Goal: Task Accomplishment & Management: Manage account settings

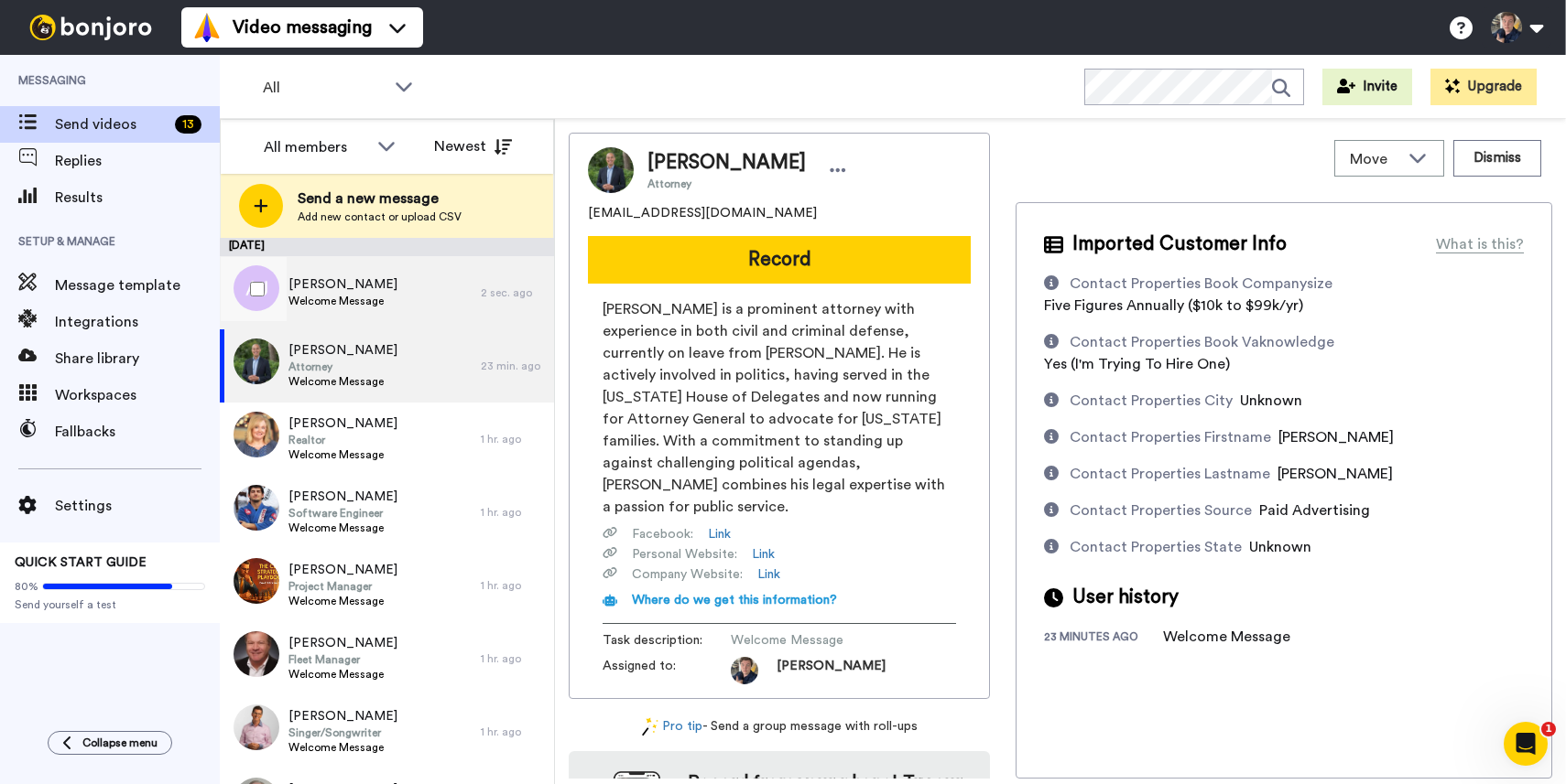
click at [448, 291] on div "Andy J Welcome Message" at bounding box center [350, 293] width 261 height 73
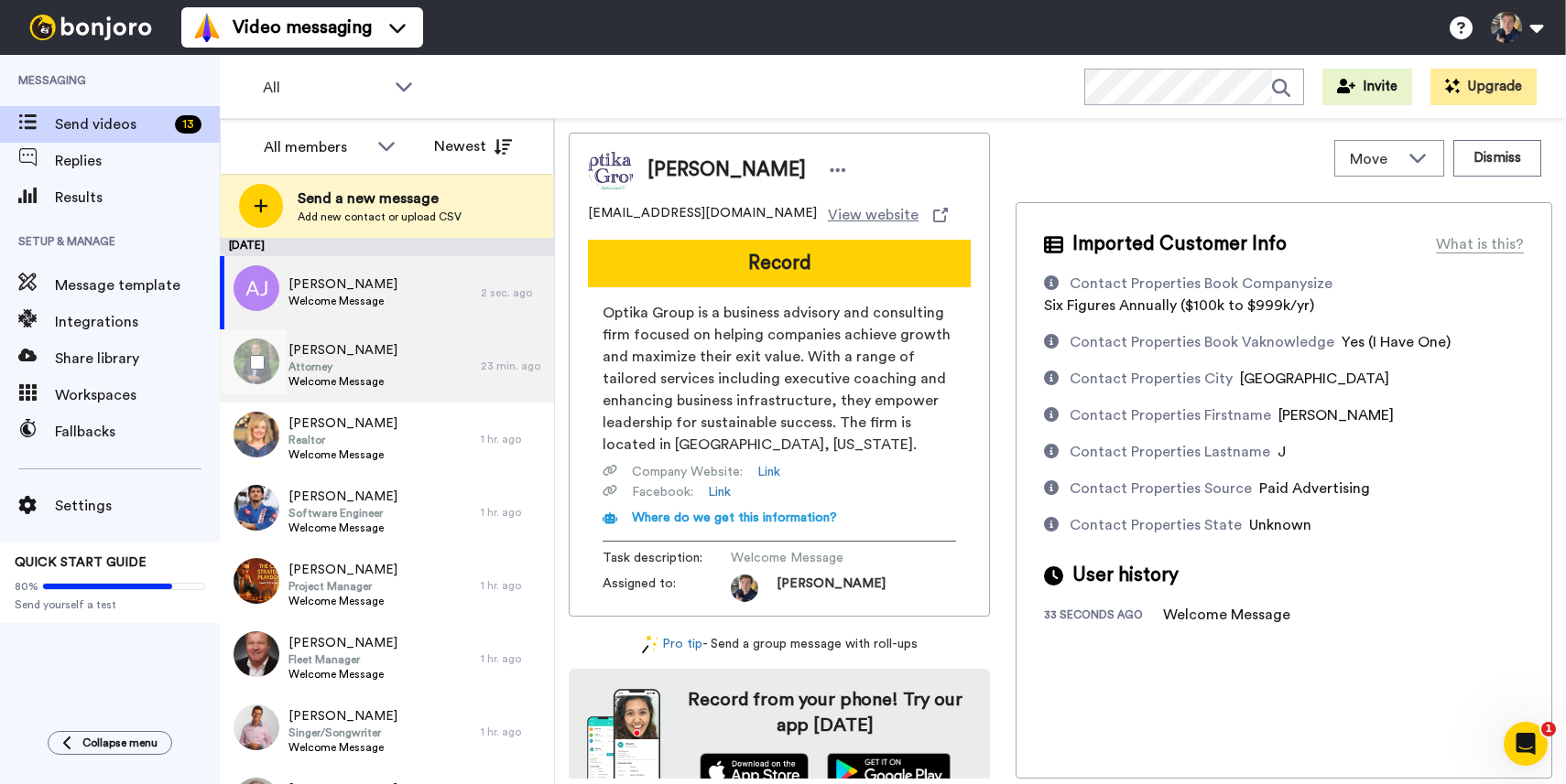
click at [428, 356] on div "Jay Jones Attorney Welcome Message" at bounding box center [350, 365] width 261 height 73
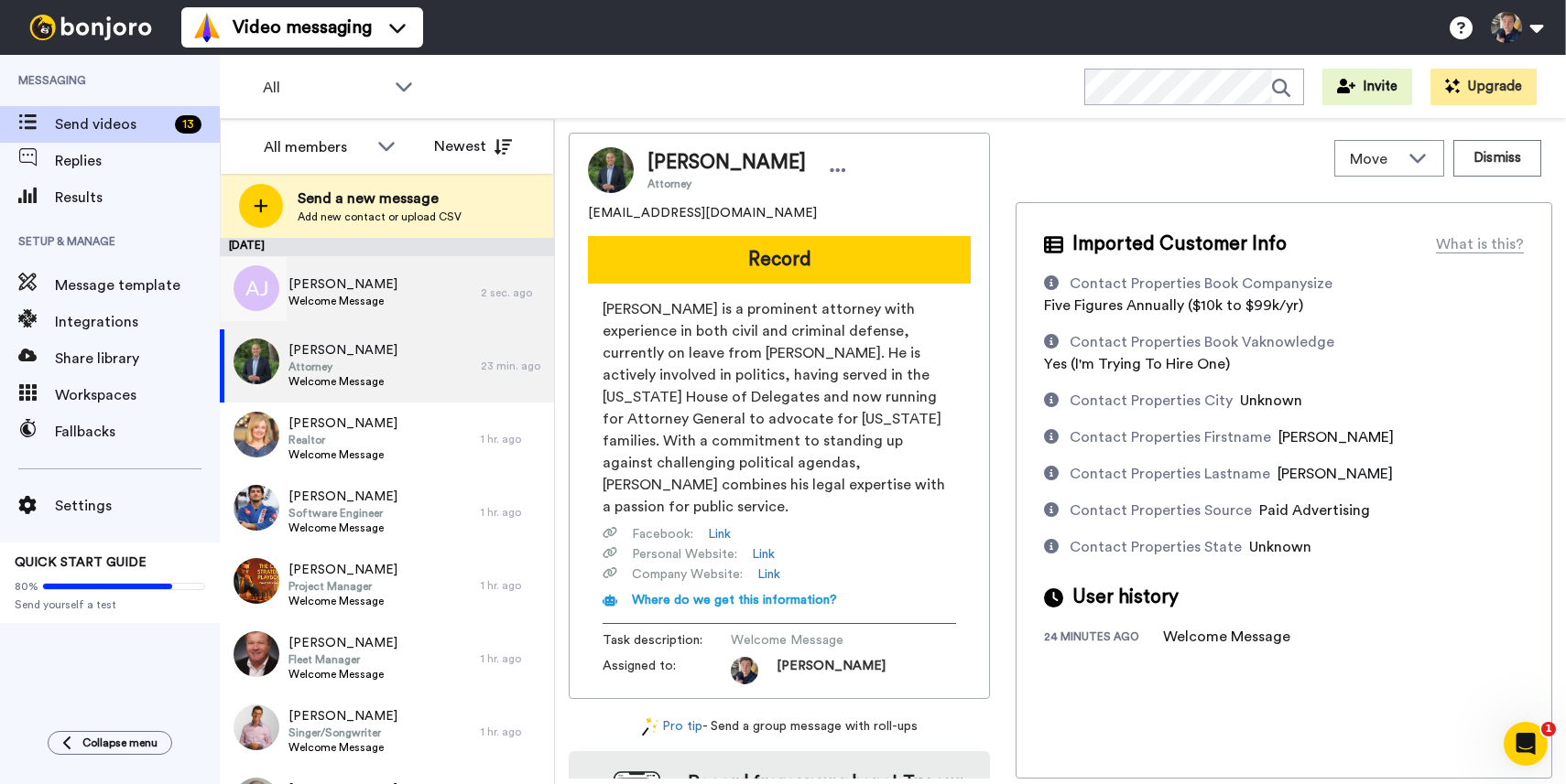
click at [433, 313] on div "Andy J Welcome Message" at bounding box center [350, 293] width 261 height 73
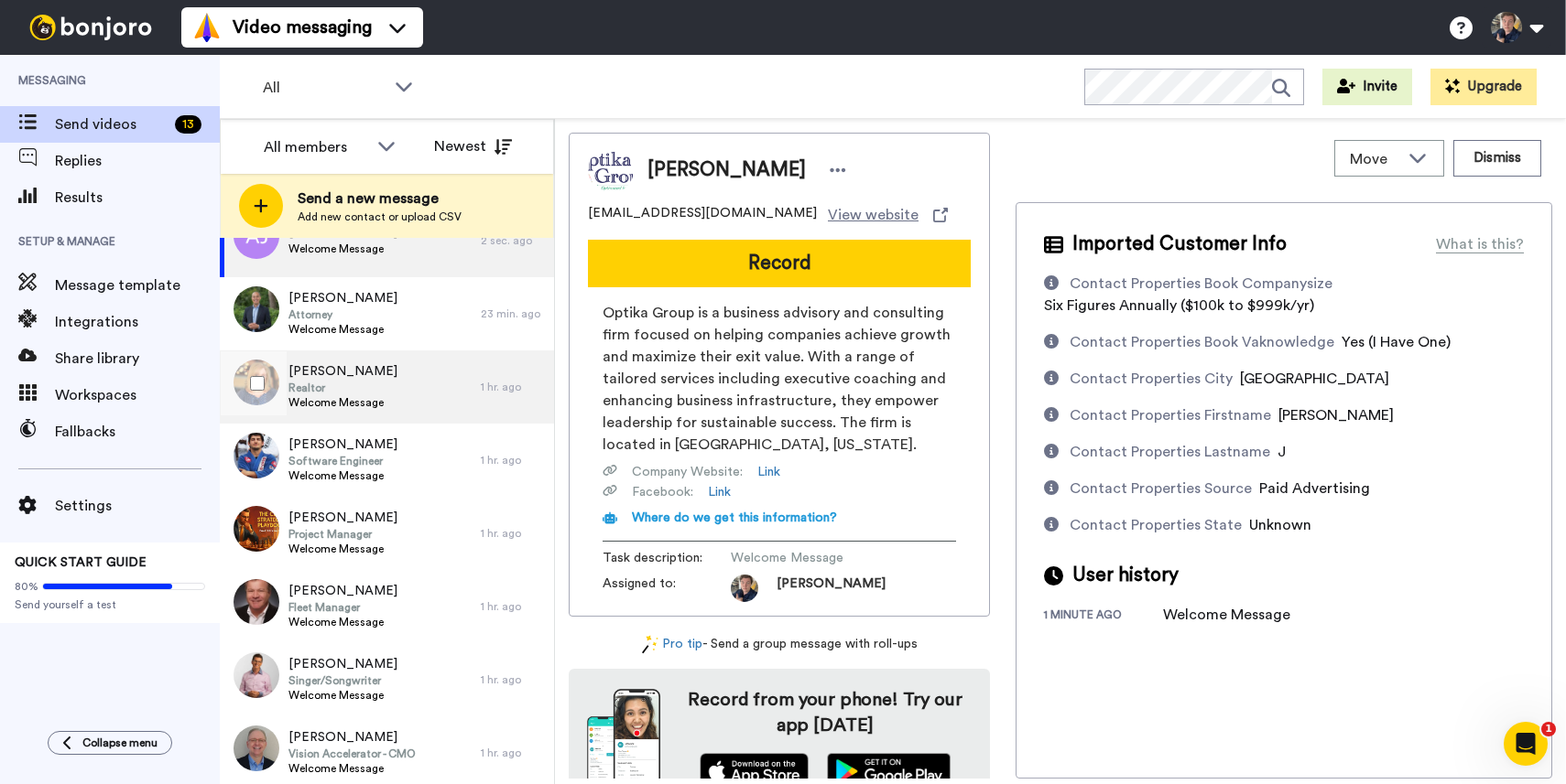
scroll to position [47, 0]
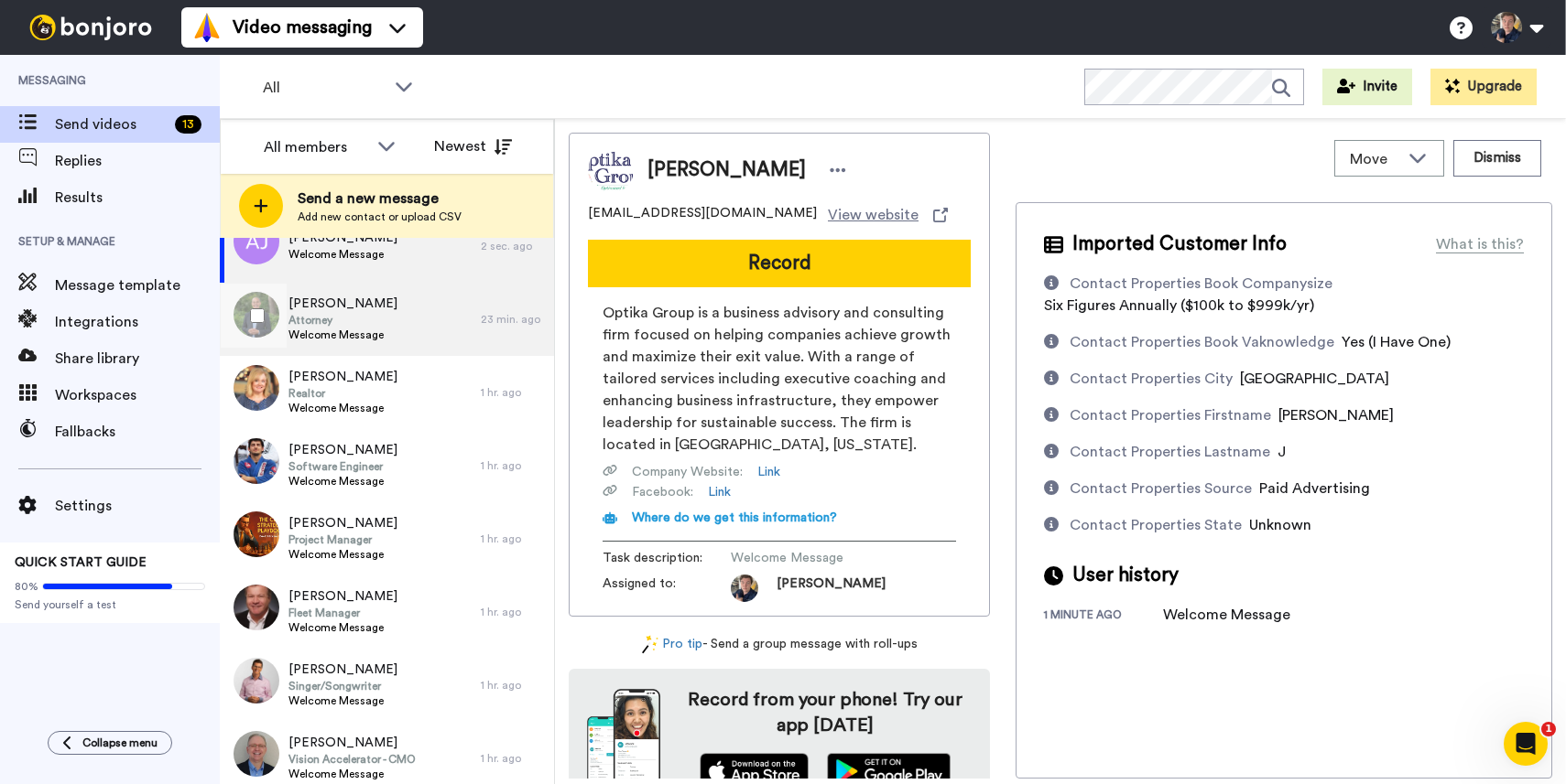
click at [429, 326] on div "Jay Jones Attorney Welcome Message" at bounding box center [350, 319] width 261 height 73
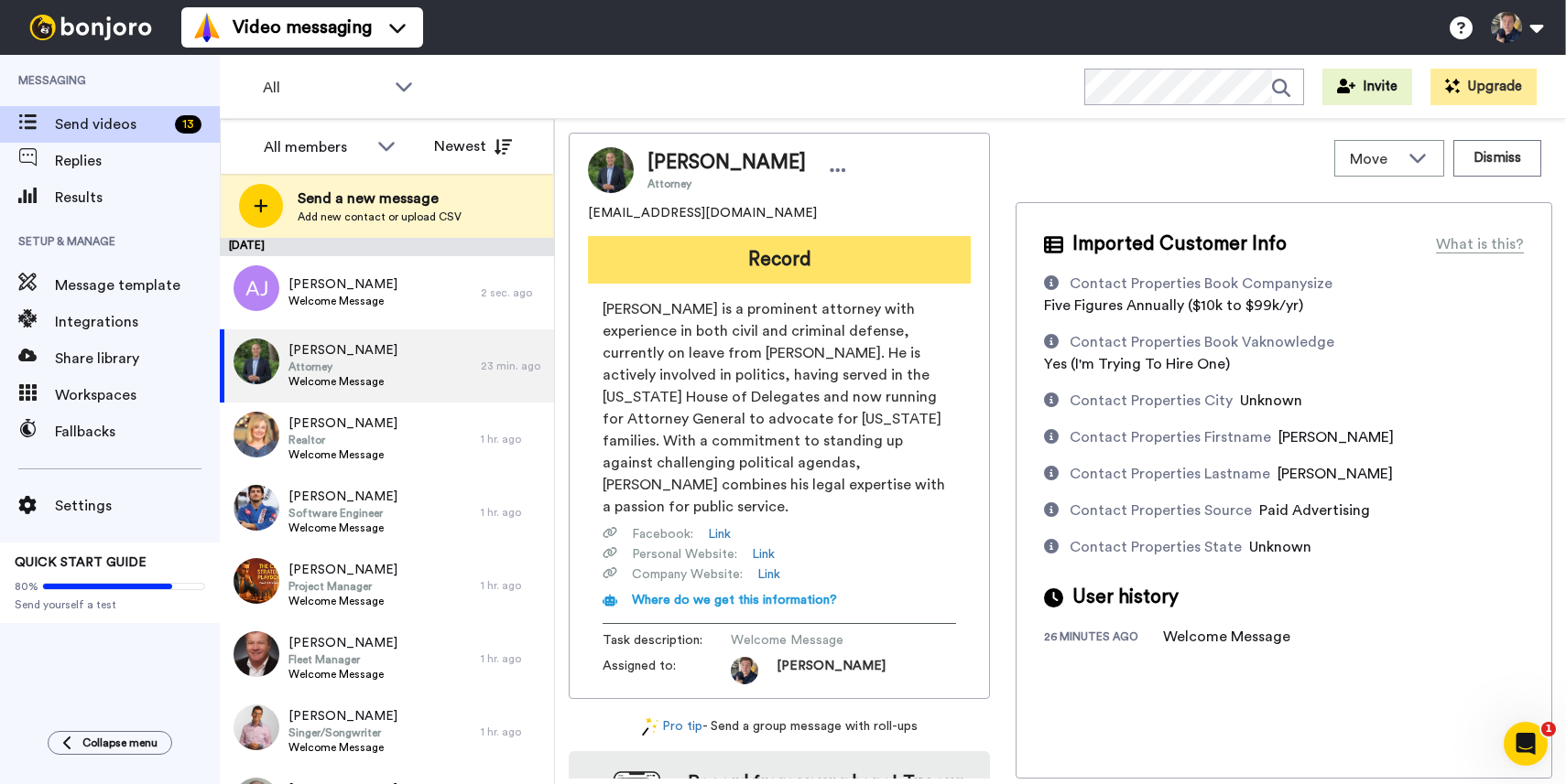
click at [819, 259] on button "Record" at bounding box center [779, 259] width 382 height 47
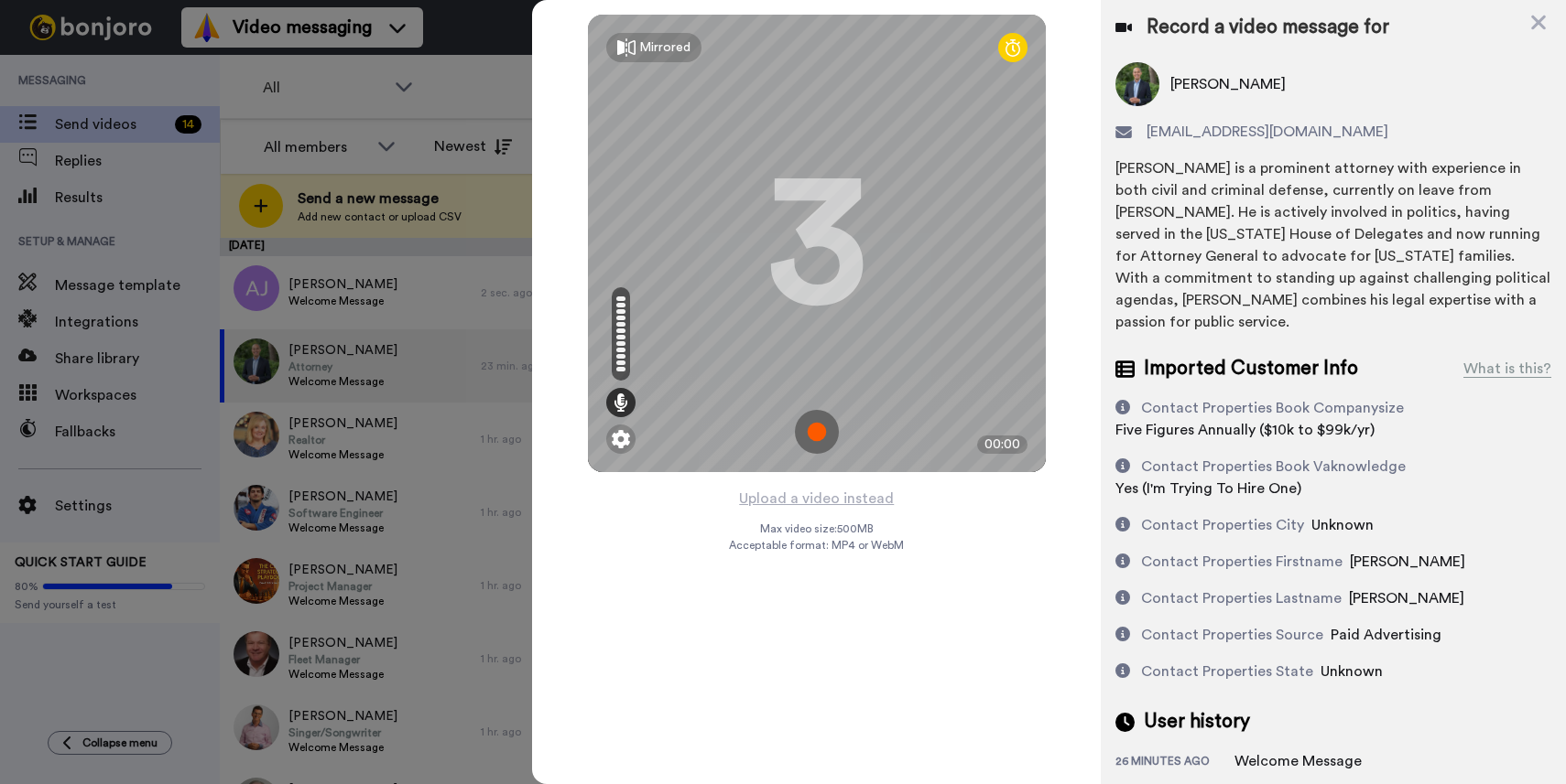
click at [824, 427] on img at bounding box center [816, 432] width 44 height 44
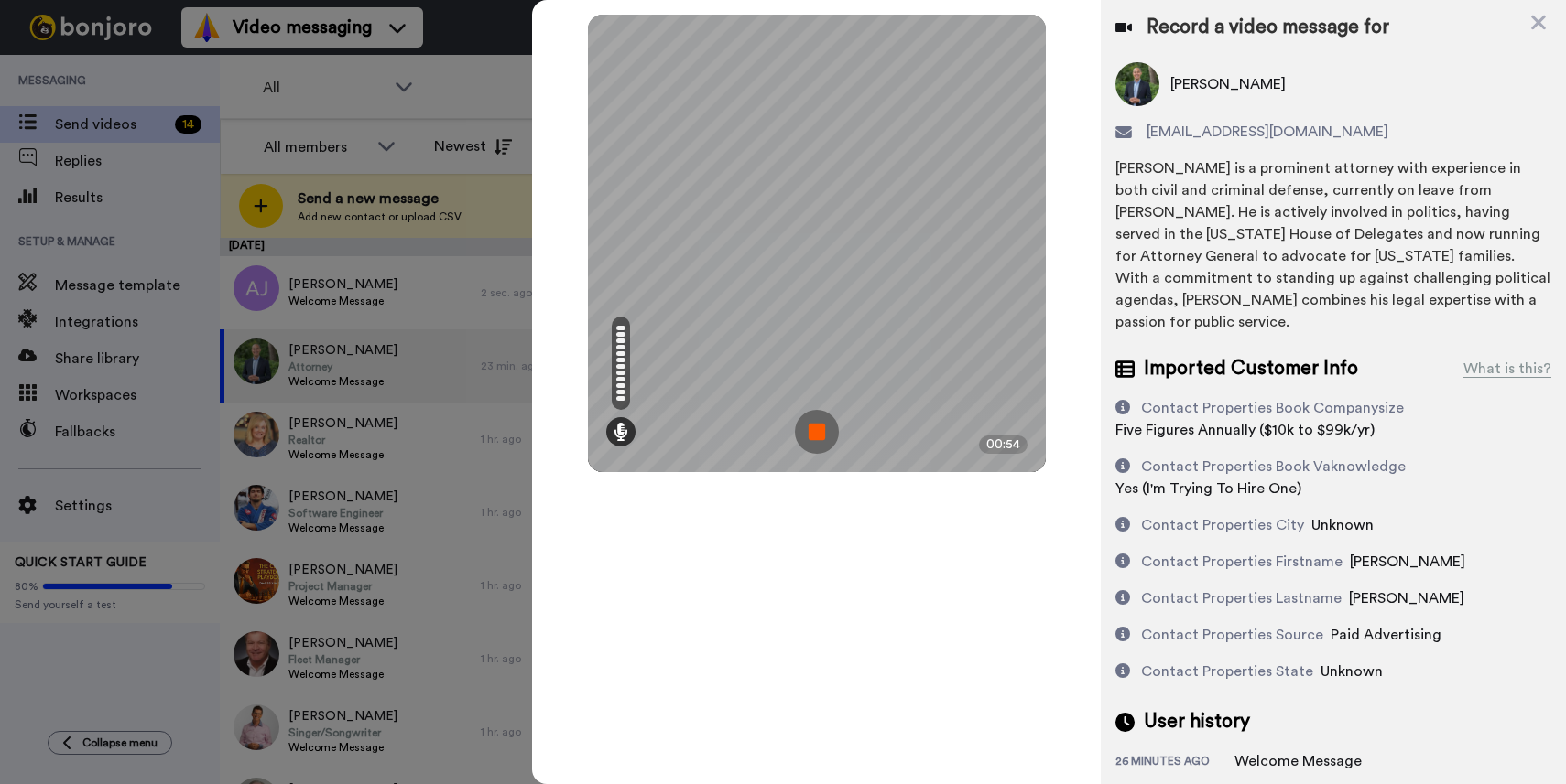
click at [811, 432] on img at bounding box center [816, 432] width 44 height 44
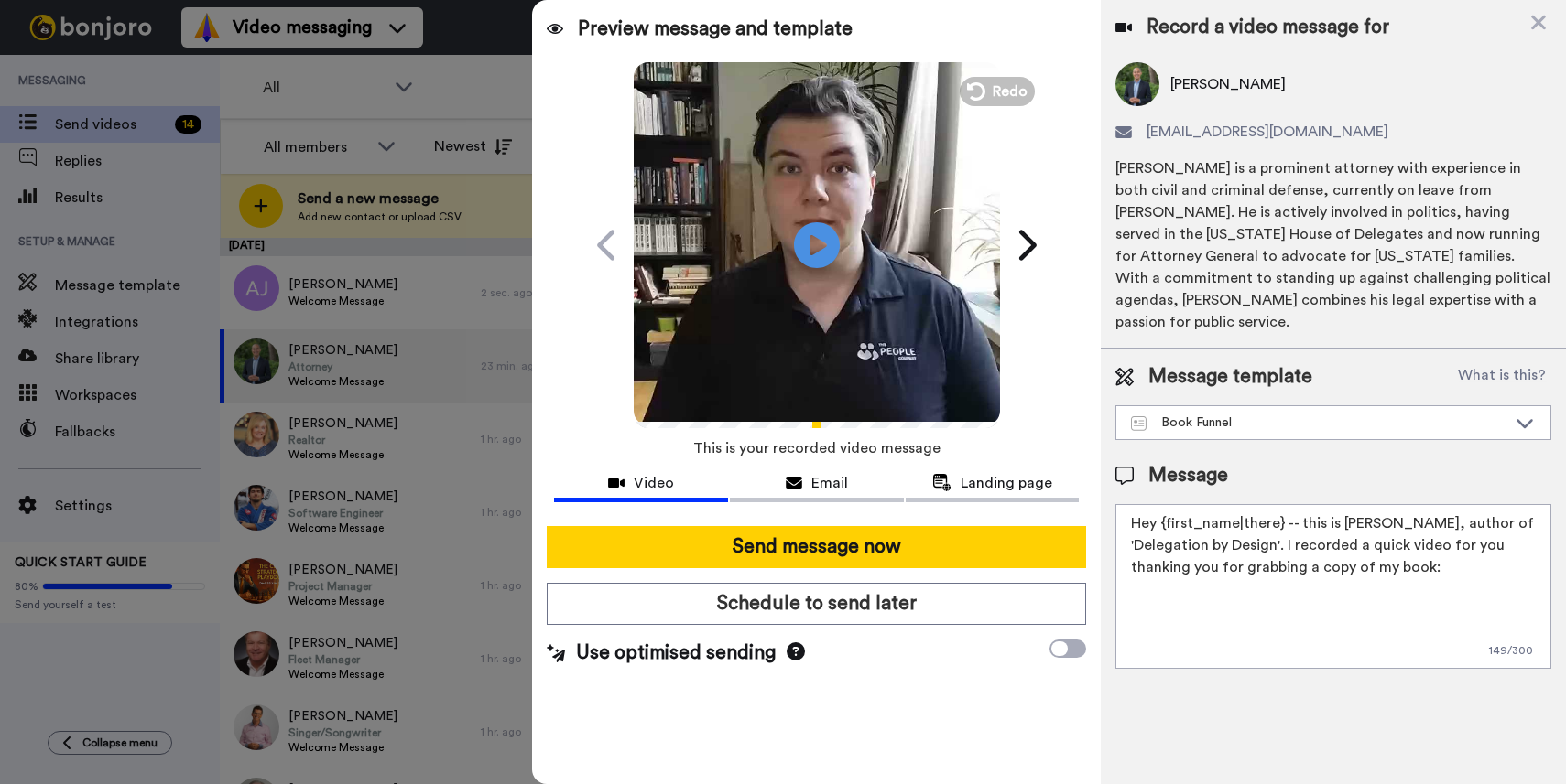
click at [824, 288] on video at bounding box center [817, 243] width 367 height 366
click at [815, 483] on span "Email" at bounding box center [829, 484] width 36 height 22
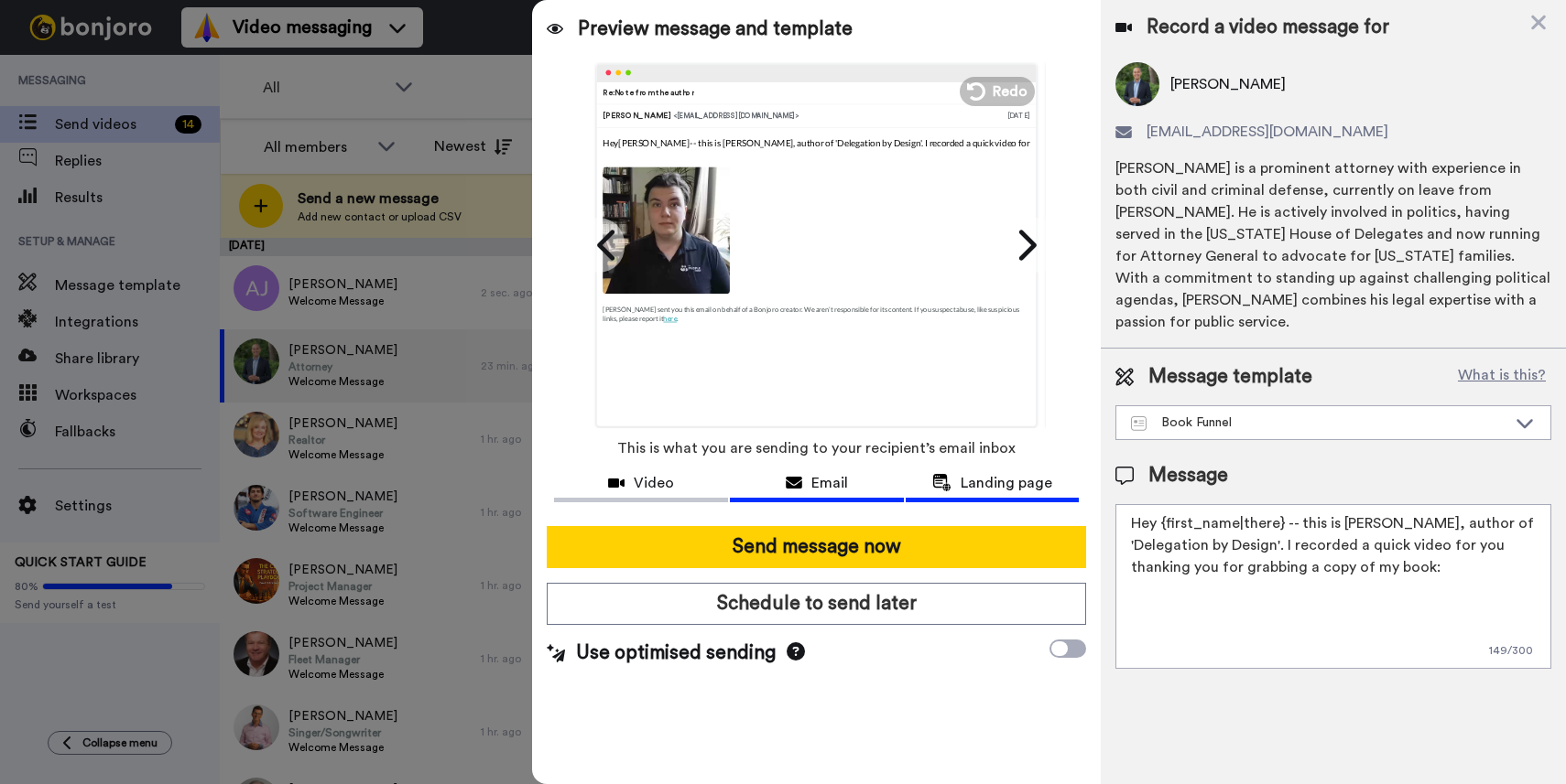
click at [970, 481] on span "Landing page" at bounding box center [1006, 484] width 91 height 22
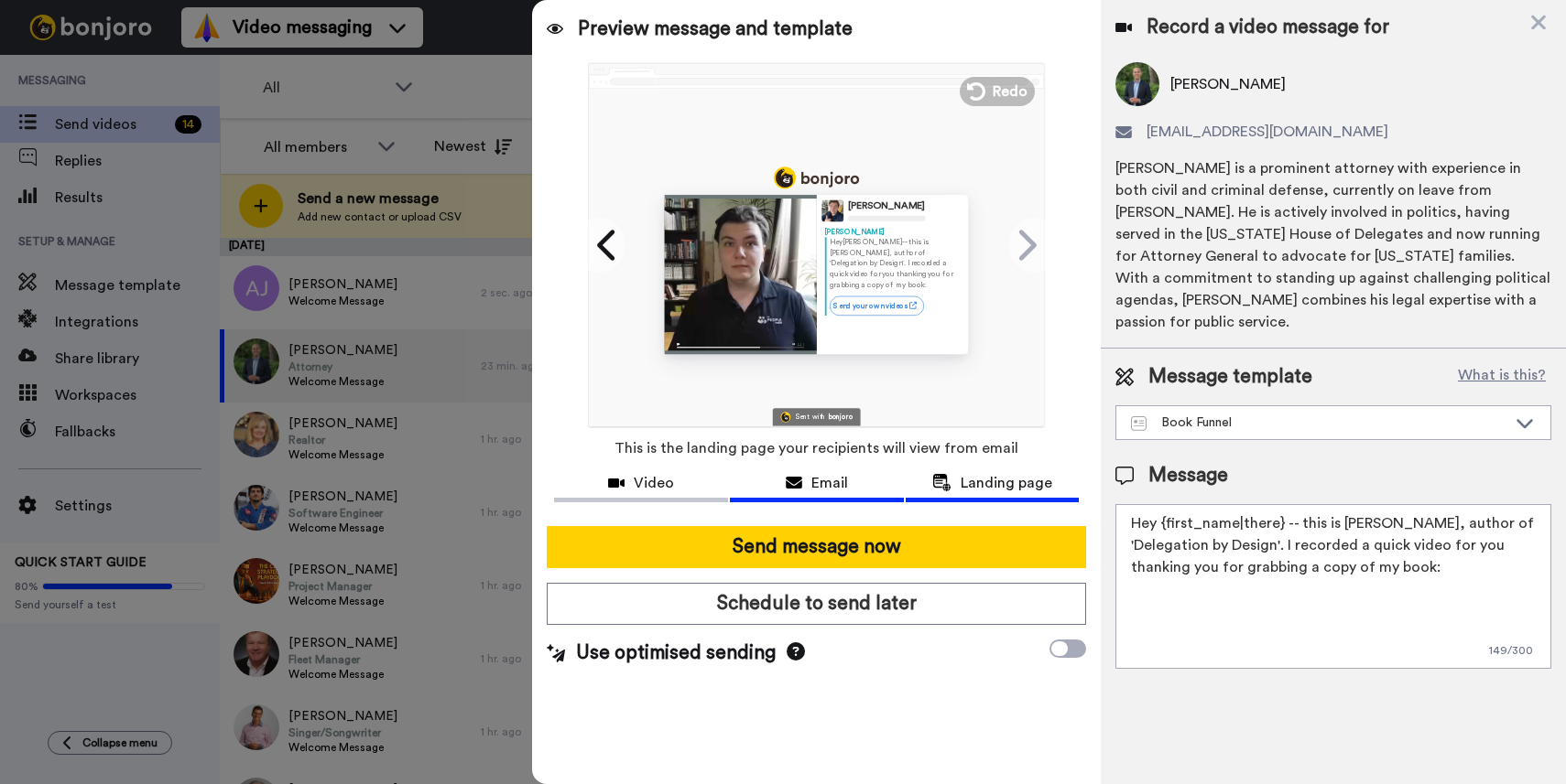
click at [792, 484] on icon at bounding box center [794, 484] width 17 height 15
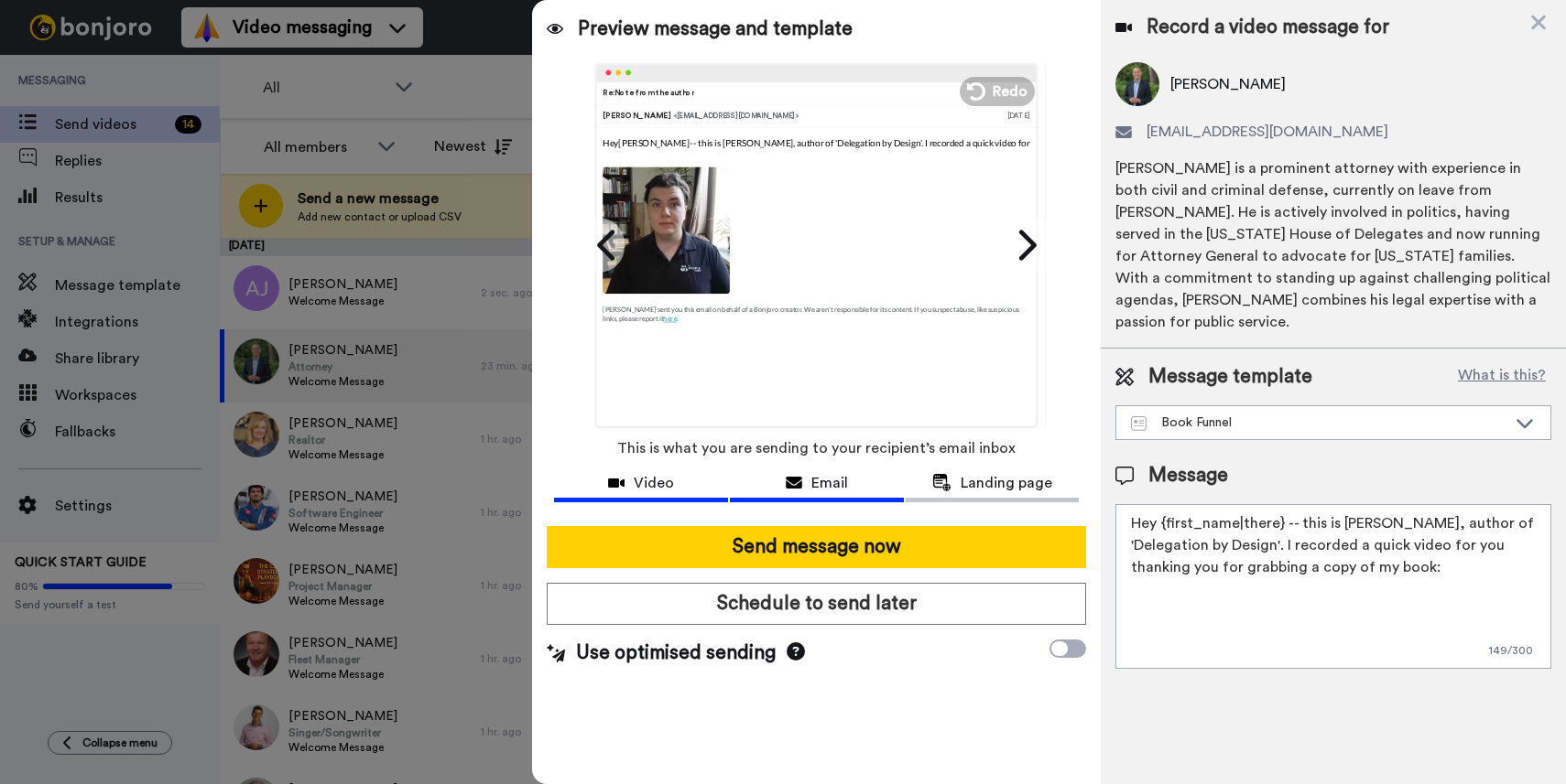
click at [629, 473] on div "Video" at bounding box center [640, 484] width 174 height 22
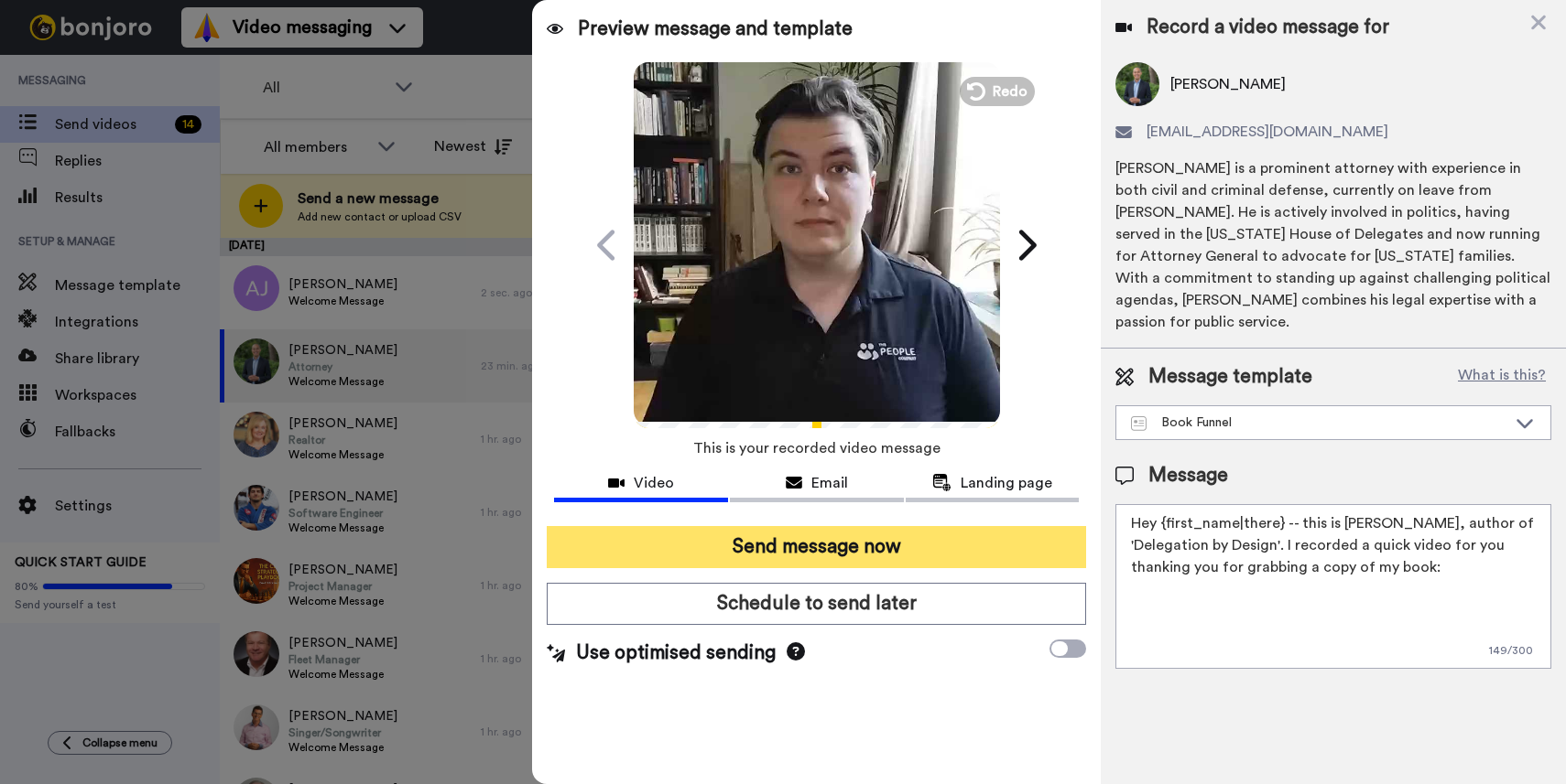
click at [758, 547] on button "Send message now" at bounding box center [817, 547] width 540 height 42
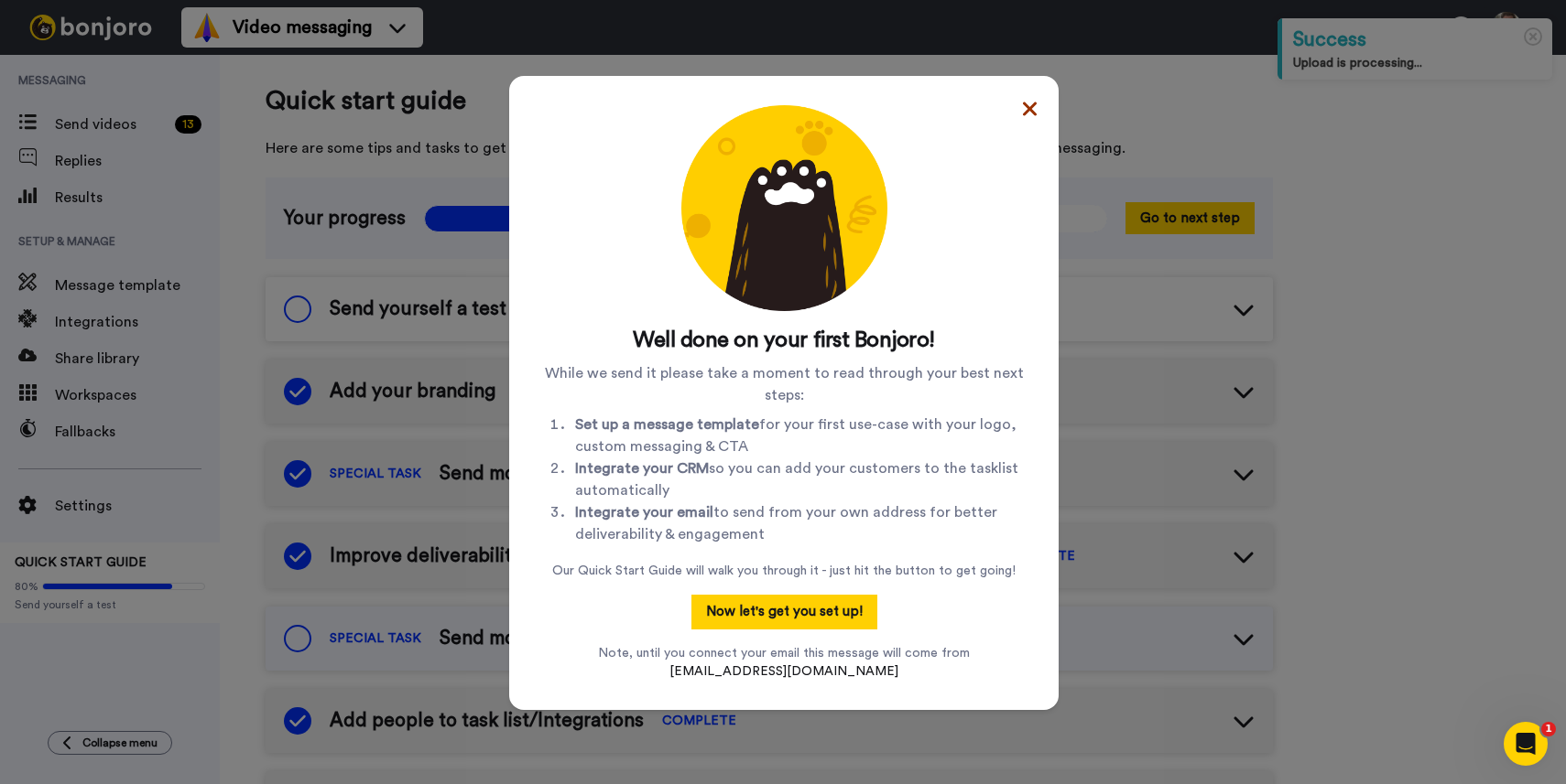
click at [1030, 105] on icon at bounding box center [1029, 109] width 14 height 22
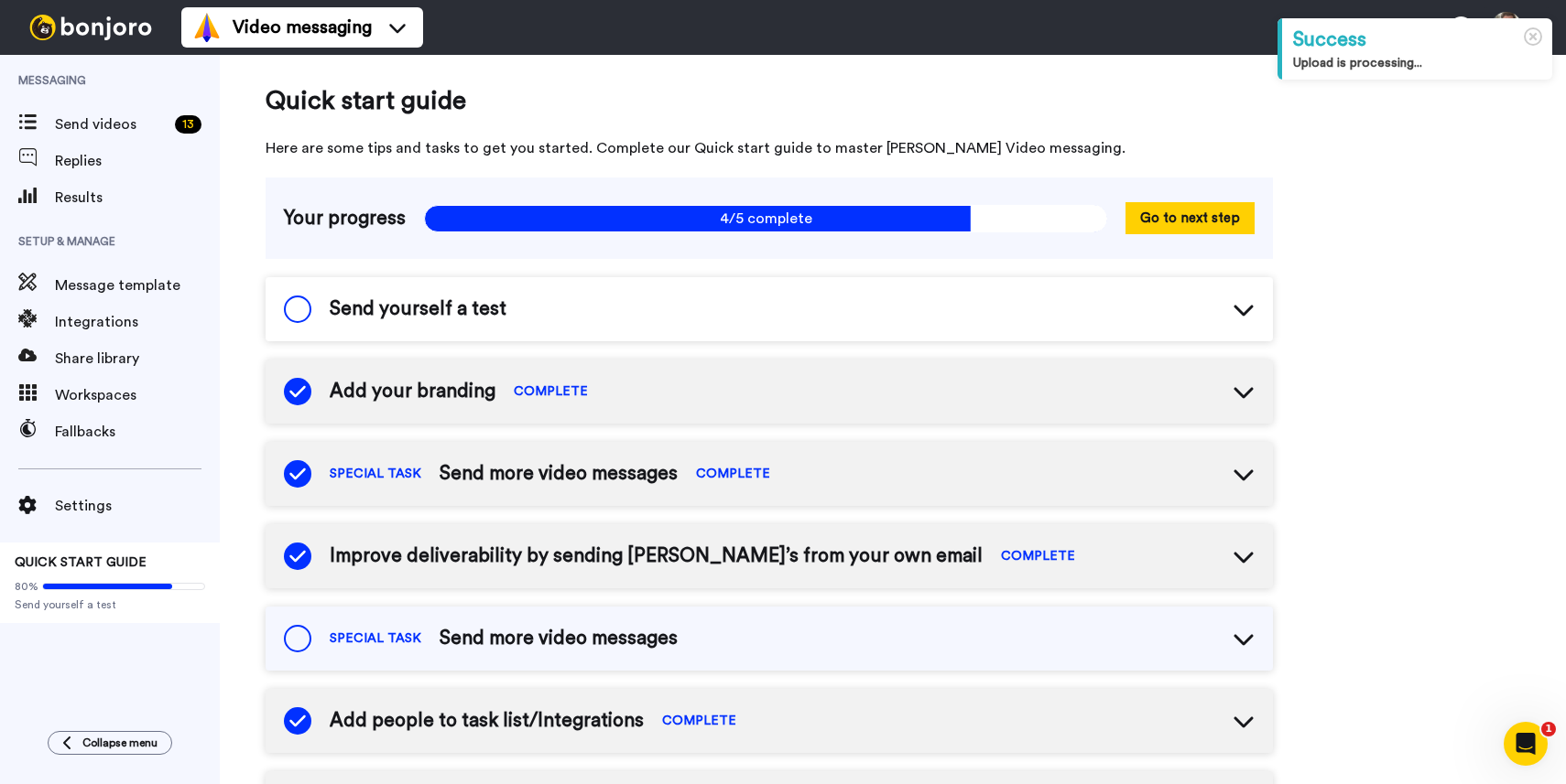
click at [1232, 309] on div "Send yourself a test" at bounding box center [769, 309] width 1008 height 64
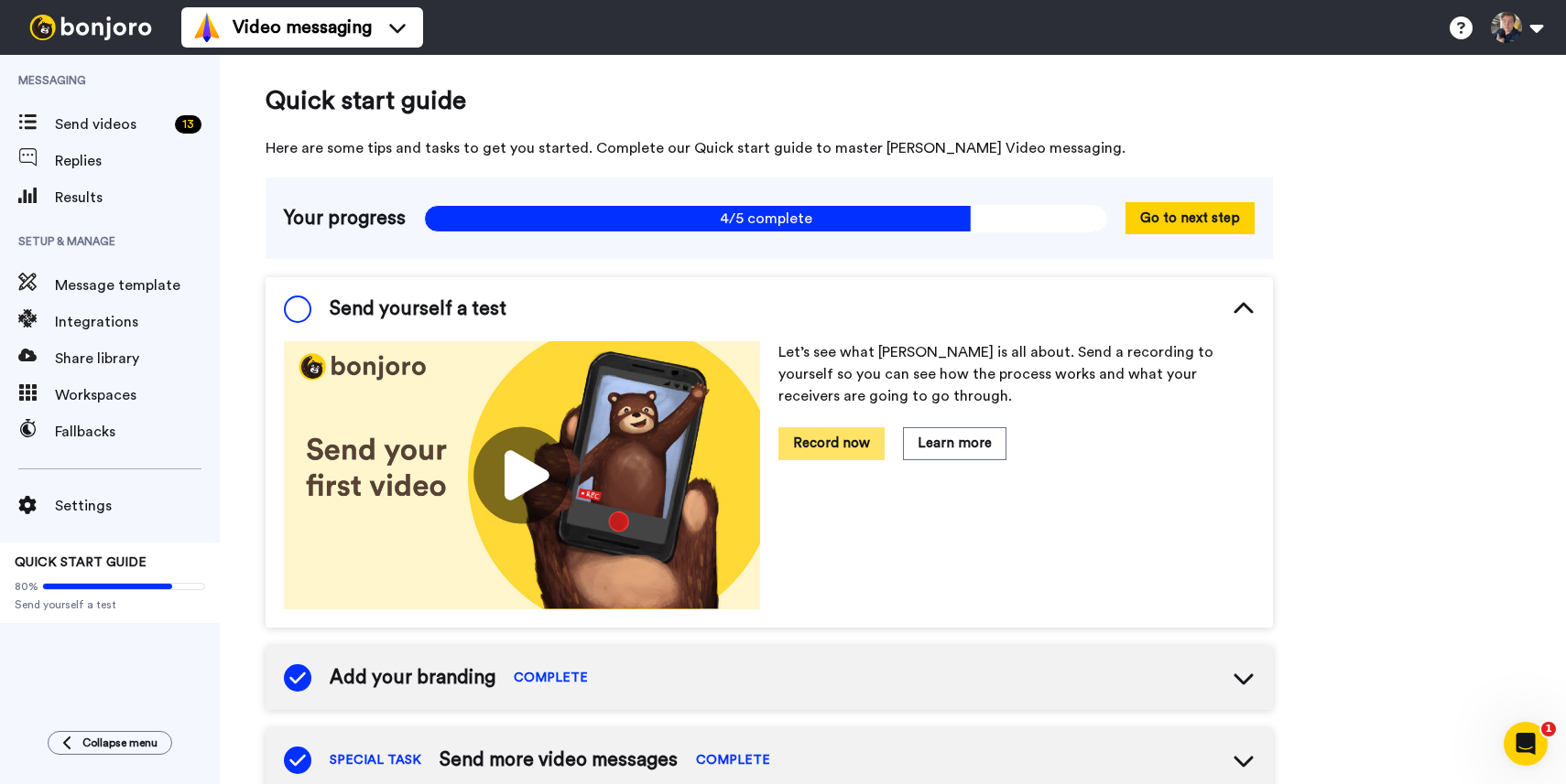
click at [829, 441] on button "Record now" at bounding box center [832, 444] width 106 height 32
click at [826, 439] on button "Record now" at bounding box center [832, 444] width 106 height 32
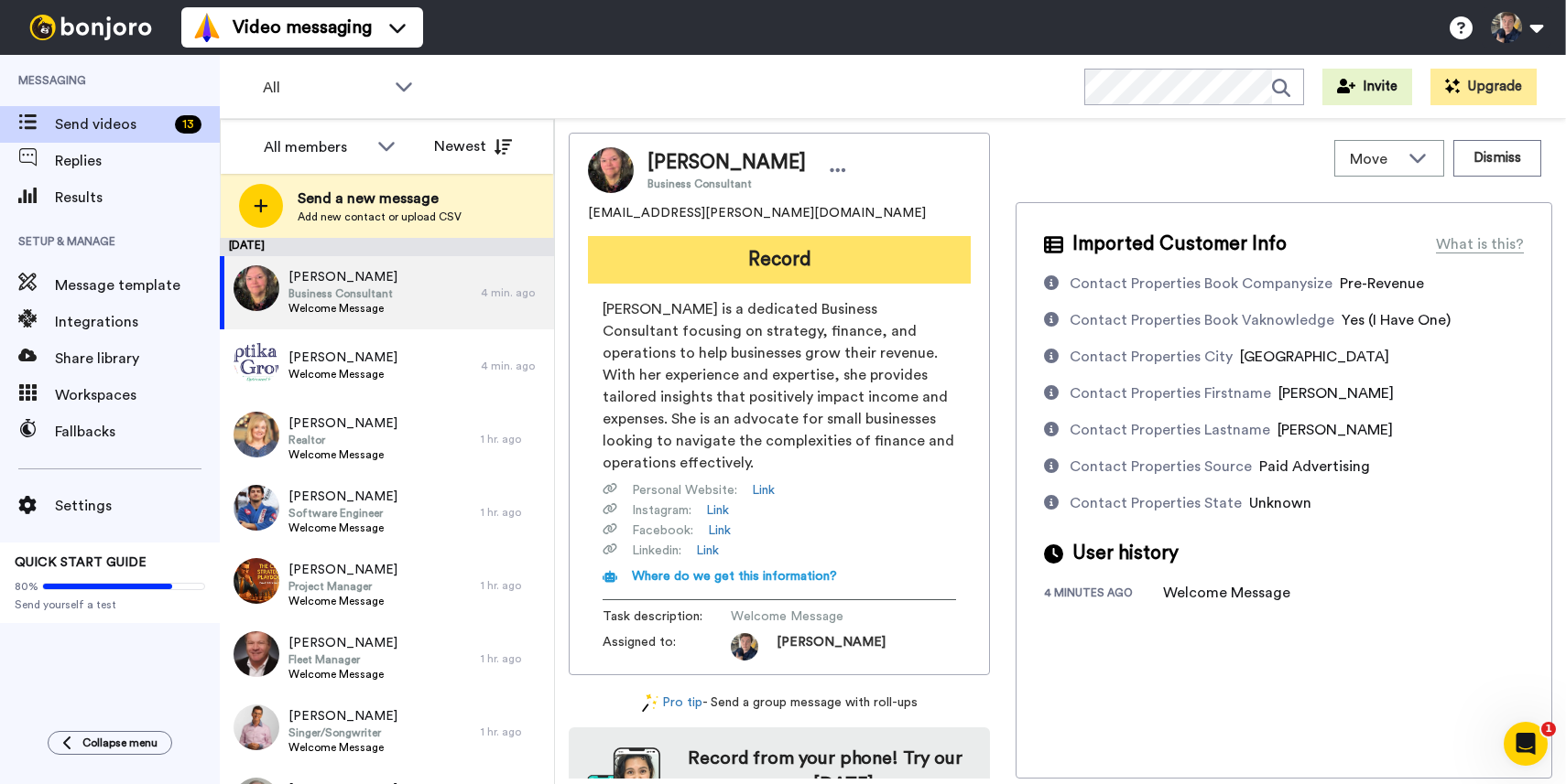
click at [761, 283] on button "Record" at bounding box center [779, 259] width 382 height 47
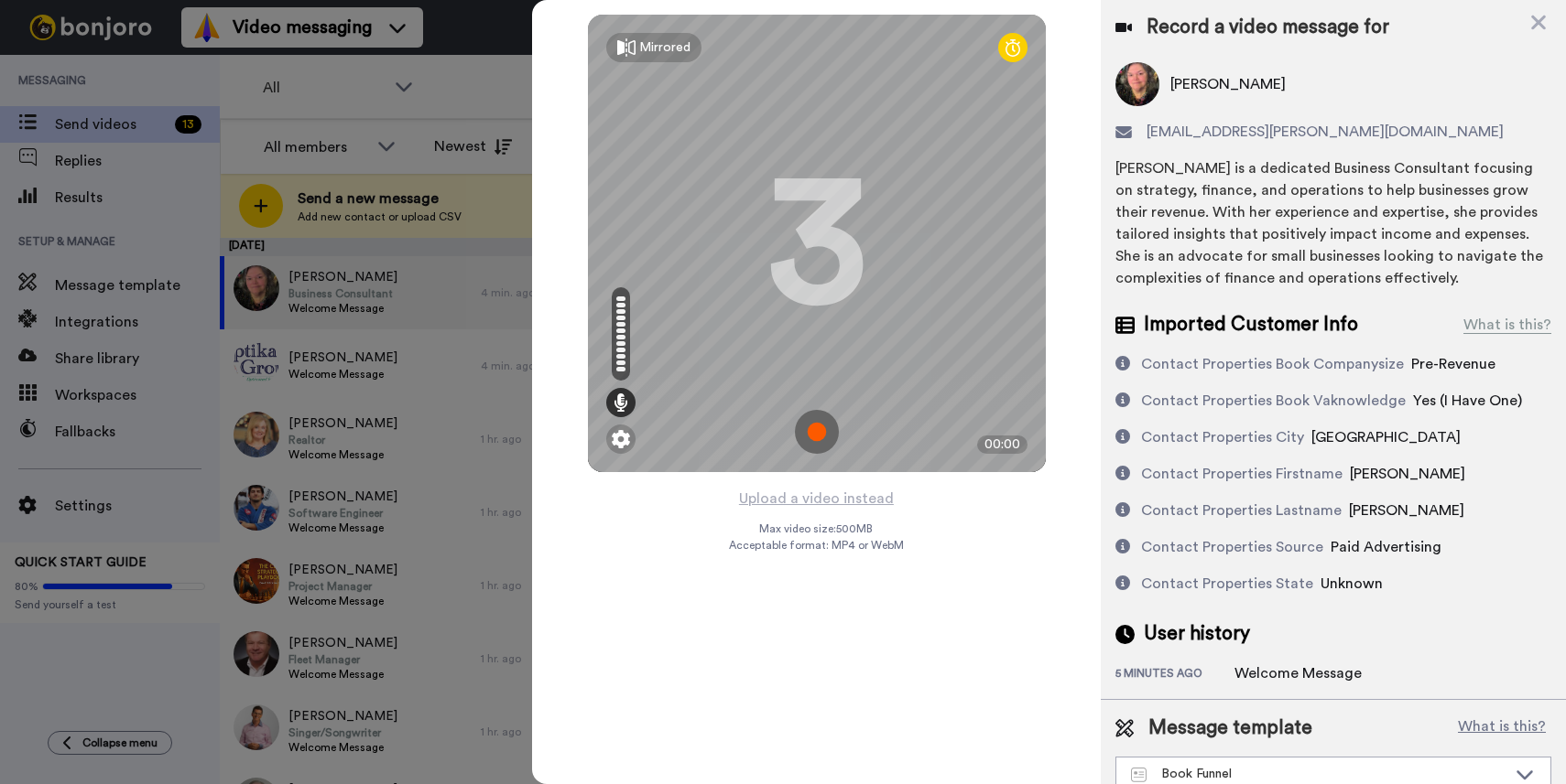
click at [811, 431] on img at bounding box center [816, 432] width 44 height 44
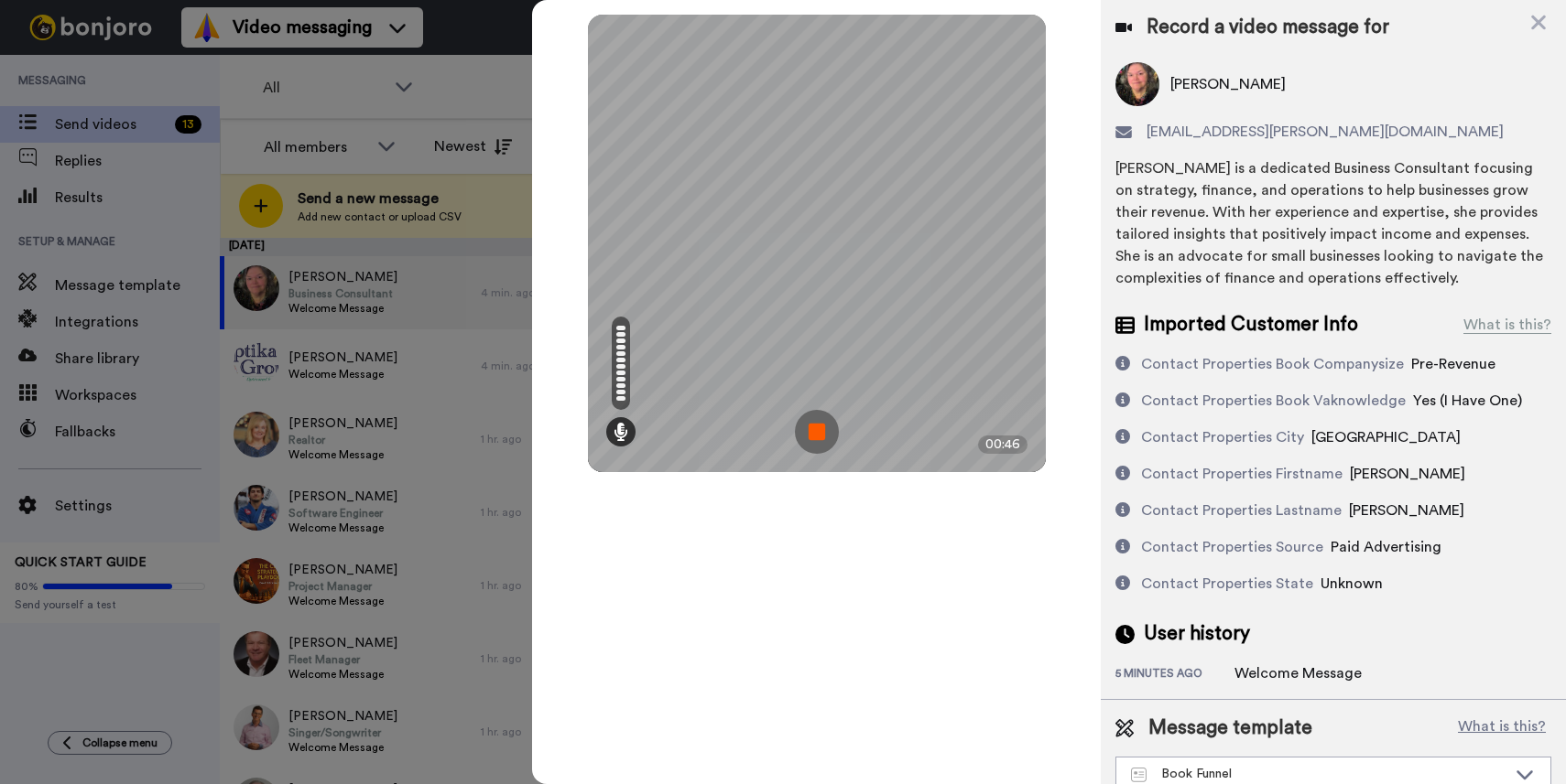
click at [810, 432] on img at bounding box center [816, 432] width 44 height 44
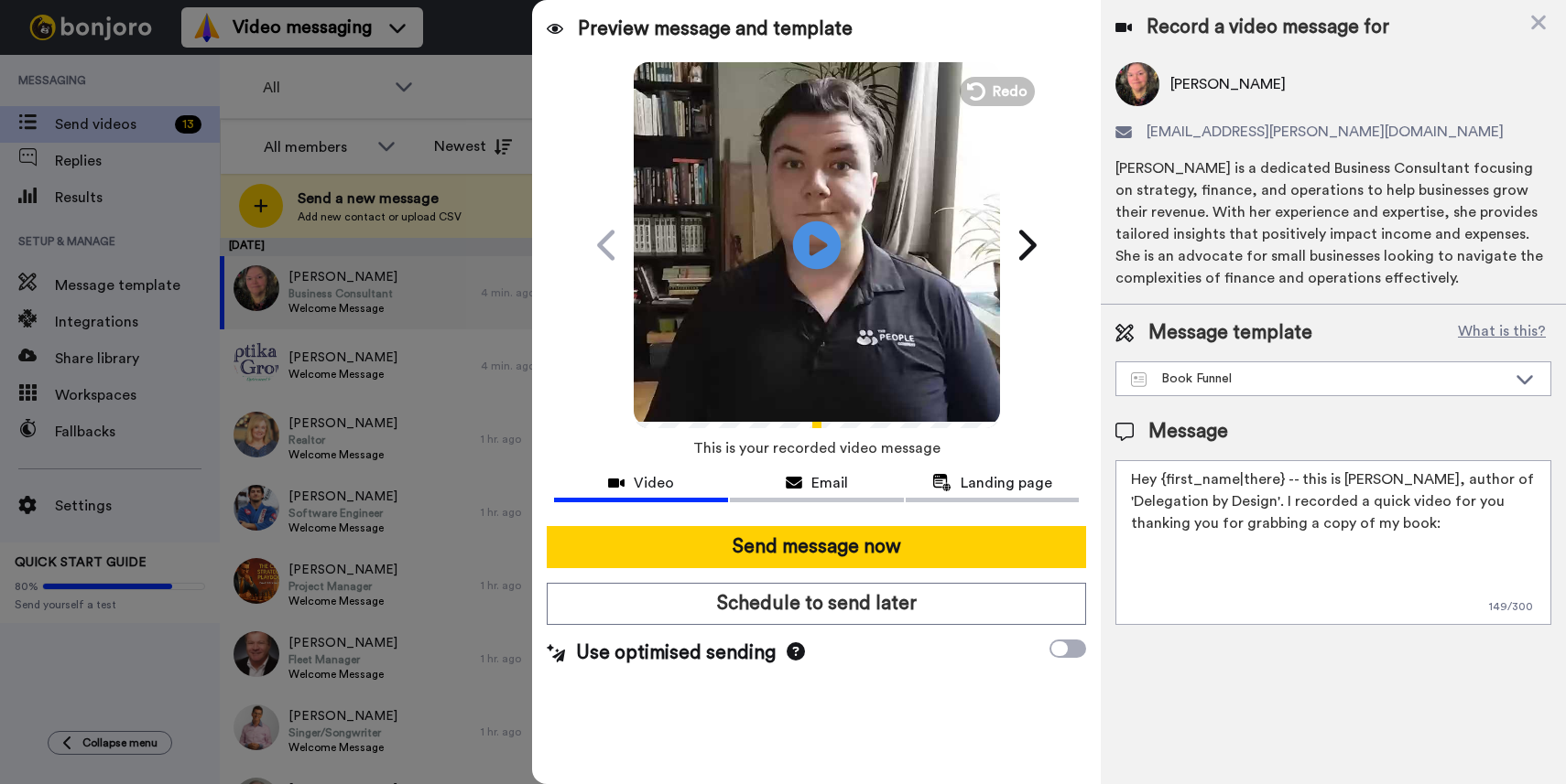
click at [812, 250] on icon "Play/Pause" at bounding box center [817, 246] width 48 height 87
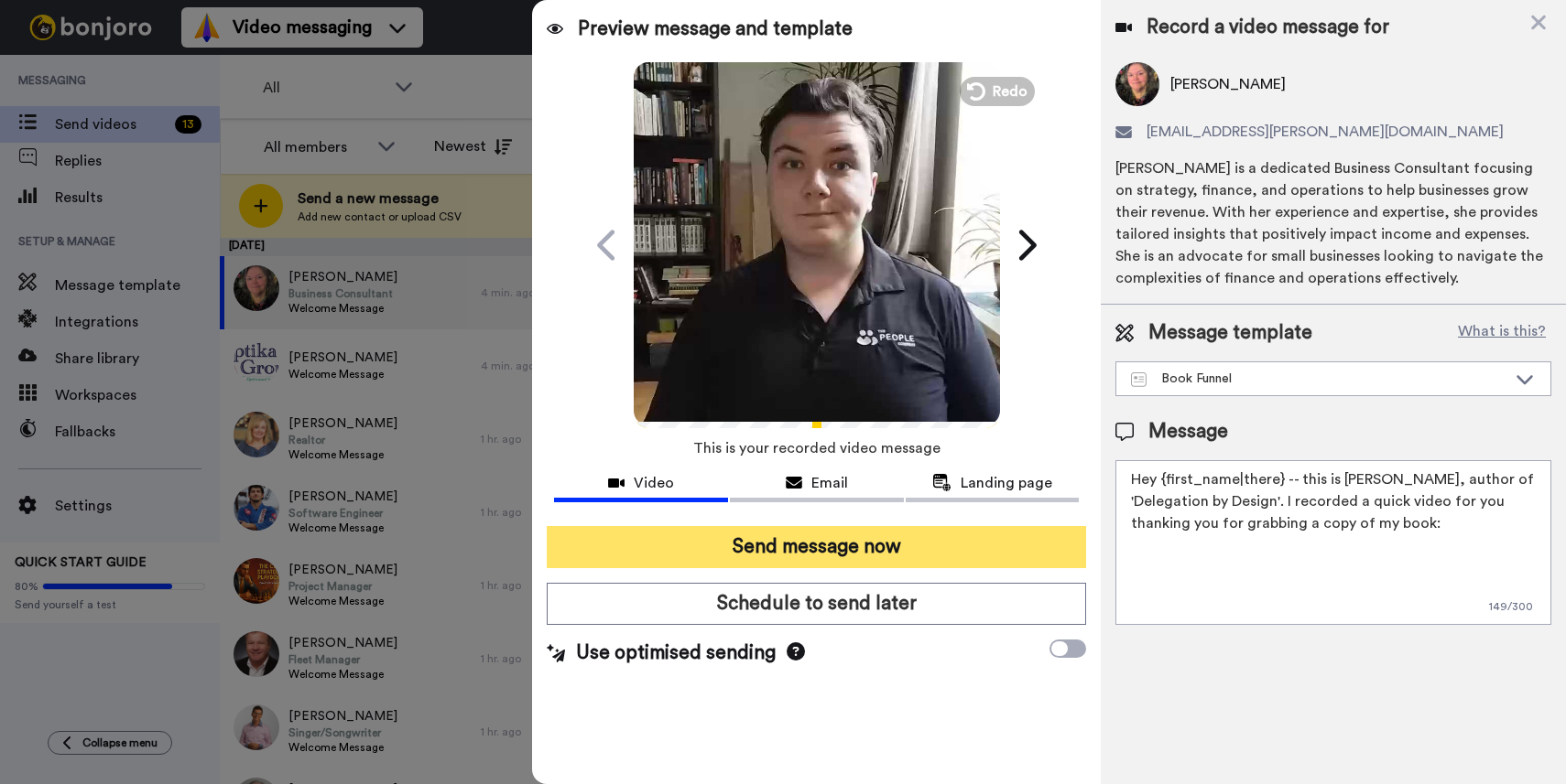
click at [796, 547] on button "Send message now" at bounding box center [817, 547] width 540 height 42
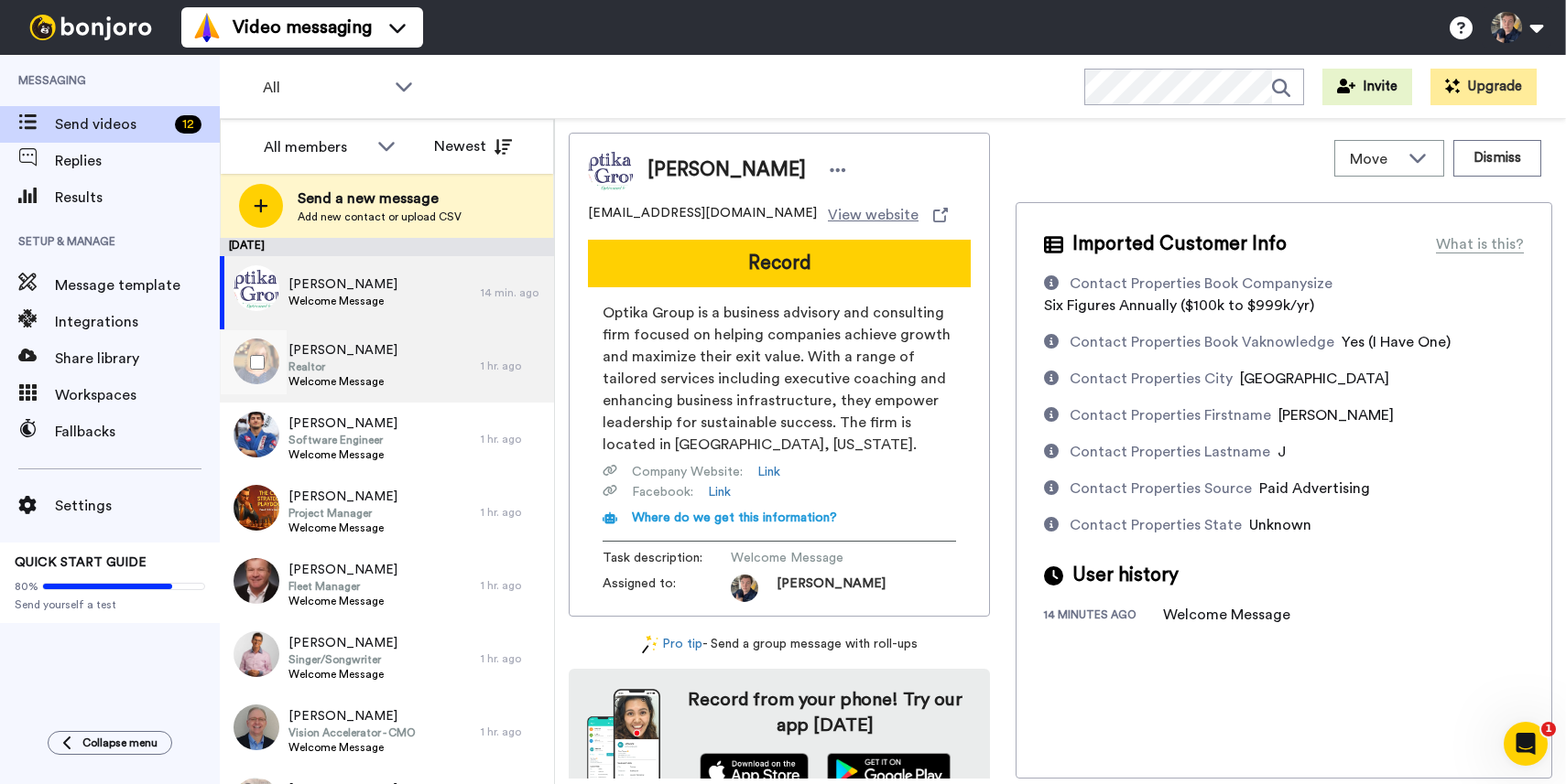
click at [470, 351] on div "[PERSON_NAME] Realtor Welcome Message" at bounding box center [350, 365] width 261 height 73
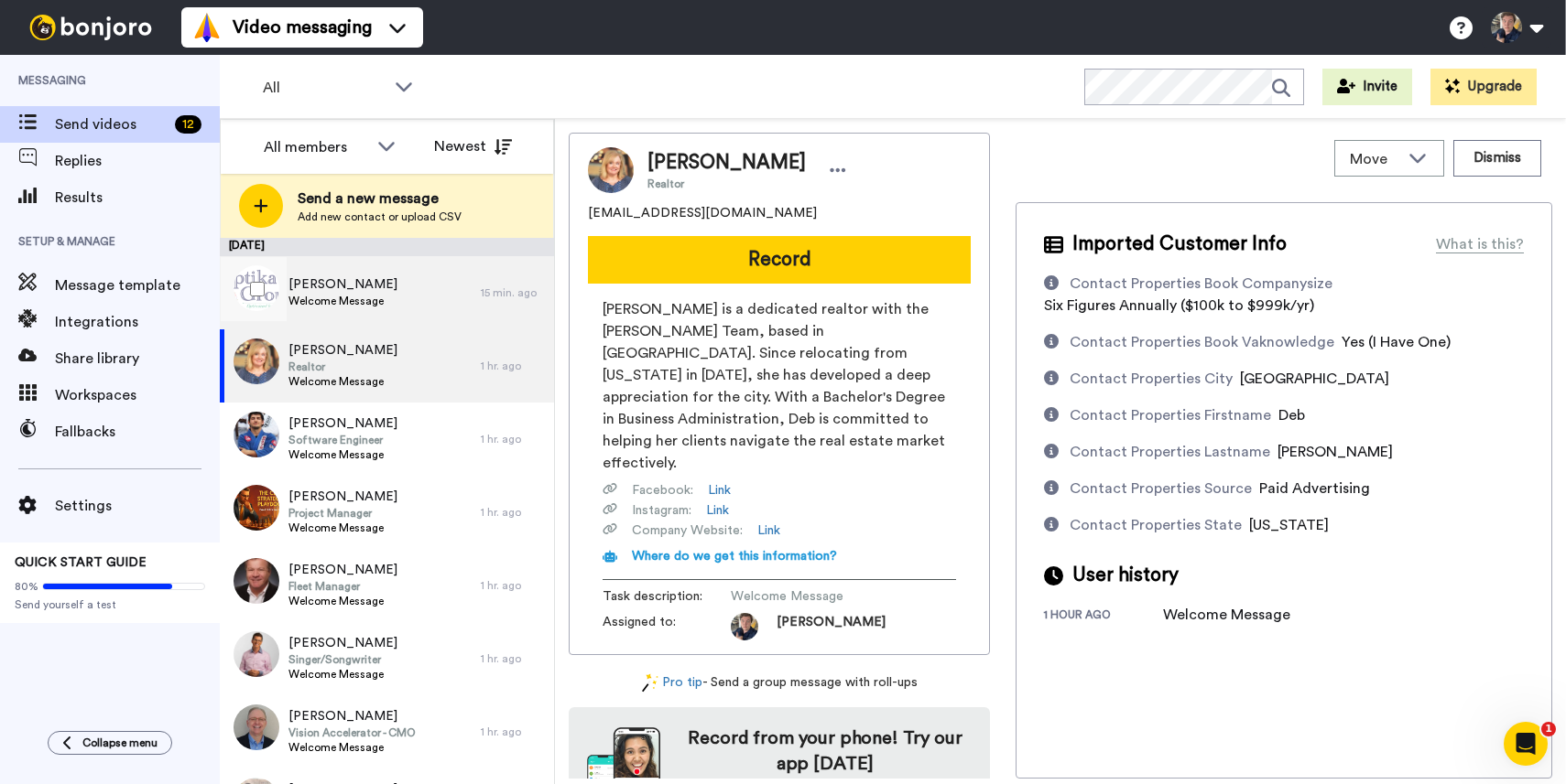
click at [436, 296] on div "Andy J Welcome Message" at bounding box center [350, 293] width 261 height 73
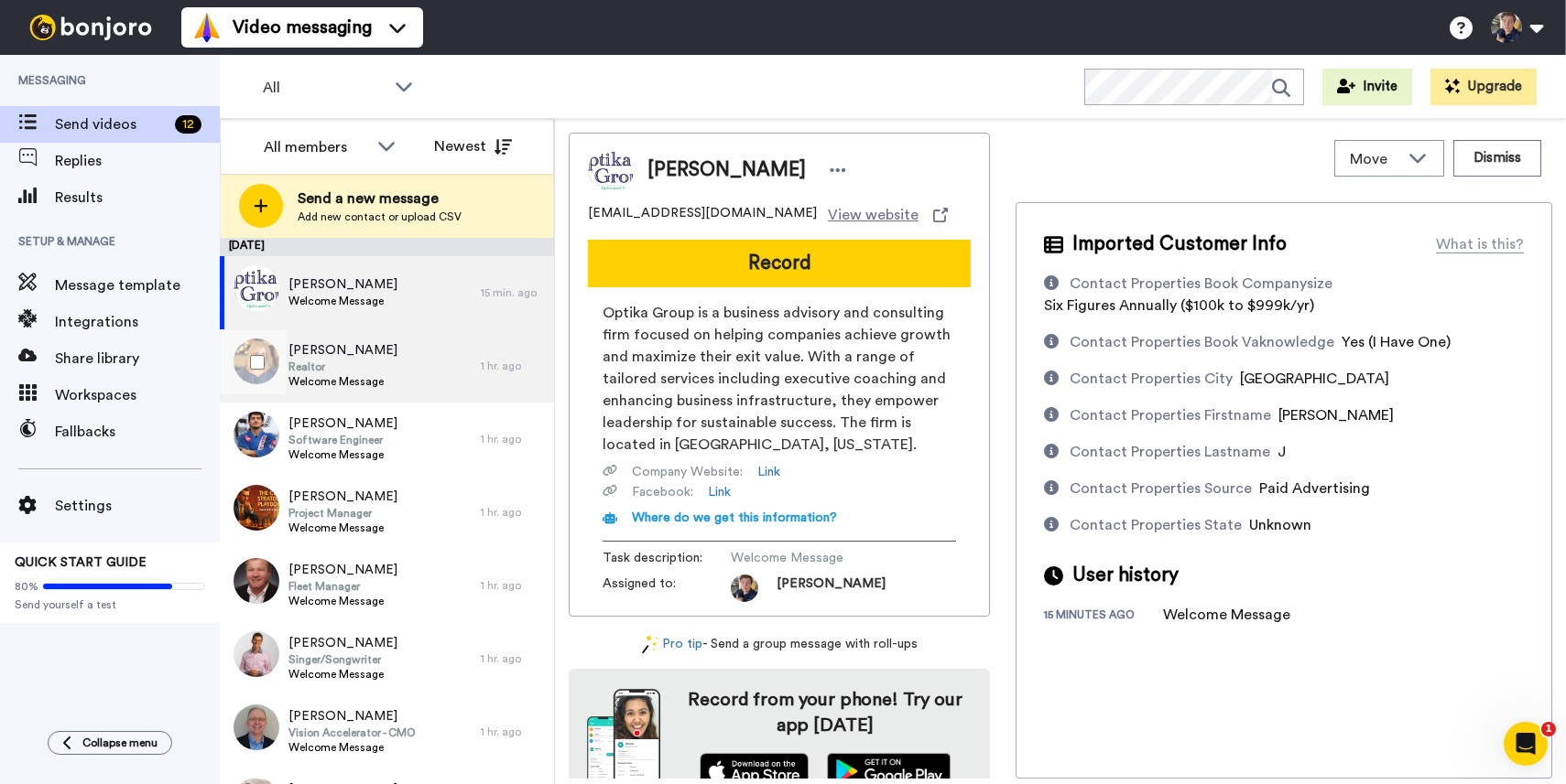
scroll to position [351, 0]
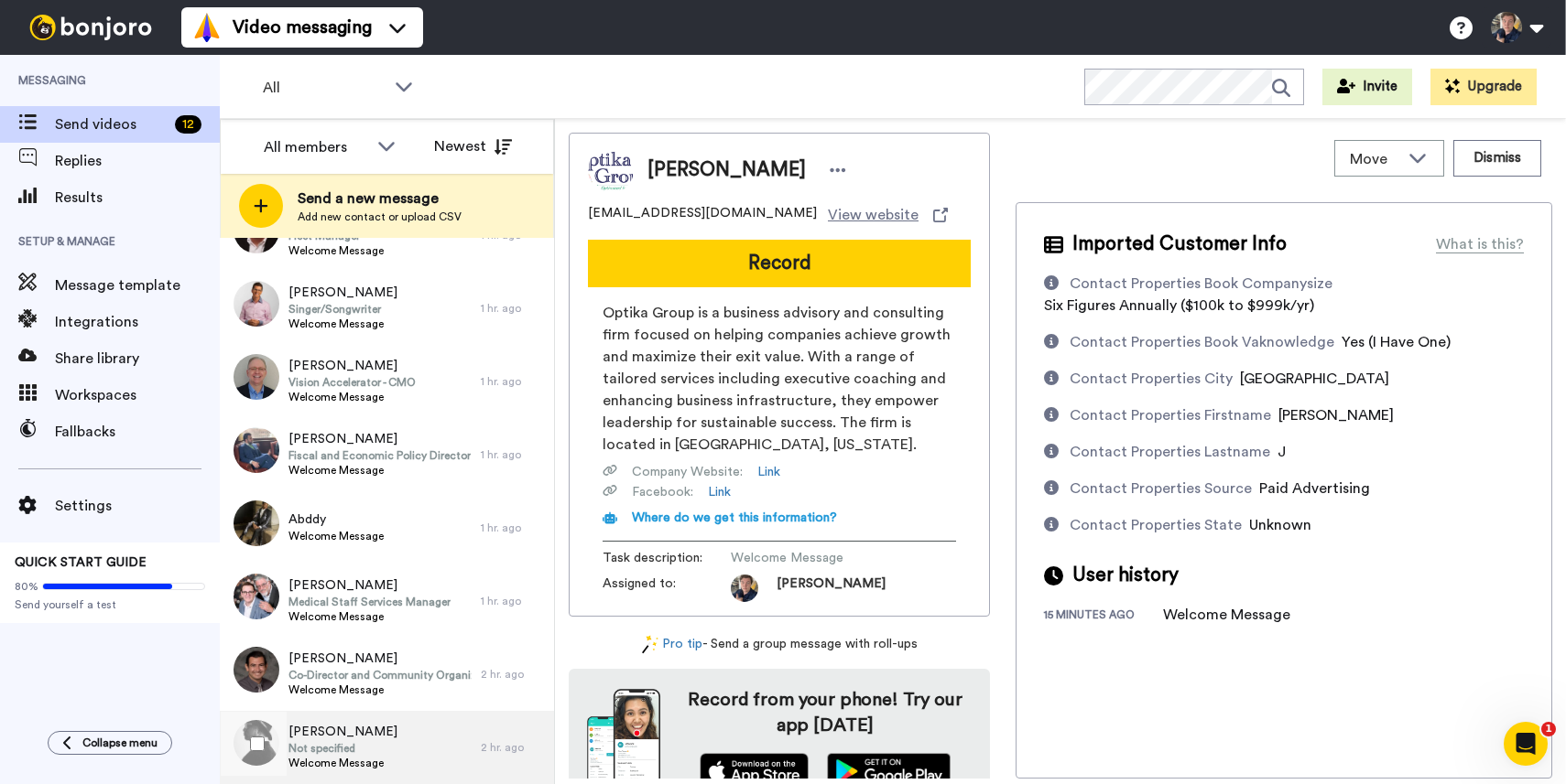
click at [408, 736] on div "Alex Robertson Not specified Welcome Message" at bounding box center [350, 748] width 261 height 73
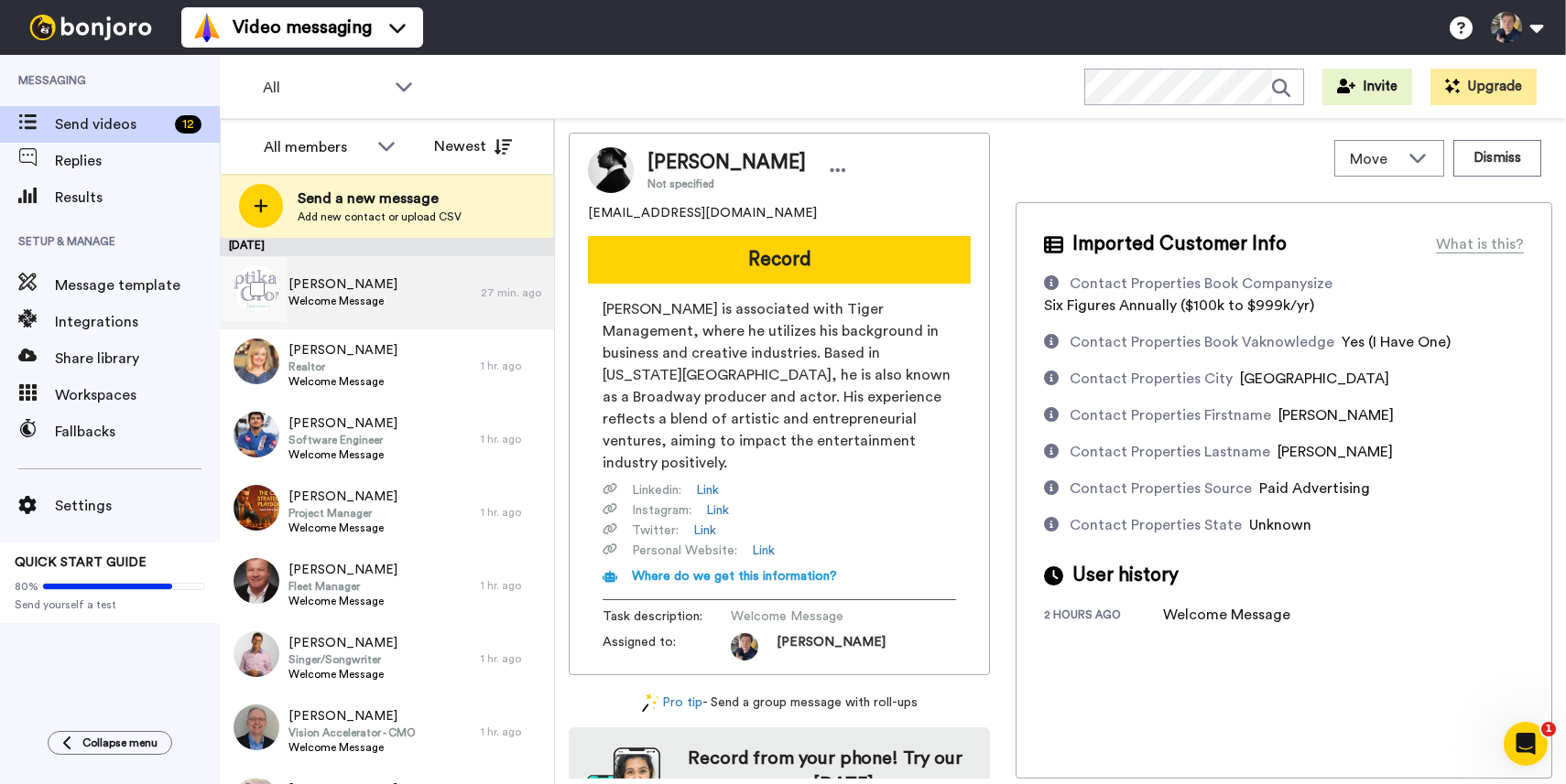
click at [368, 287] on span "[PERSON_NAME]" at bounding box center [342, 285] width 109 height 19
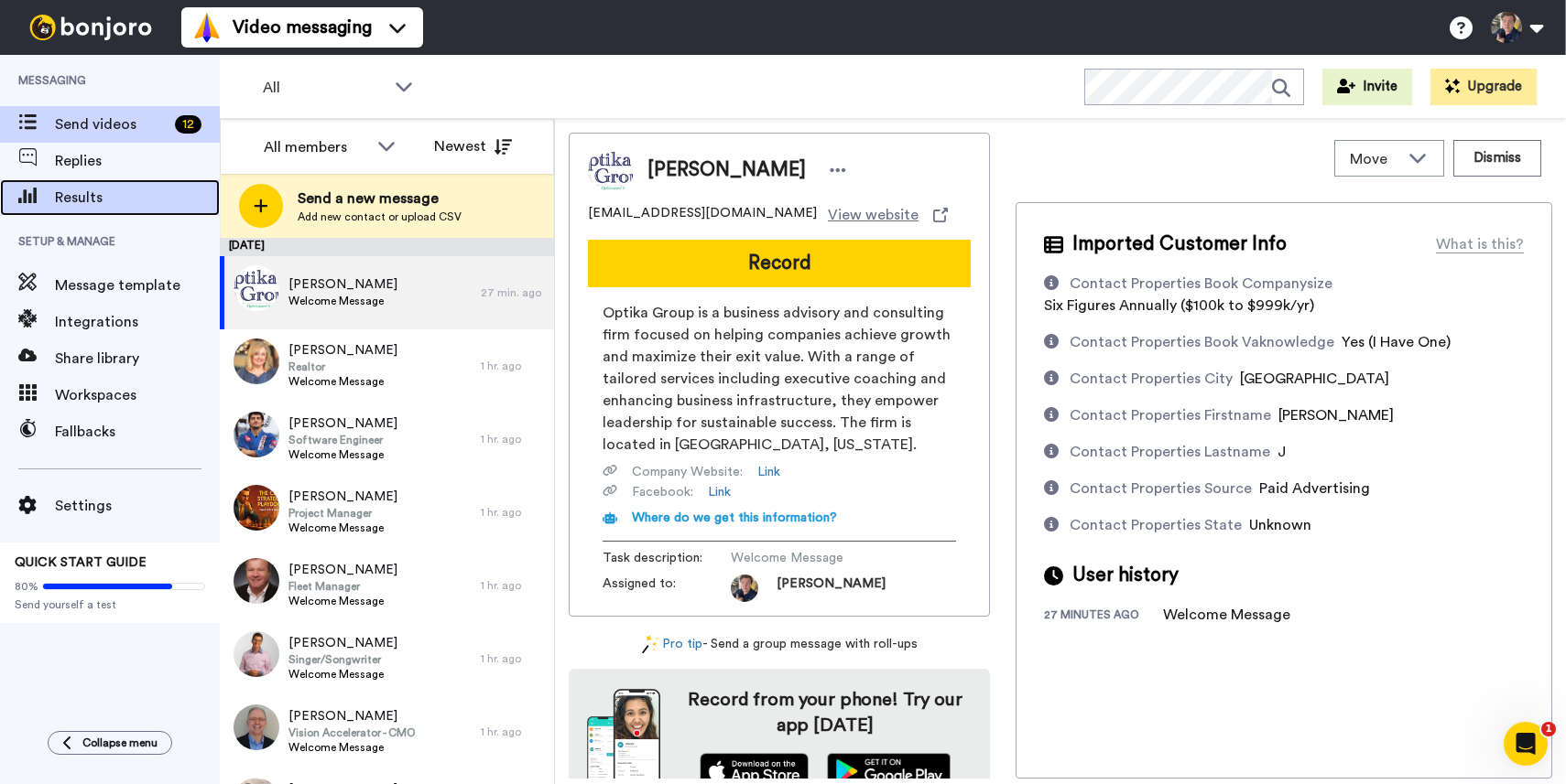
click at [129, 206] on span "Results" at bounding box center [137, 198] width 165 height 22
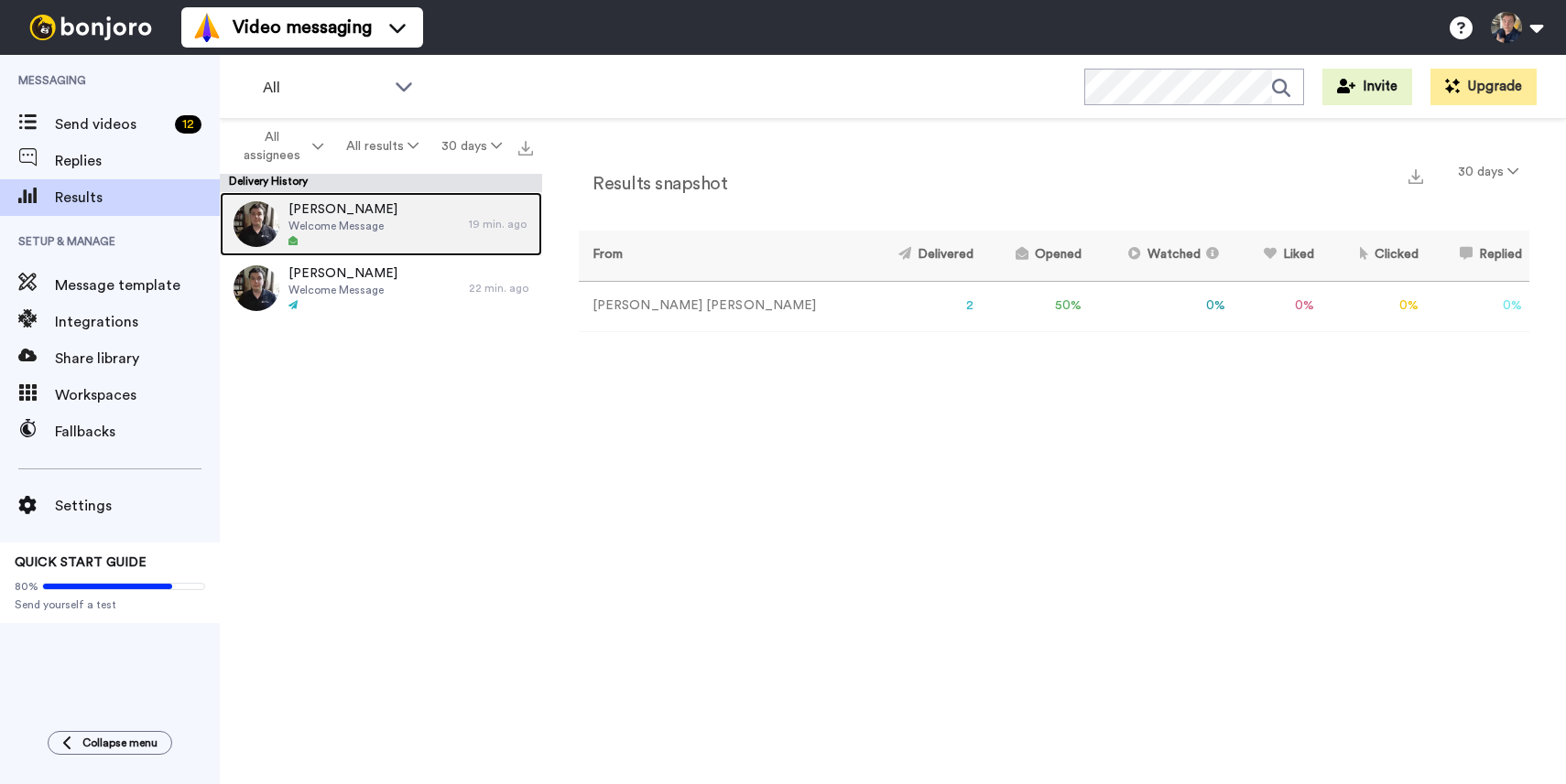
click at [363, 239] on div at bounding box center [342, 242] width 109 height 13
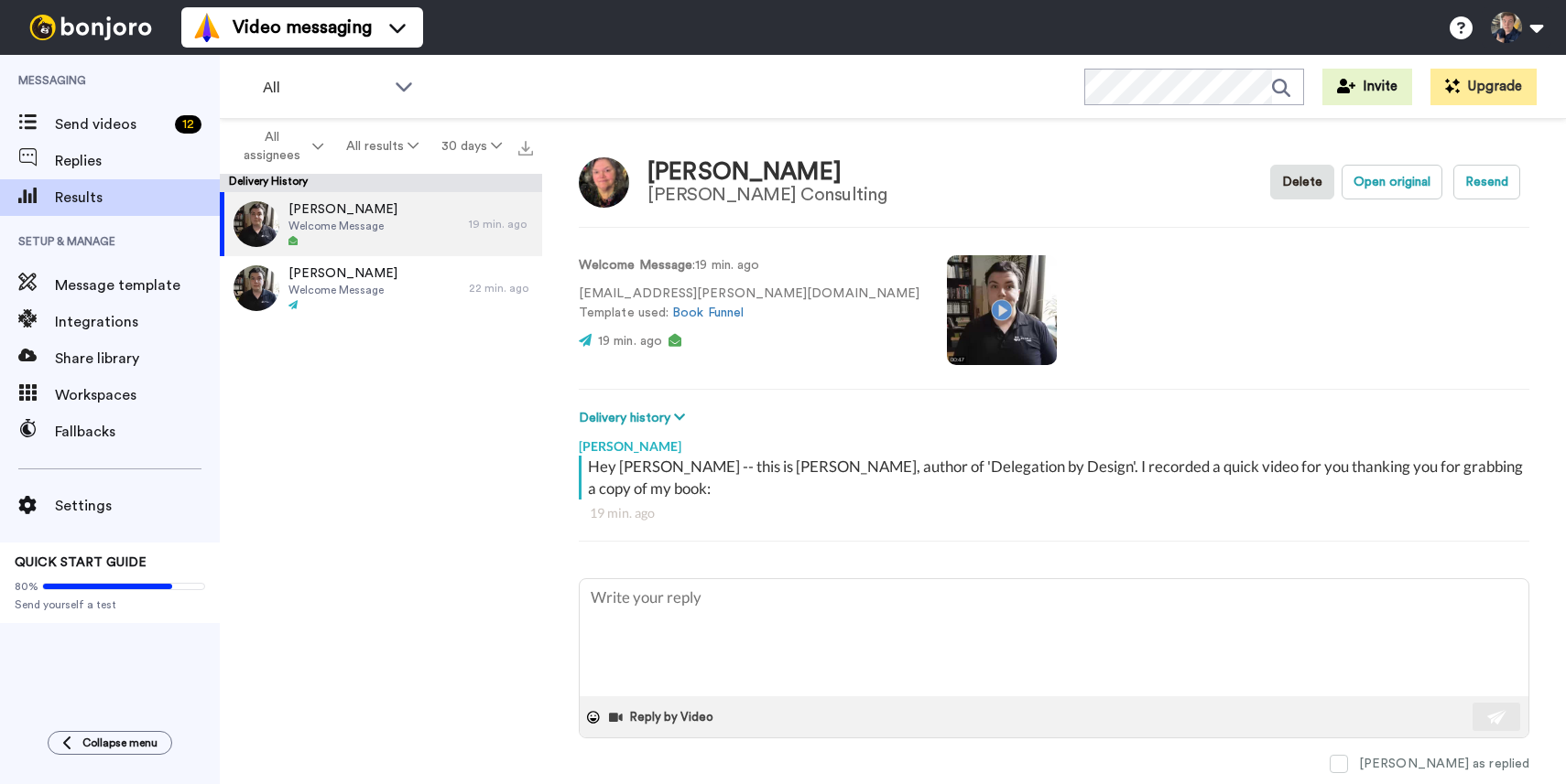
click at [947, 308] on video at bounding box center [1002, 311] width 110 height 110
click at [947, 307] on video at bounding box center [1002, 310] width 110 height 110
click at [106, 130] on span "Send videos" at bounding box center [111, 125] width 113 height 22
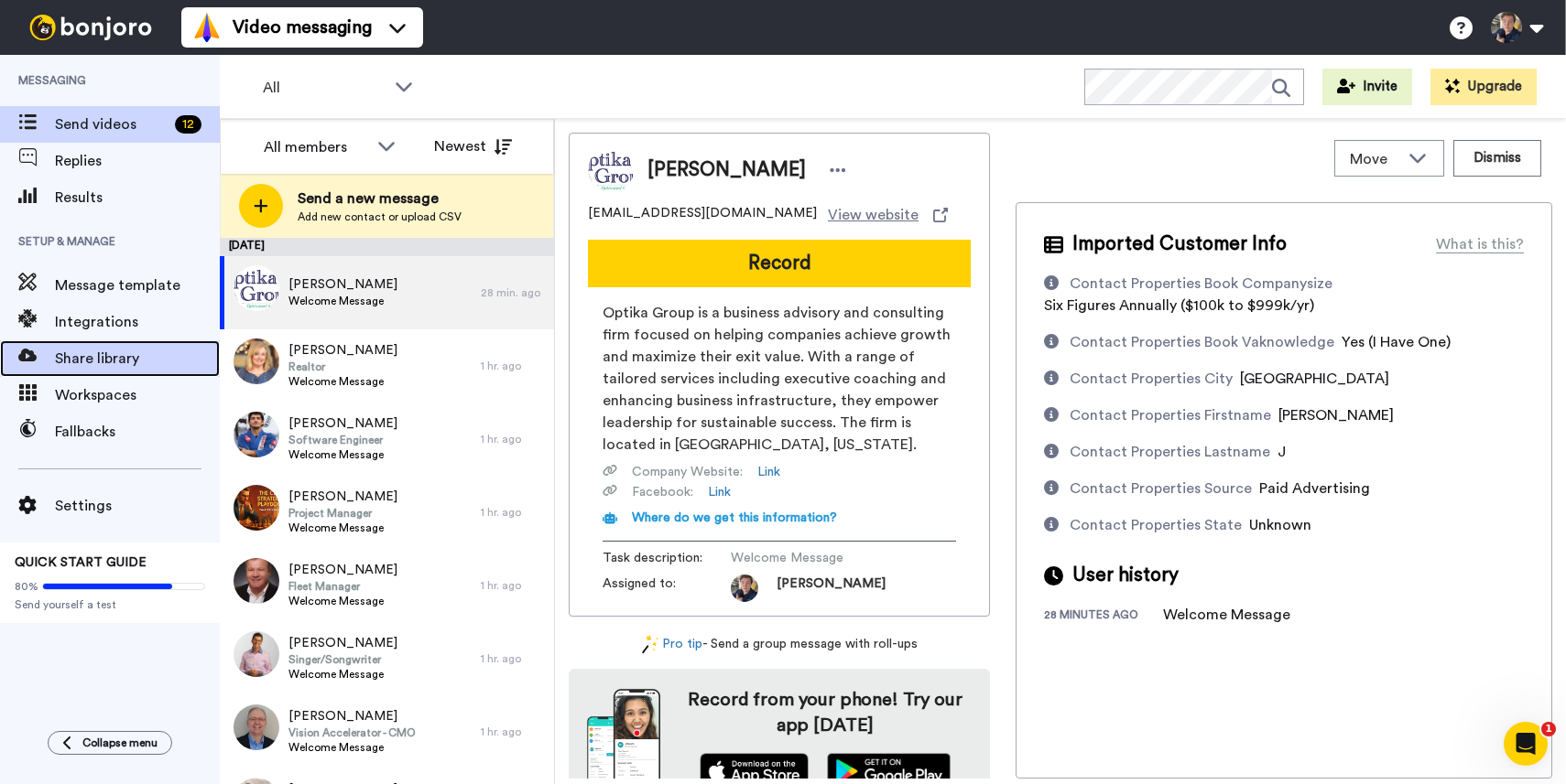
click at [86, 357] on span "Share library" at bounding box center [137, 359] width 165 height 22
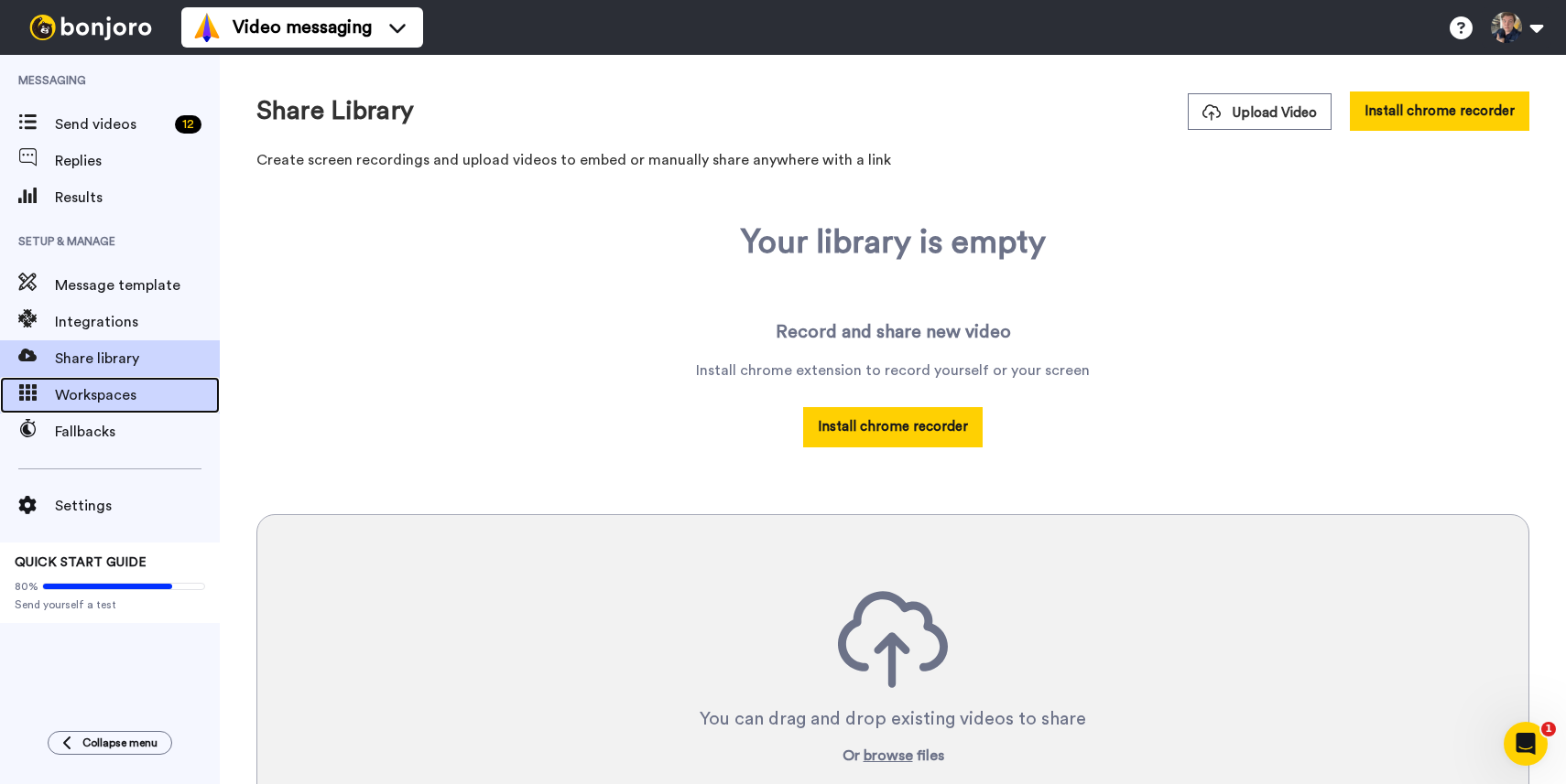
click at [89, 389] on span "Workspaces" at bounding box center [137, 395] width 165 height 22
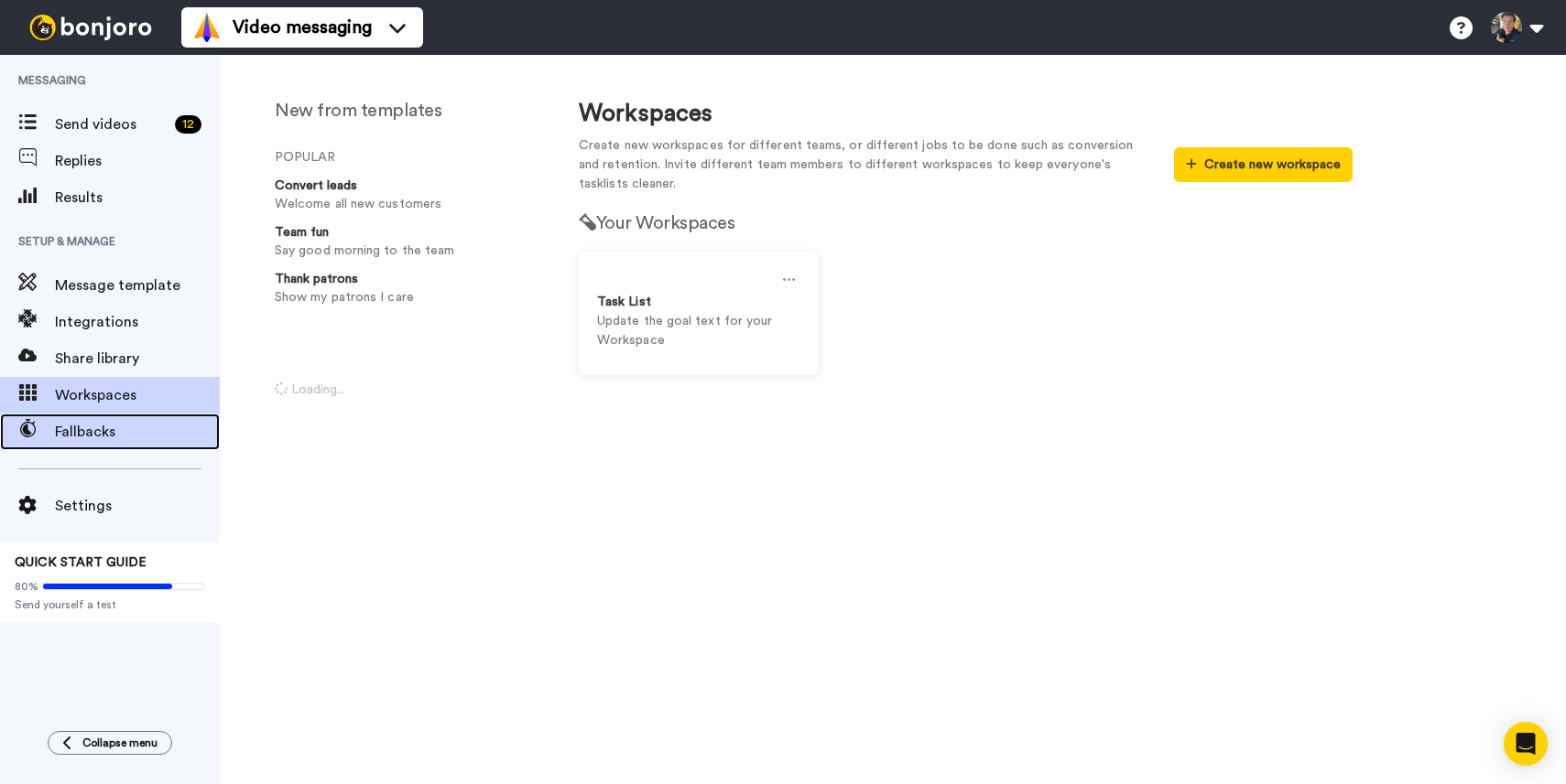
click at [89, 434] on span "Fallbacks" at bounding box center [137, 432] width 165 height 22
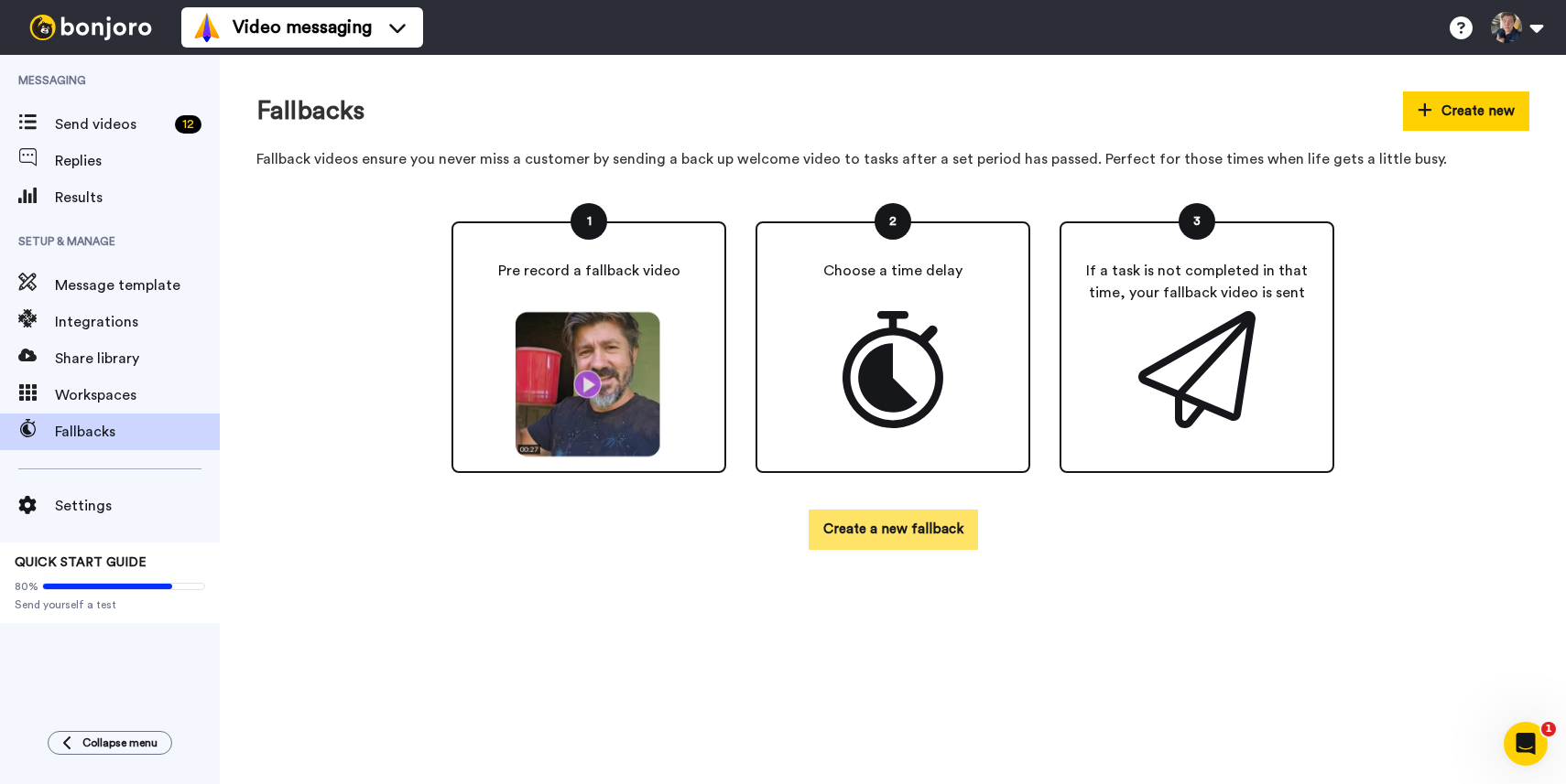
click at [856, 517] on button "Create a new fallback" at bounding box center [893, 529] width 169 height 39
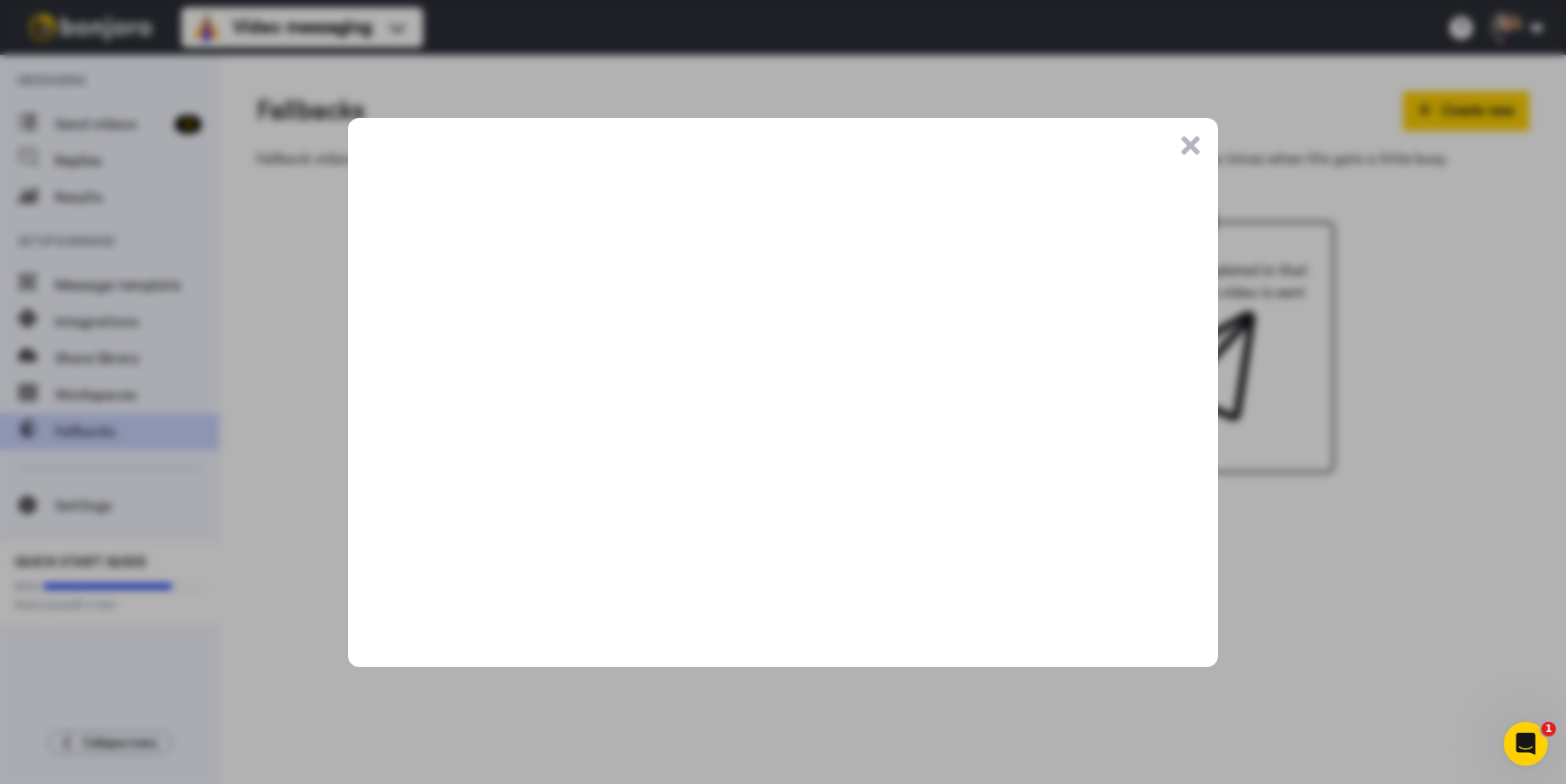
click at [1188, 143] on button ".cls-1{stroke-width:0px;}" at bounding box center [1191, 146] width 19 height 19
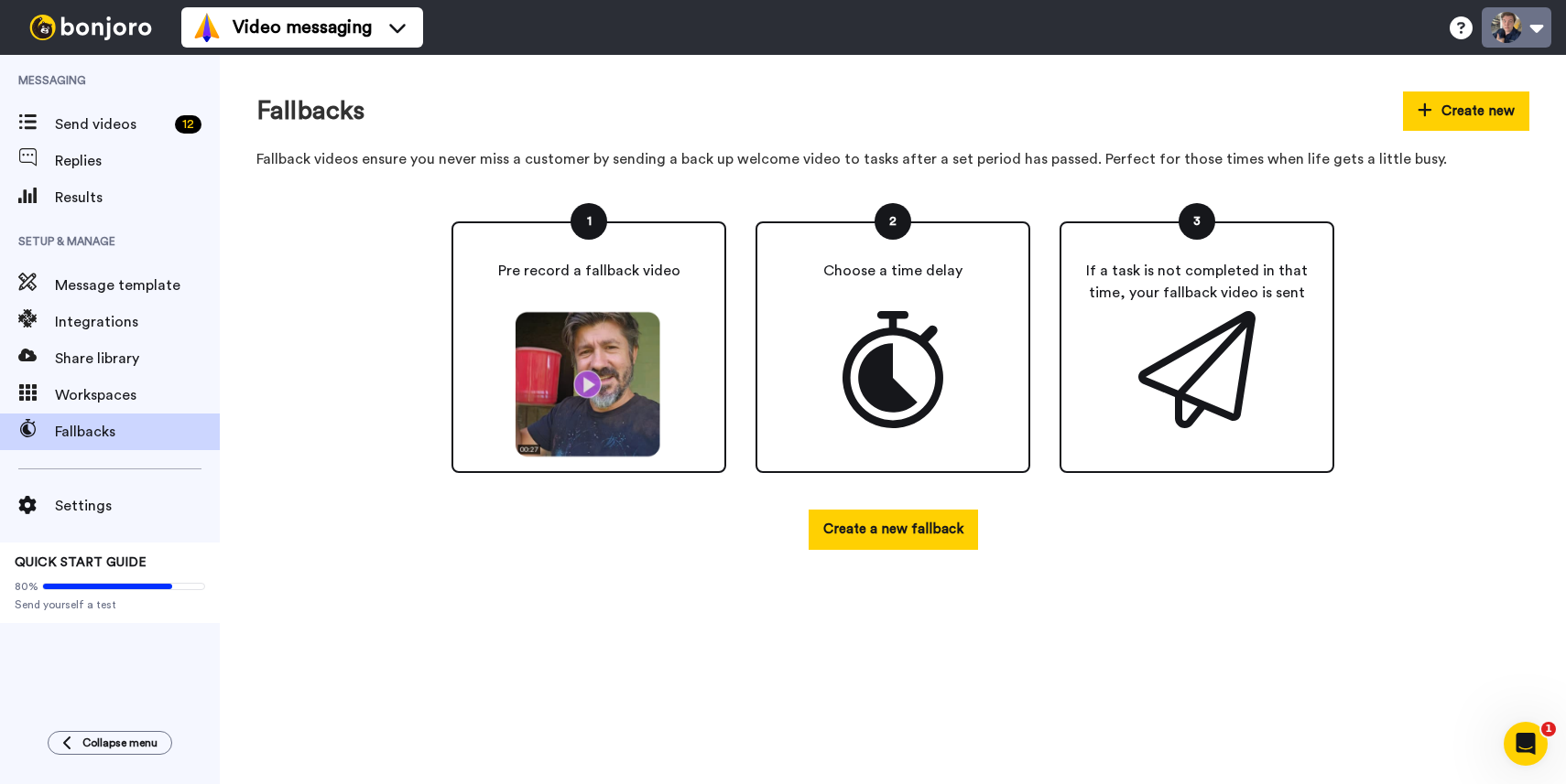
click at [1528, 27] on button at bounding box center [1516, 27] width 70 height 40
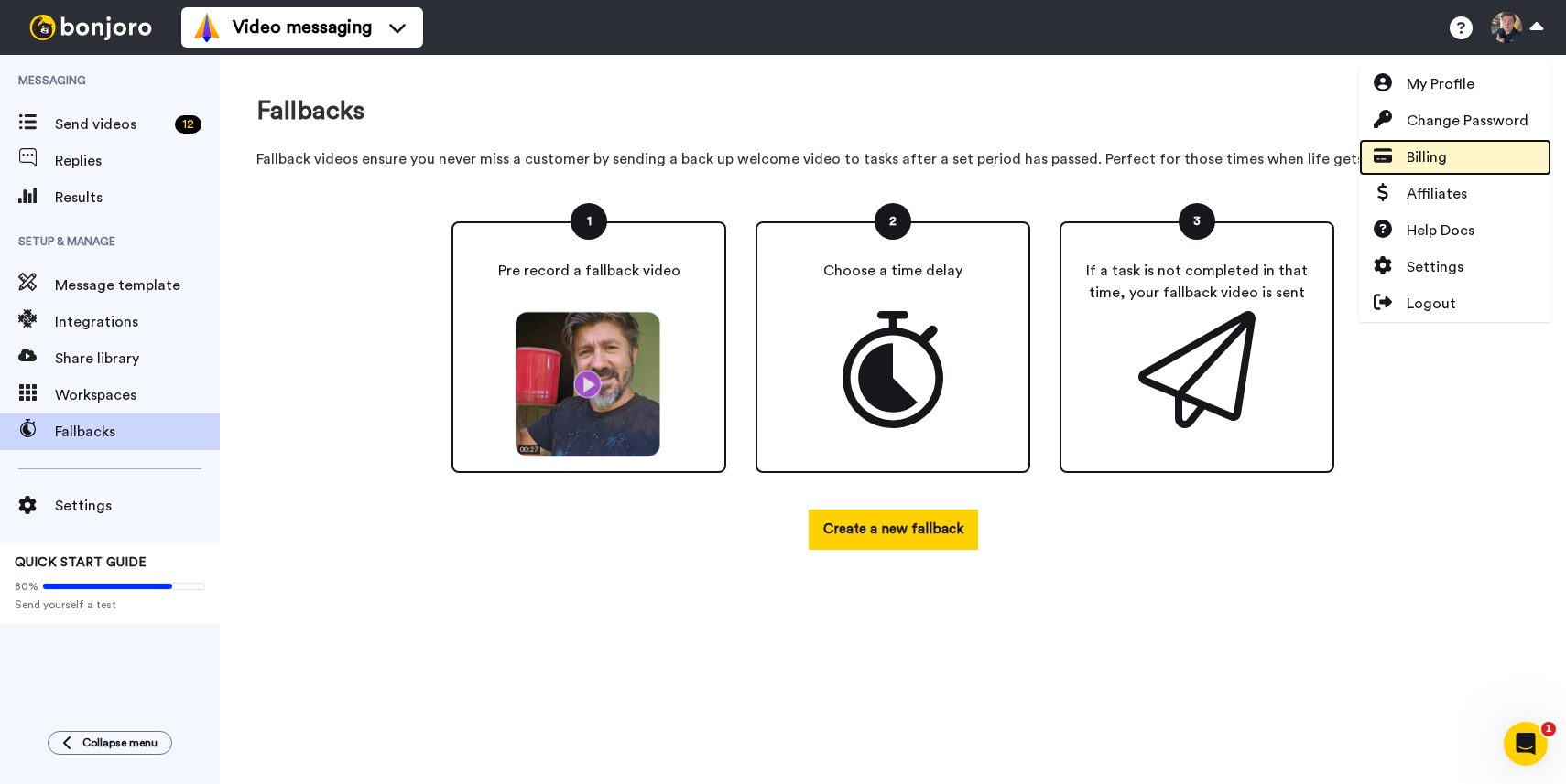
click at [1425, 155] on span "Billing" at bounding box center [1426, 157] width 40 height 22
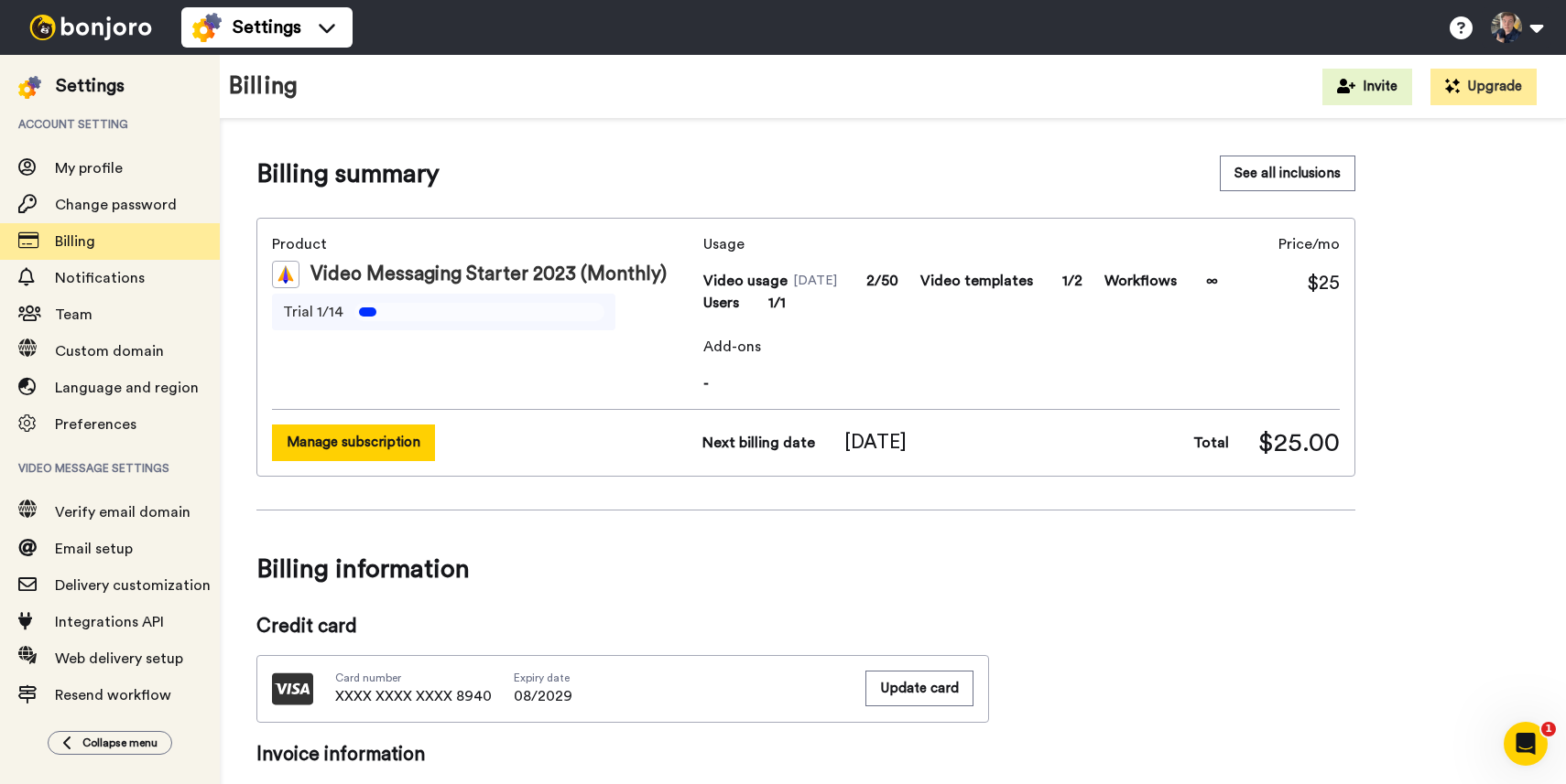
click at [362, 441] on button "Manage subscription" at bounding box center [353, 443] width 163 height 35
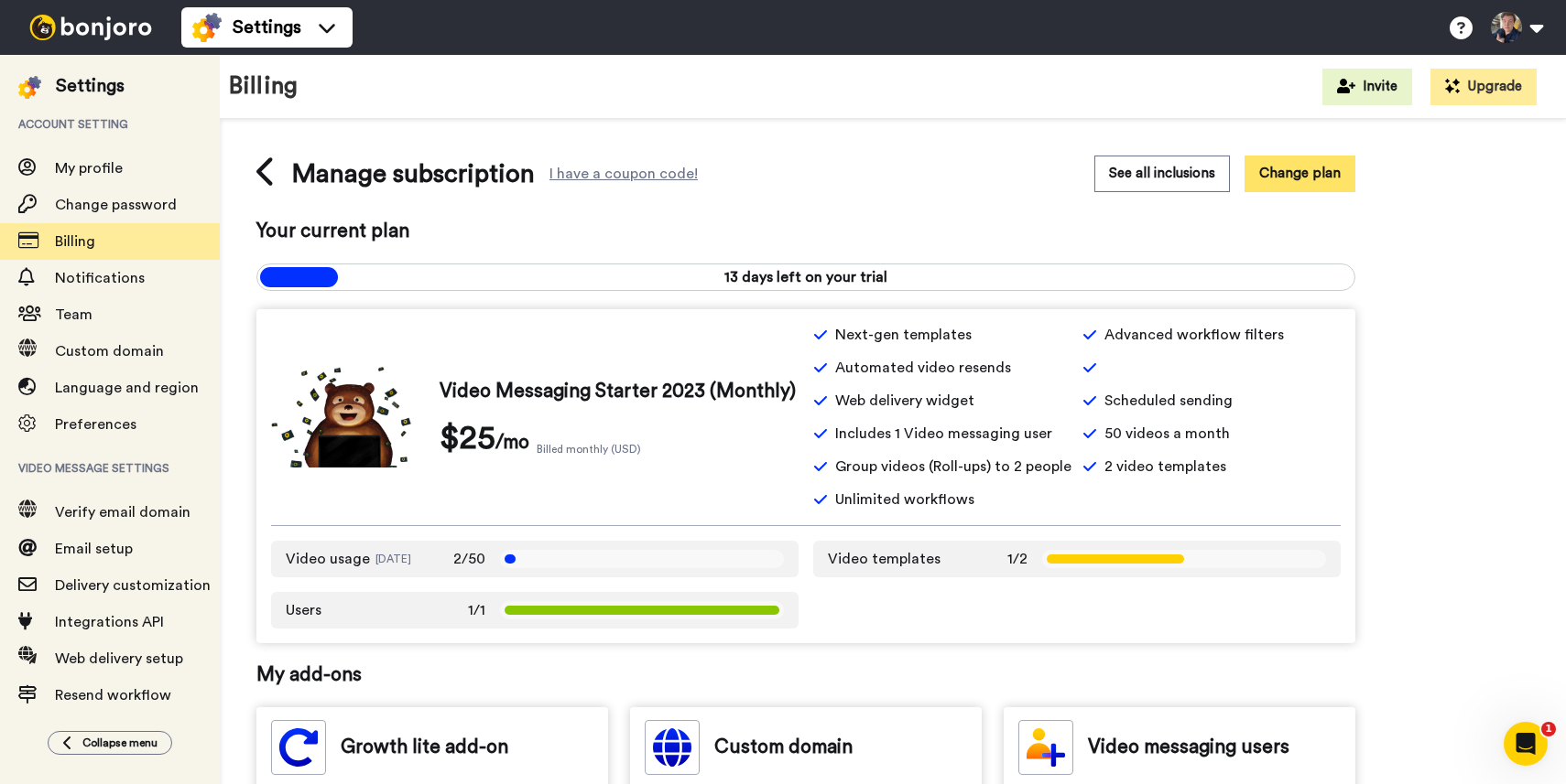
drag, startPoint x: 1285, startPoint y: 153, endPoint x: 1277, endPoint y: 163, distance: 12.8
click at [1285, 153] on div "Manage subscription I have a coupon code! See all inclusions Change plan Your c…" at bounding box center [892, 785] width 1346 height 1333
click at [1264, 174] on button "Change plan" at bounding box center [1300, 173] width 111 height 35
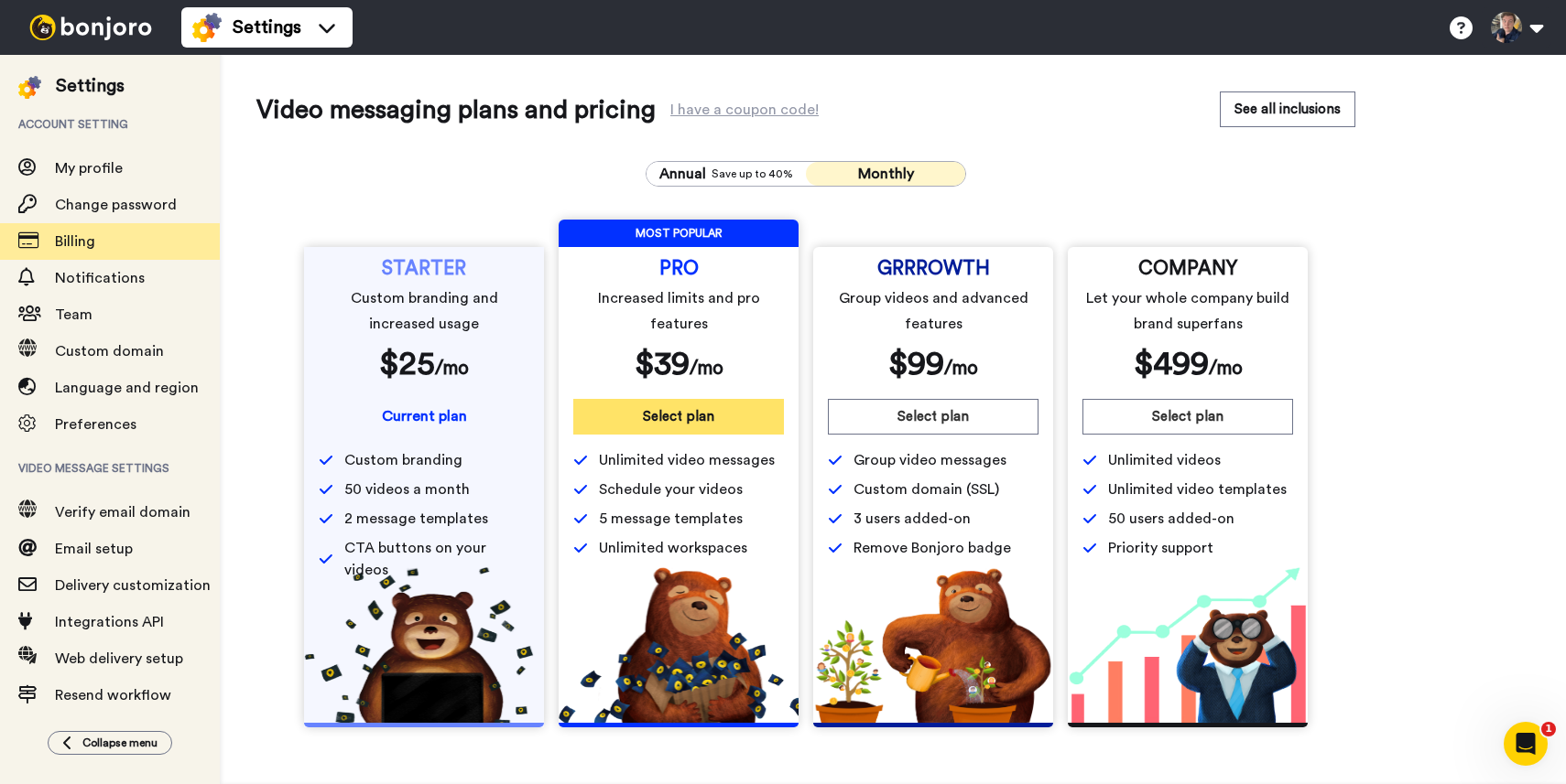
click at [722, 408] on button "Select plan" at bounding box center [678, 417] width 210 height 35
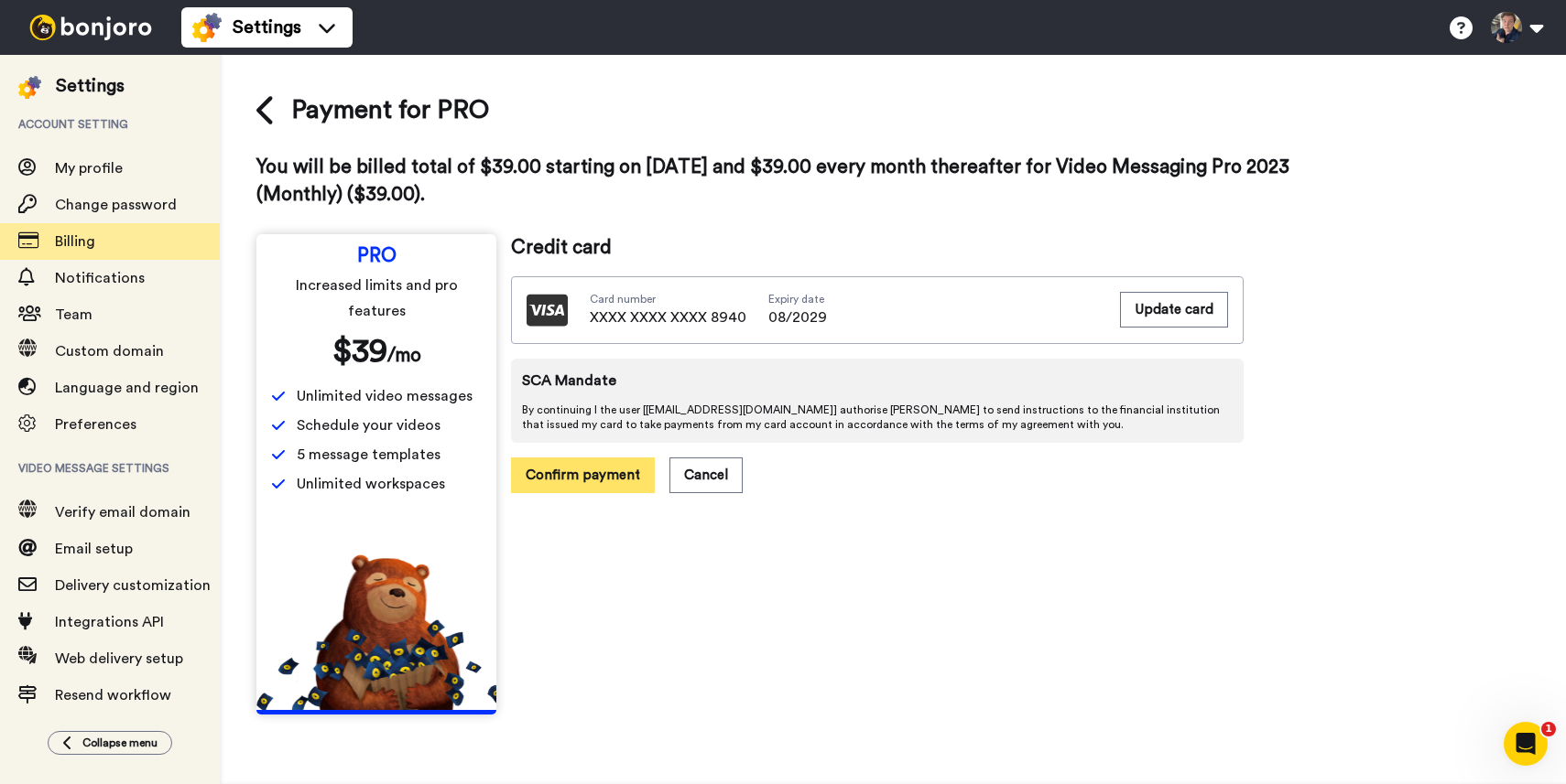
click at [626, 460] on button "Confirm payment" at bounding box center [582, 475] width 144 height 35
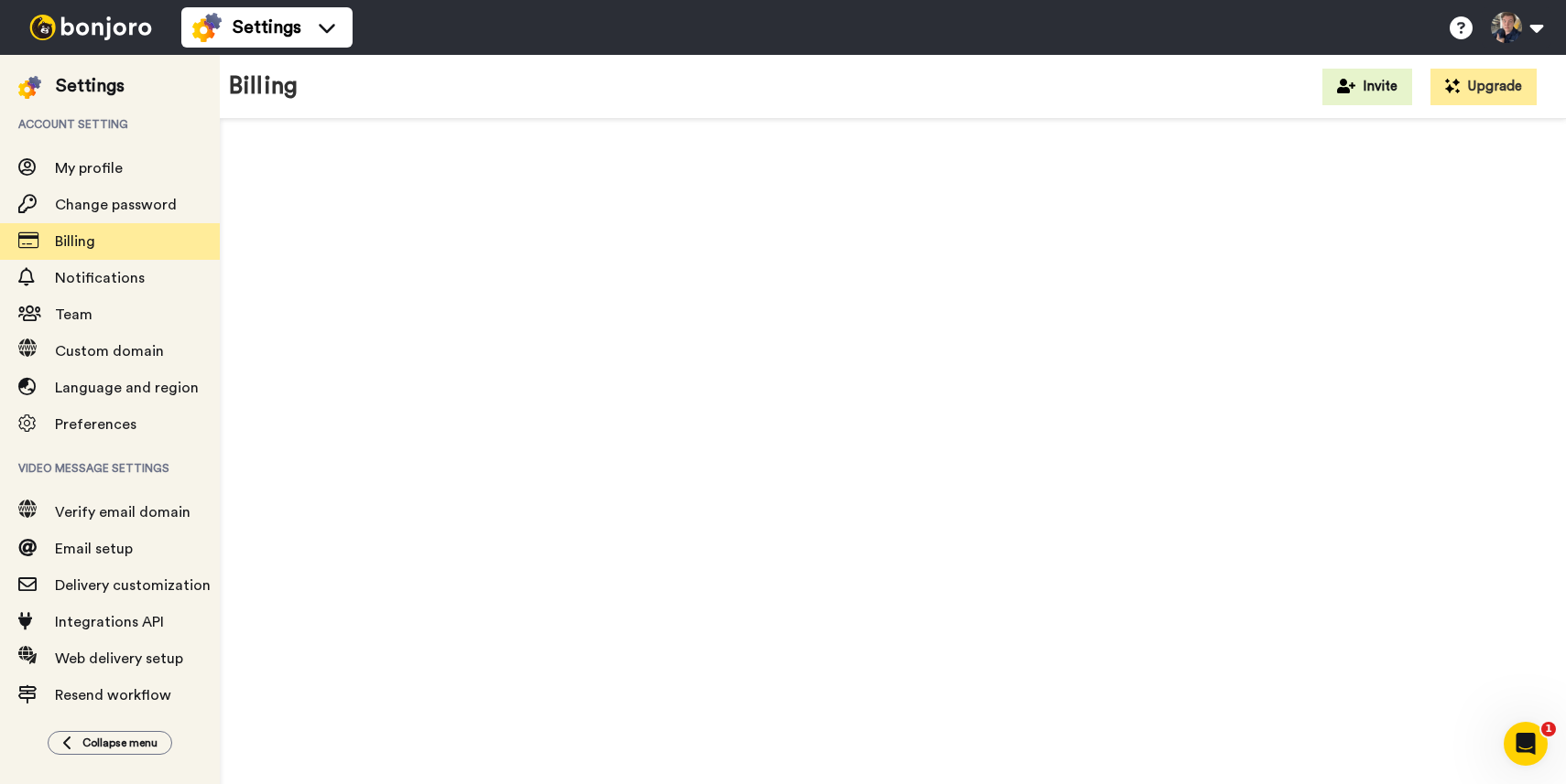
click at [101, 46] on div at bounding box center [90, 27] width 181 height 55
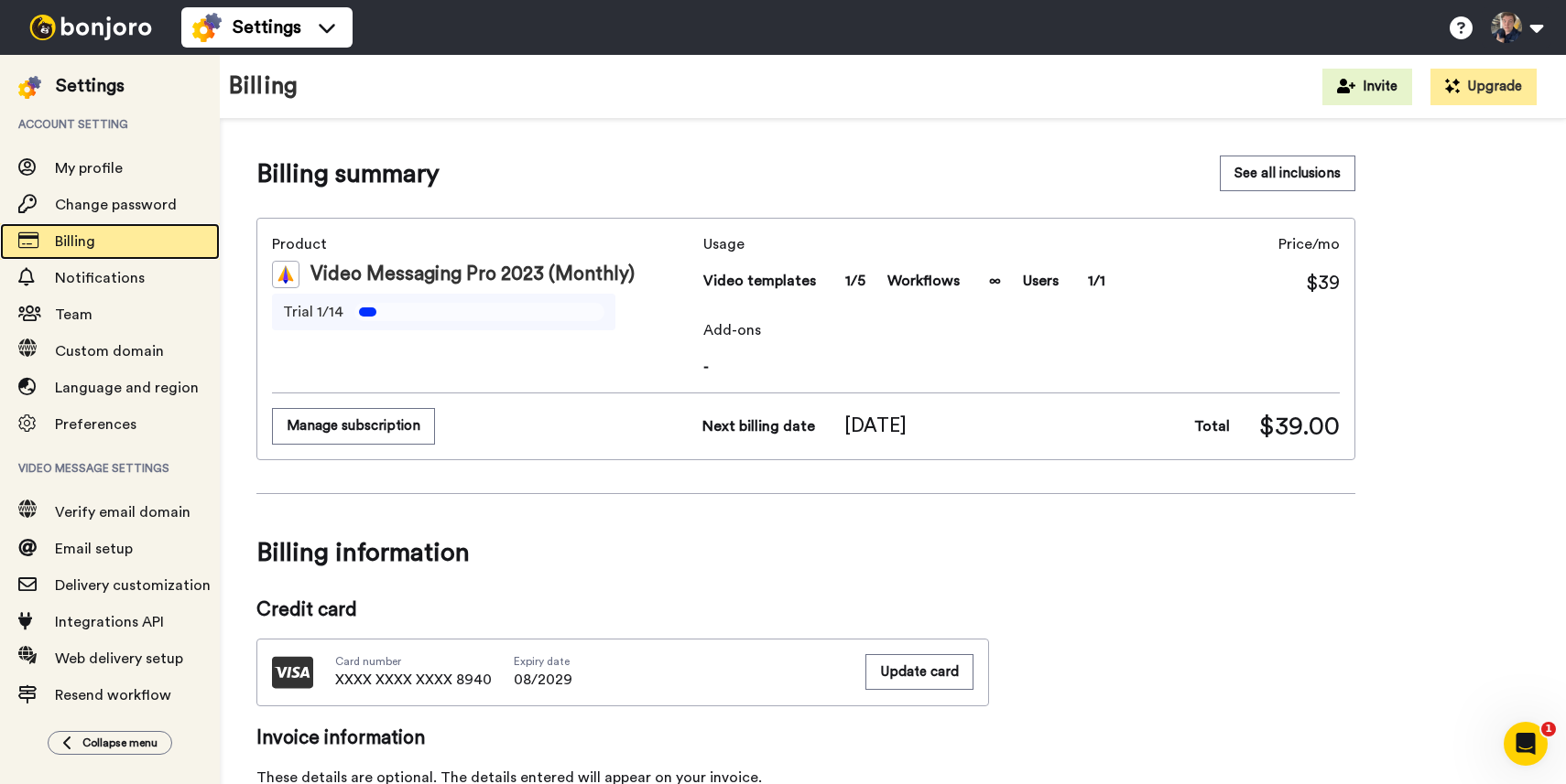
click at [82, 239] on span "Billing" at bounding box center [74, 242] width 40 height 15
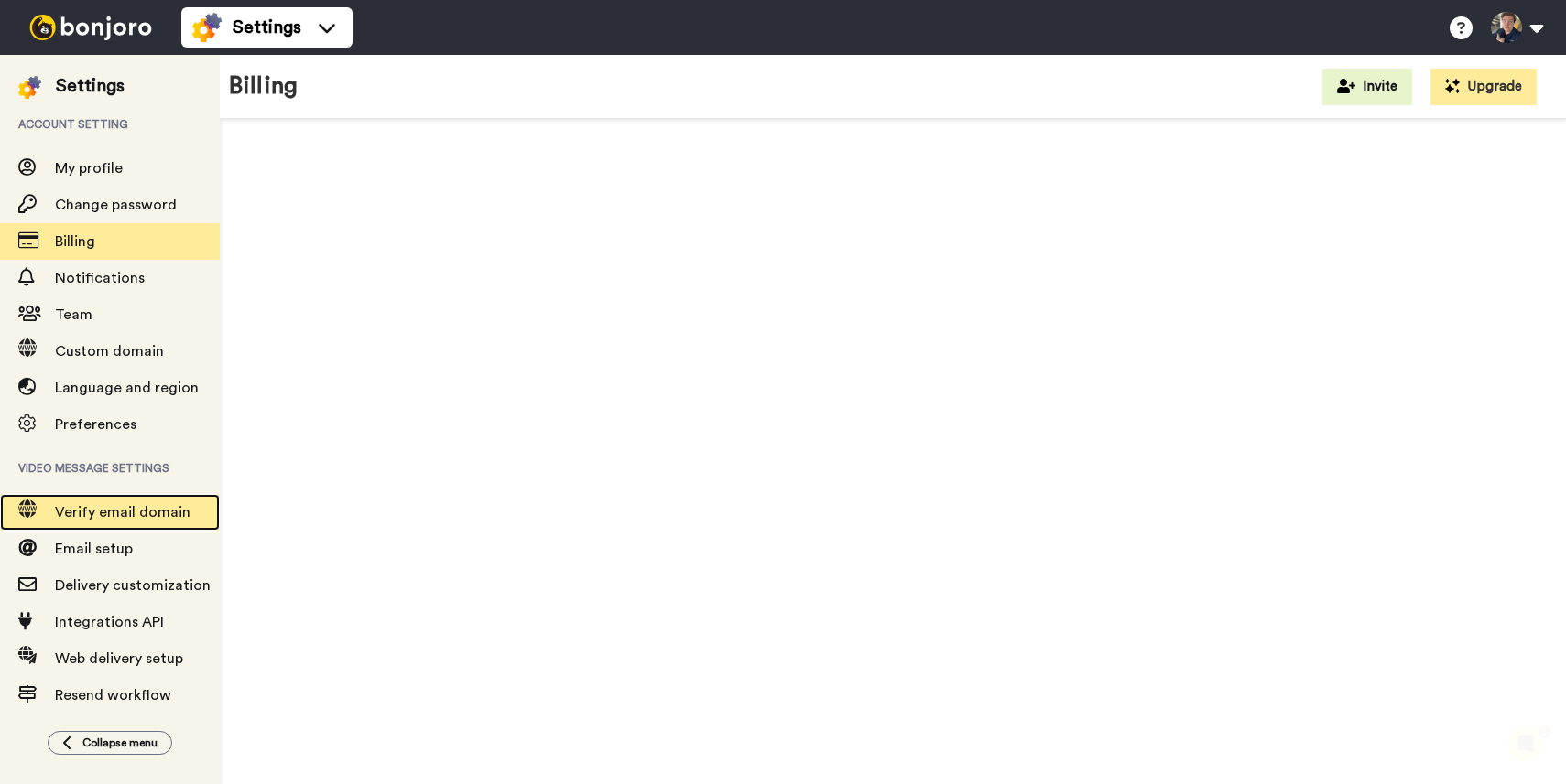
click at [128, 510] on span "Verify email domain" at bounding box center [123, 512] width 136 height 15
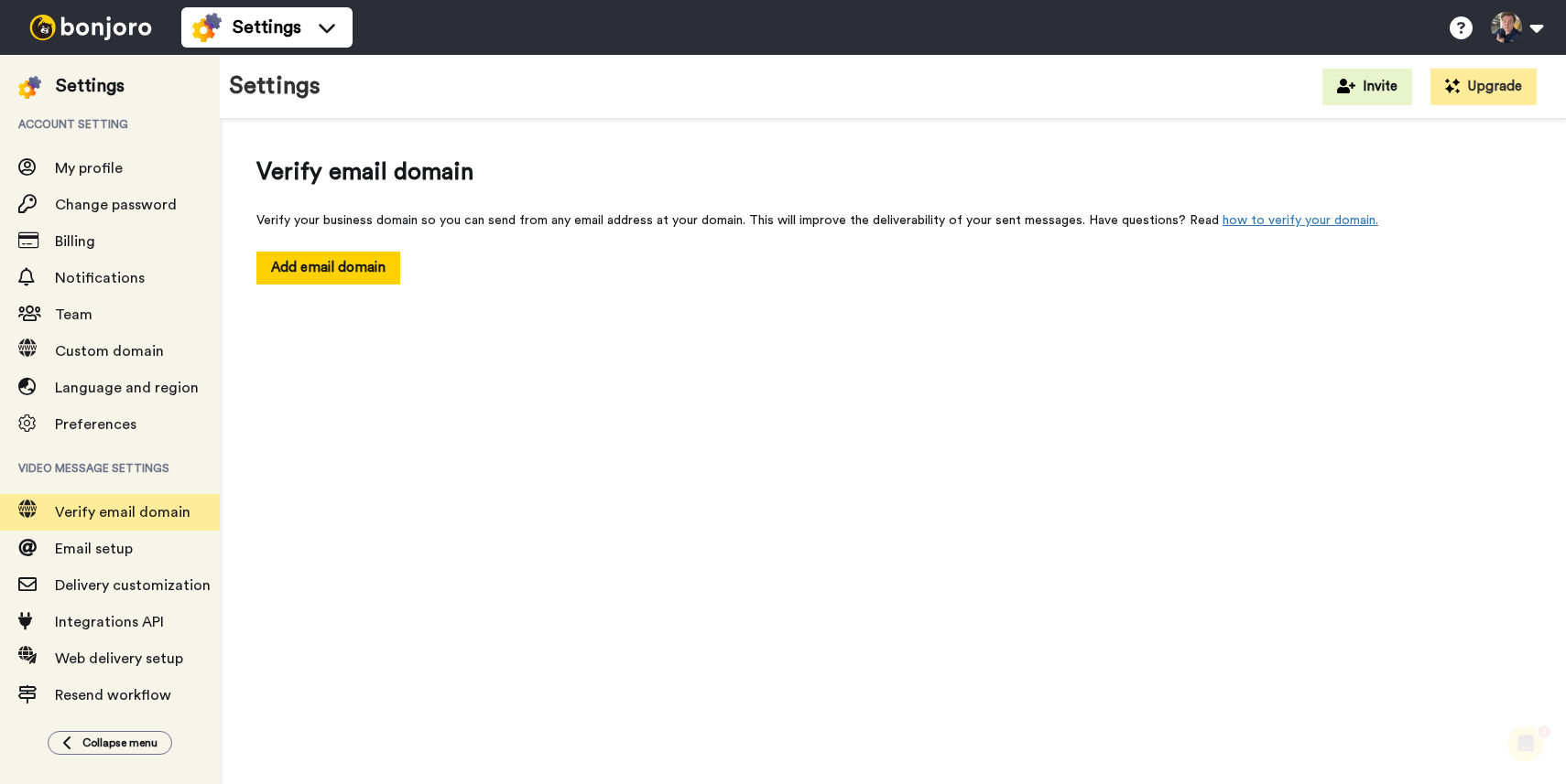
scroll to position [16, 0]
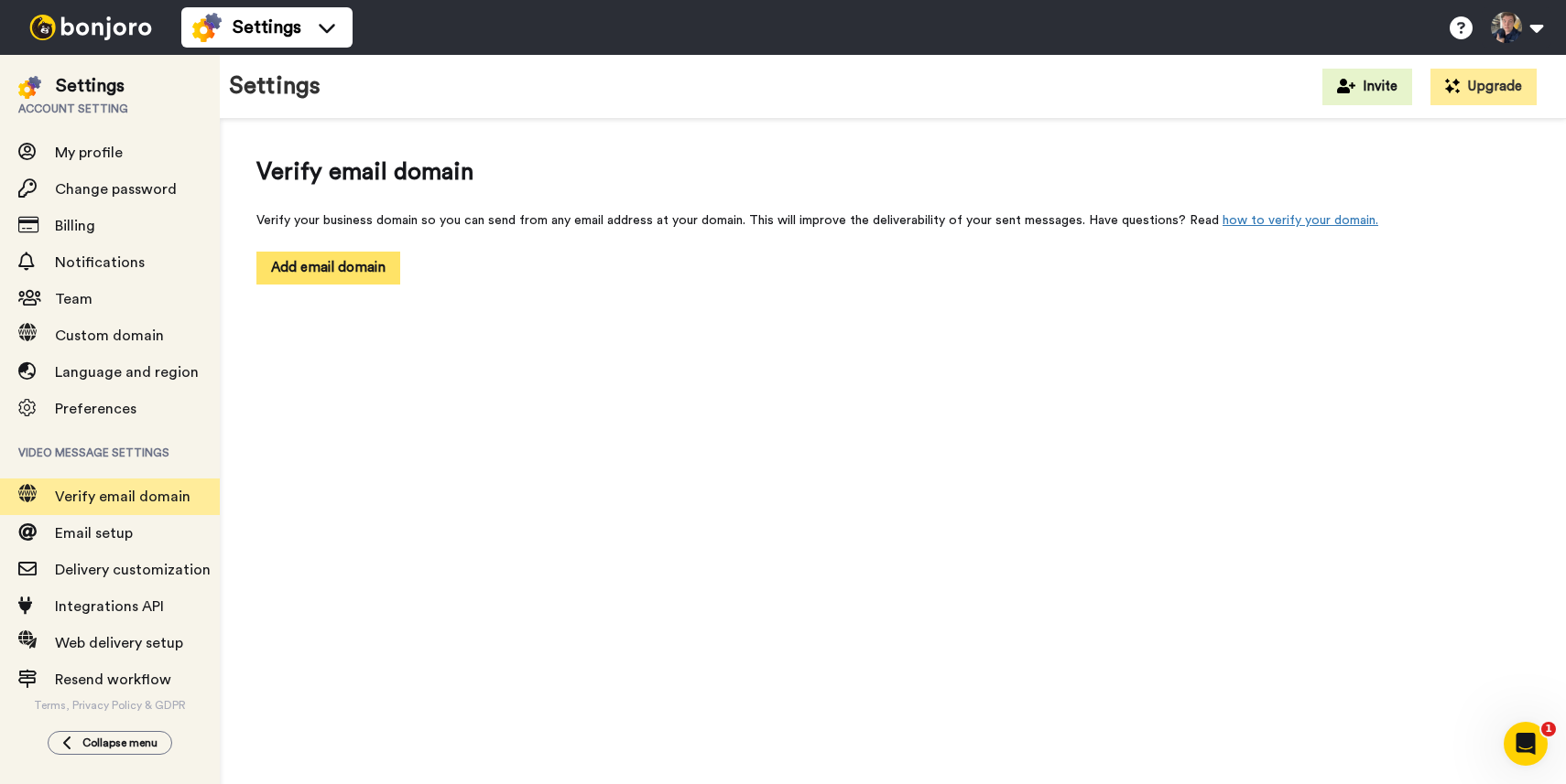
click at [329, 275] on button "Add email domain" at bounding box center [328, 268] width 144 height 32
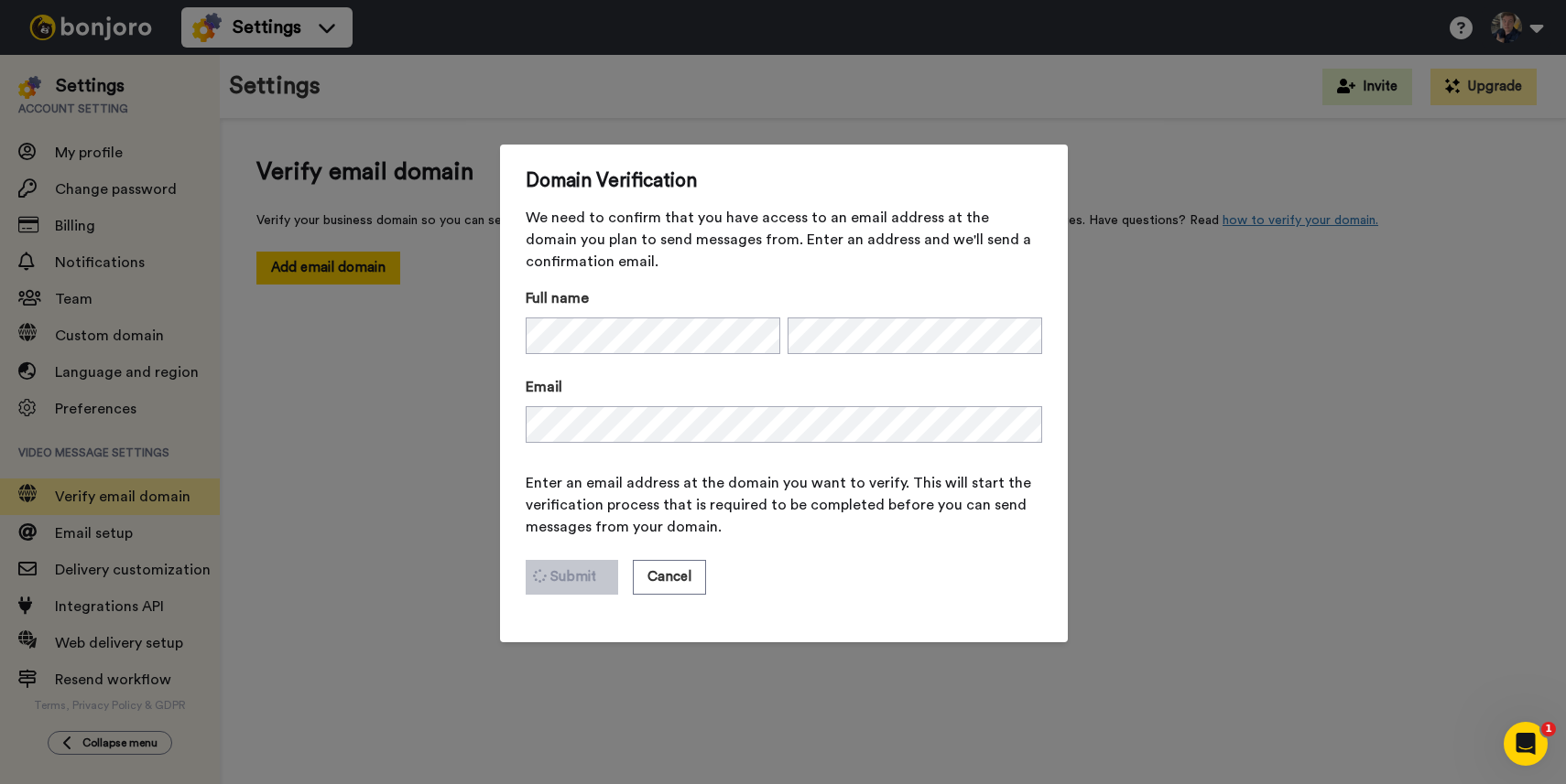
drag, startPoint x: 674, startPoint y: 565, endPoint x: 307, endPoint y: 542, distance: 367.7
click at [674, 565] on button "Cancel" at bounding box center [669, 577] width 74 height 34
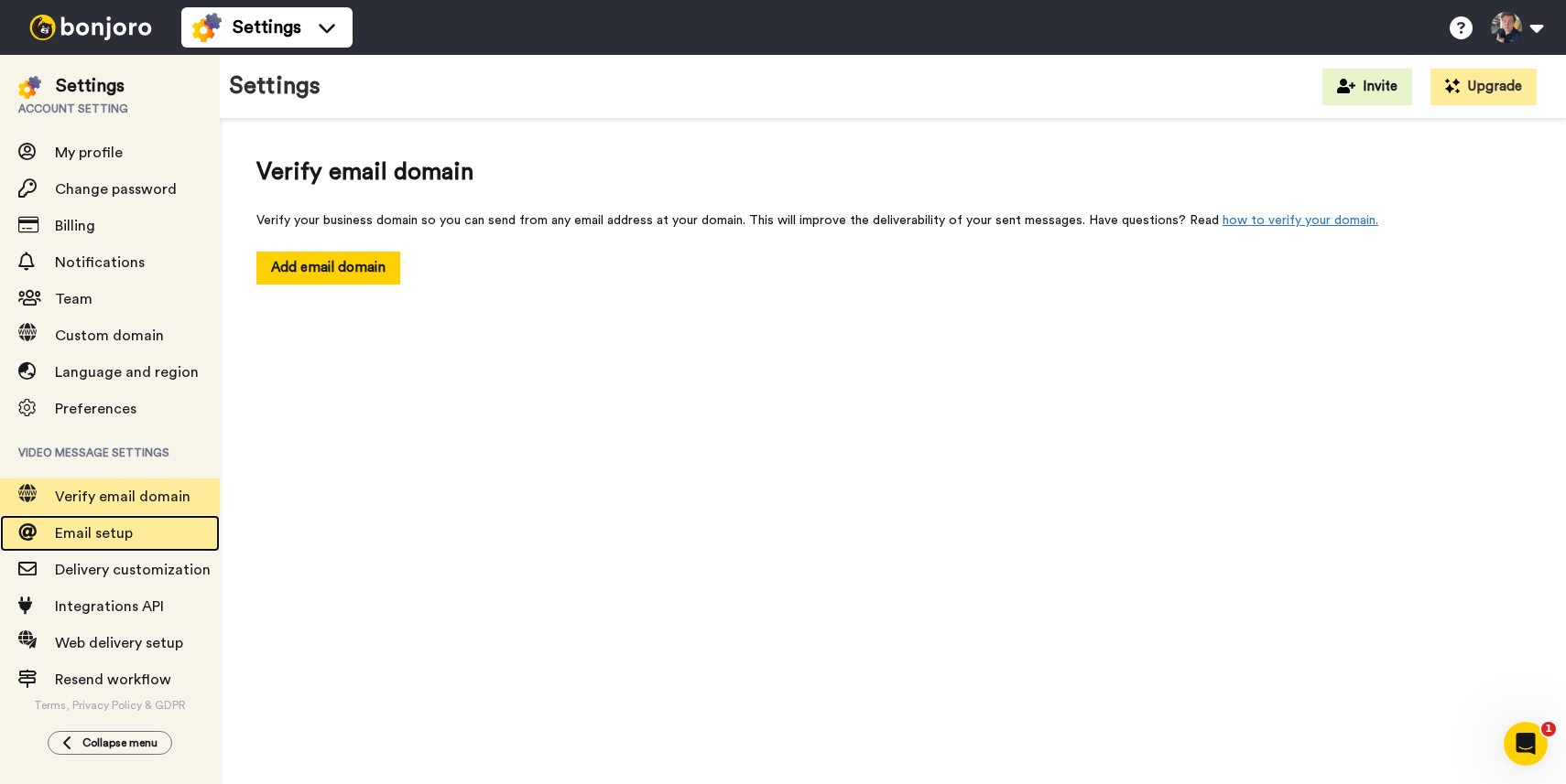
click at [113, 538] on span "Email setup" at bounding box center [94, 534] width 78 height 15
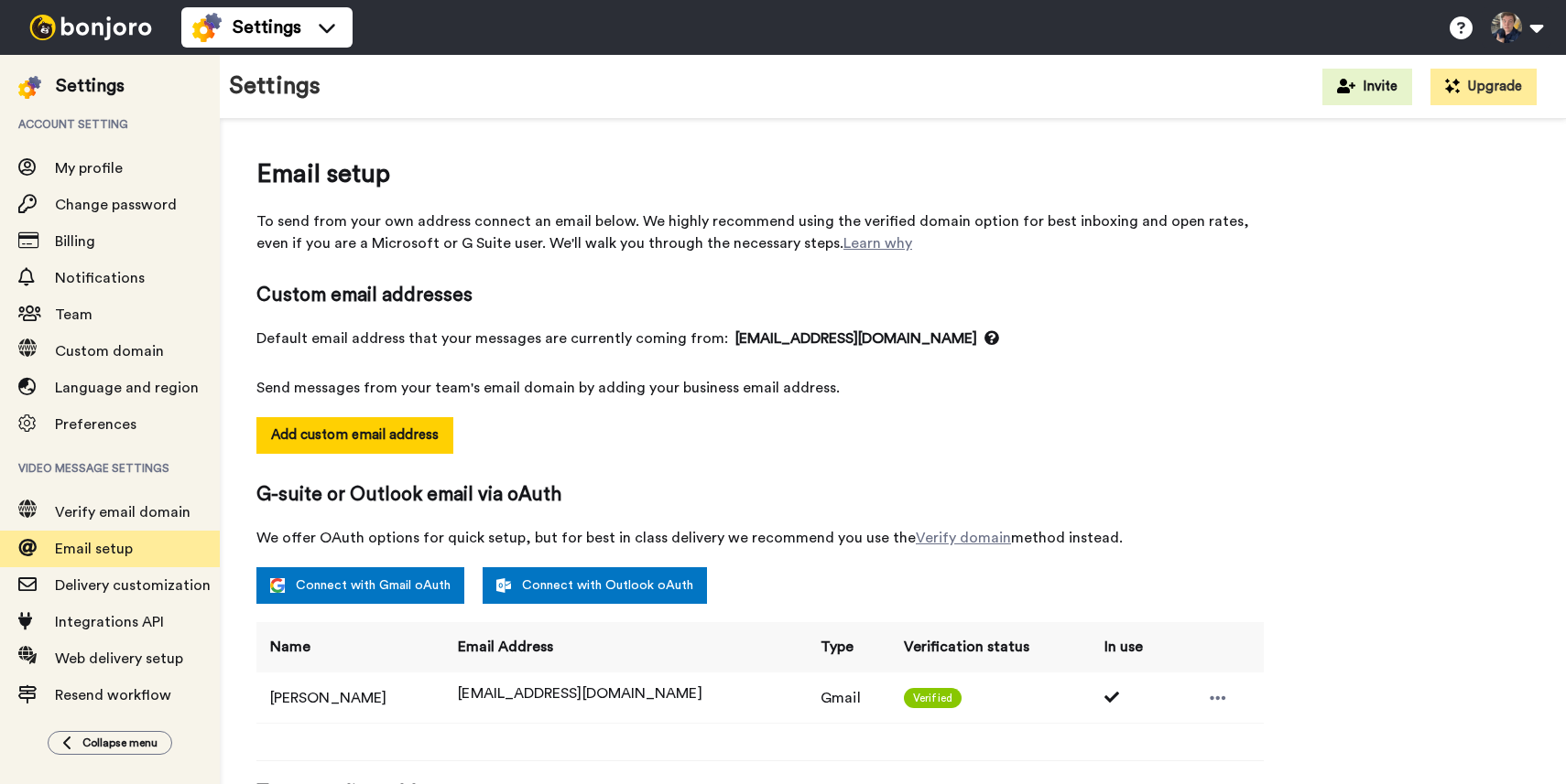
select select "163571"
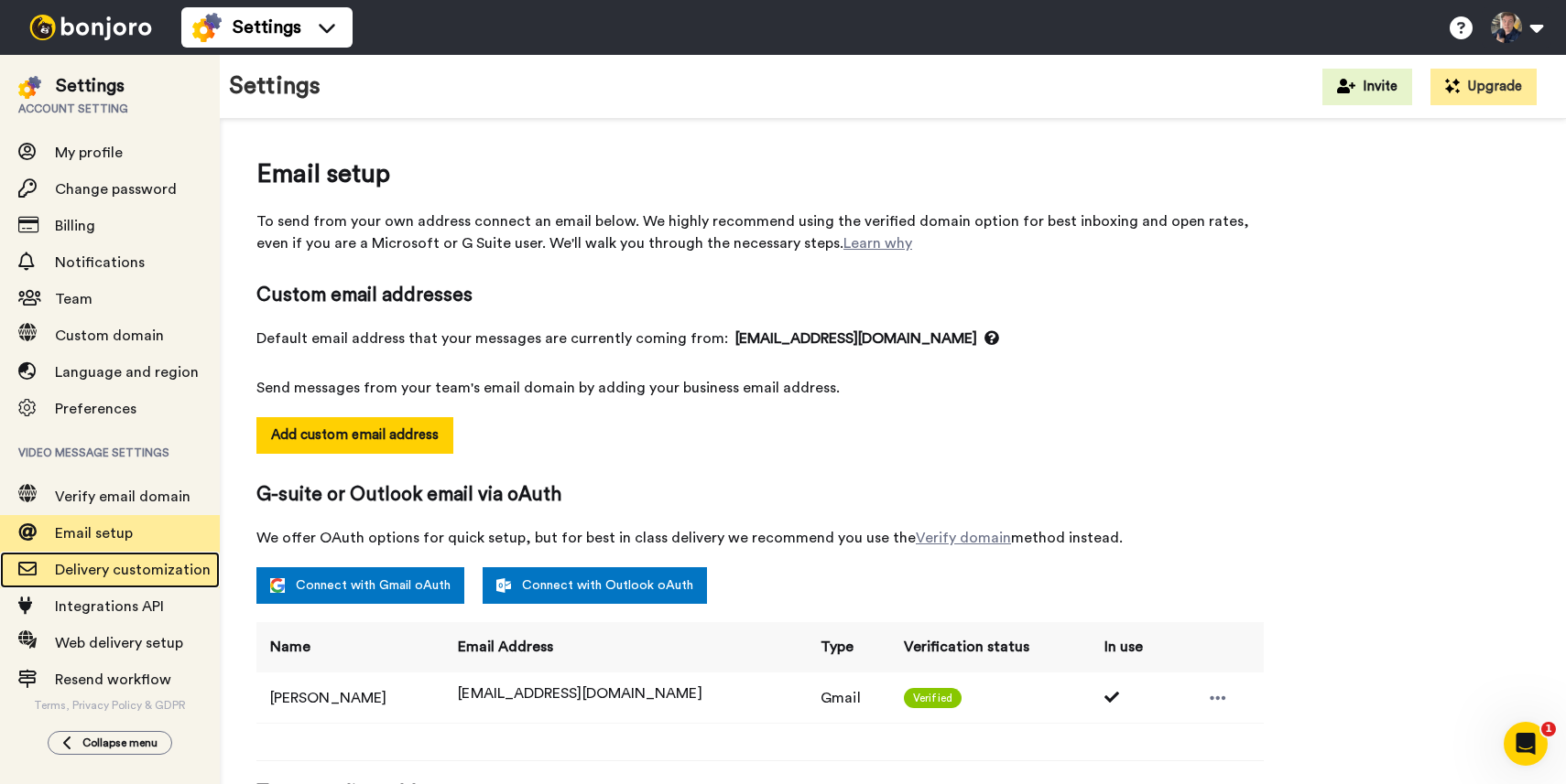
click at [91, 576] on span "Delivery customization" at bounding box center [132, 570] width 155 height 15
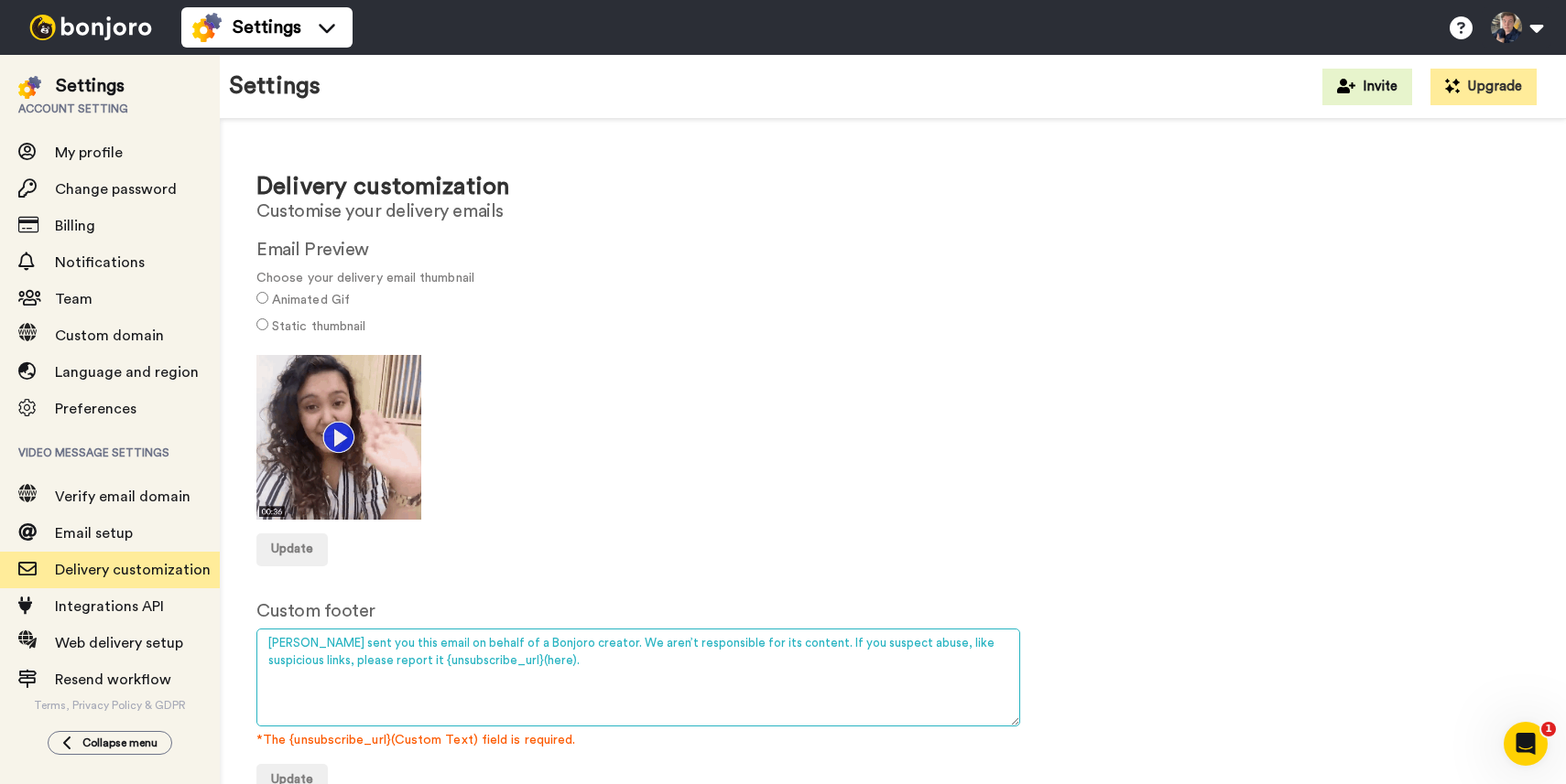
click at [555, 658] on textarea "[PERSON_NAME] sent you this email on behalf of a Bonjoro creator. We aren’t res…" at bounding box center [638, 677] width 764 height 98
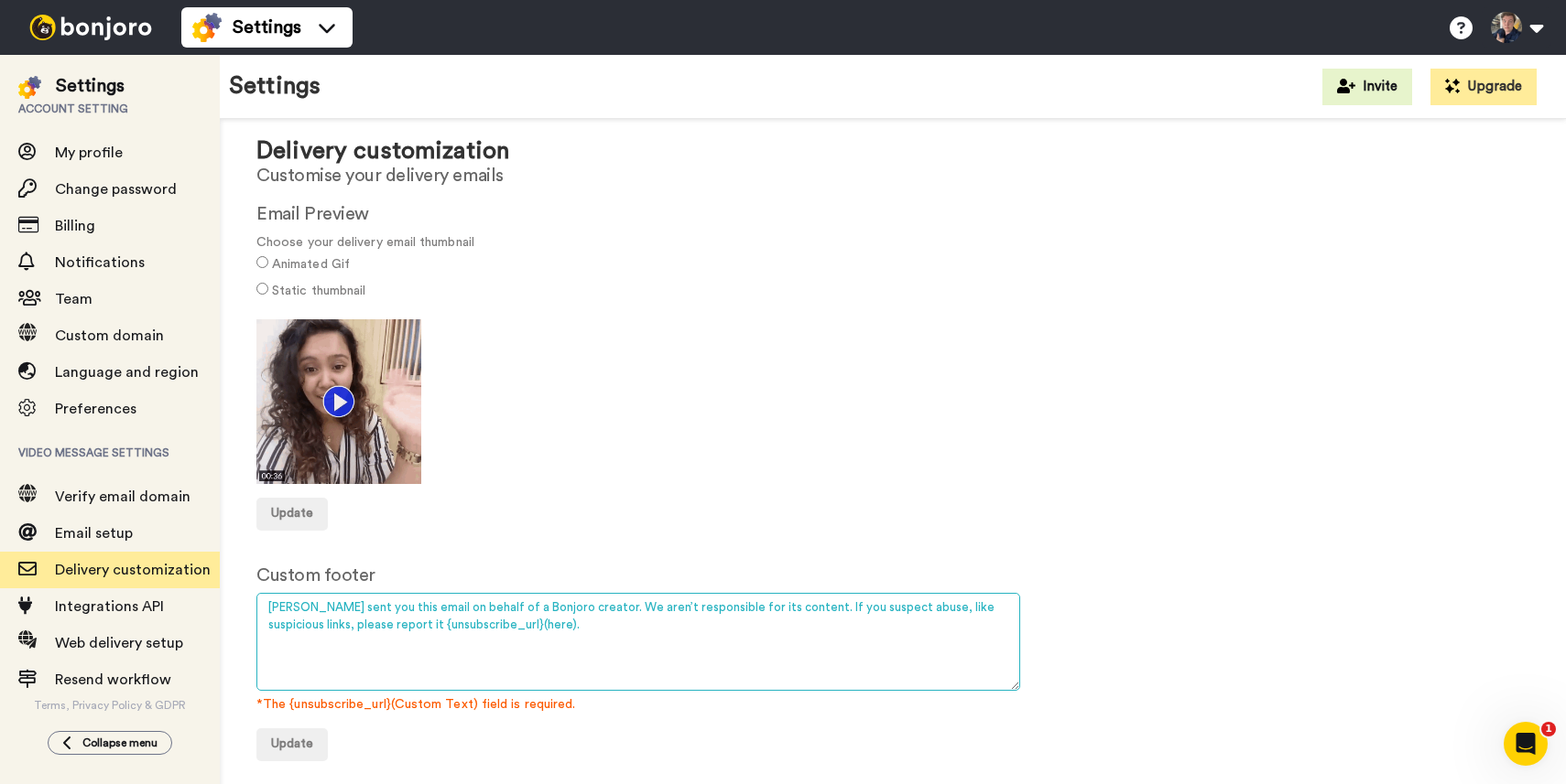
drag, startPoint x: 455, startPoint y: 635, endPoint x: 403, endPoint y: 631, distance: 52.2
click at [403, 631] on textarea "Bonjoro sent you this email on behalf of a Bonjoro creator. We aren’t responsib…" at bounding box center [638, 642] width 764 height 98
drag, startPoint x: 354, startPoint y: 620, endPoint x: 476, endPoint y: 624, distance: 122.1
click at [476, 624] on textarea "Bonjoro sent you this email on behalf of a Bonjoro creator. We aren’t responsib…" at bounding box center [638, 642] width 764 height 98
drag, startPoint x: 514, startPoint y: 628, endPoint x: 338, endPoint y: 571, distance: 185.0
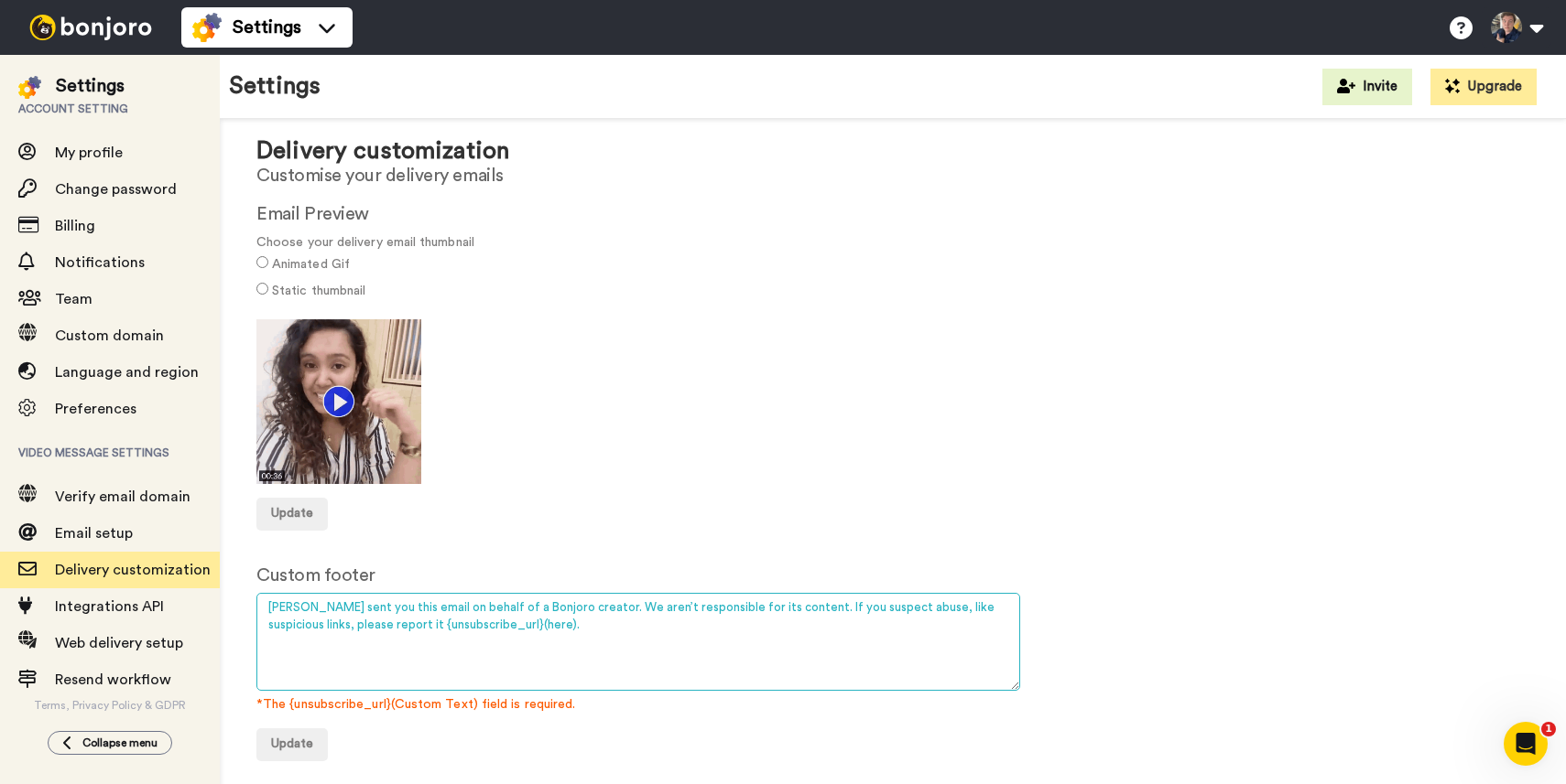
click at [338, 571] on form "Custom footer Bonjoro sent you this email on behalf of a Bonjoro creator. We ar…" at bounding box center [893, 662] width 1273 height 199
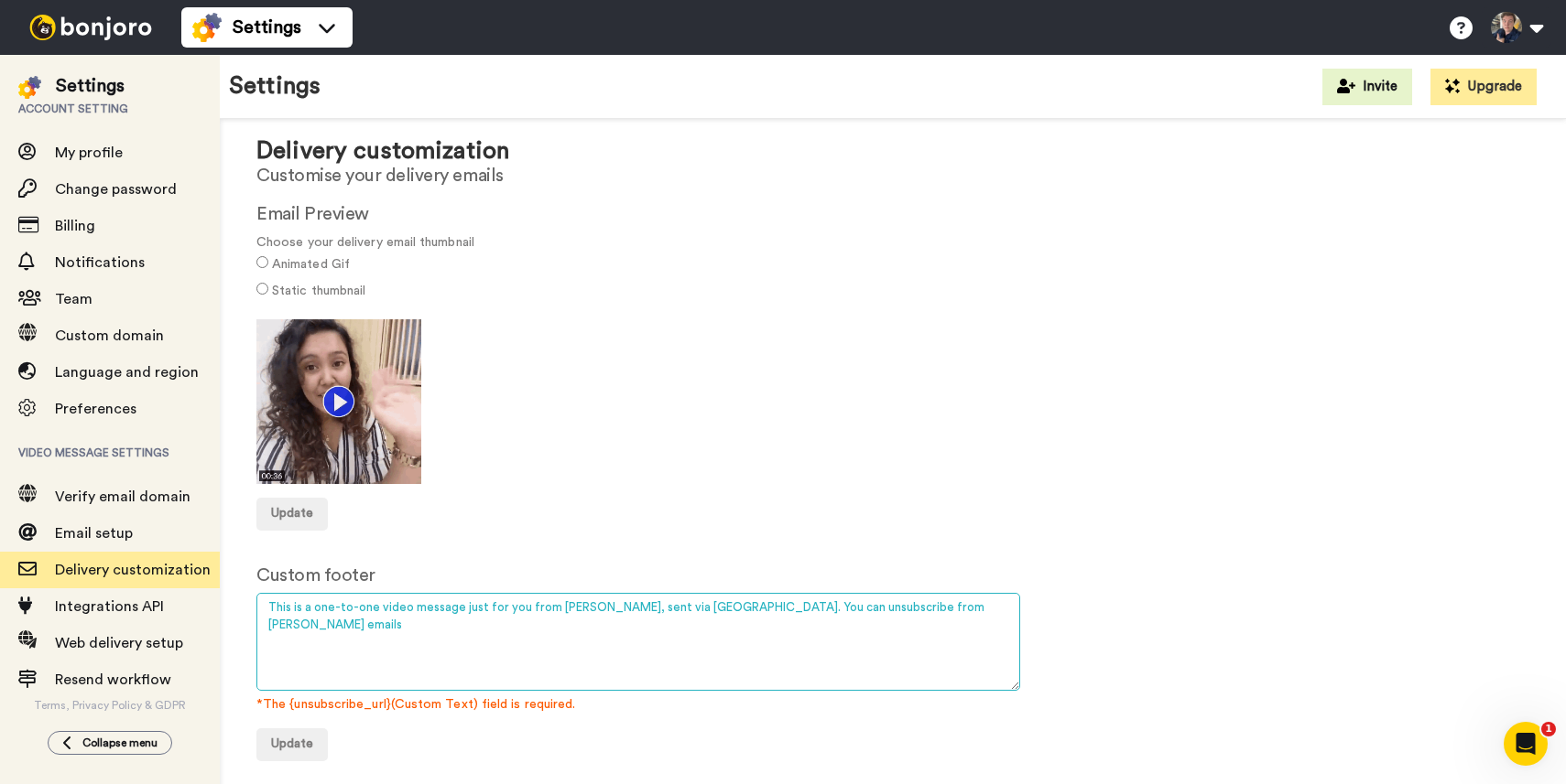
paste textarea "{unsubscribe_url}(here)"
type textarea "This is a one-to-one video message just for you from [PERSON_NAME], sent via [G…"
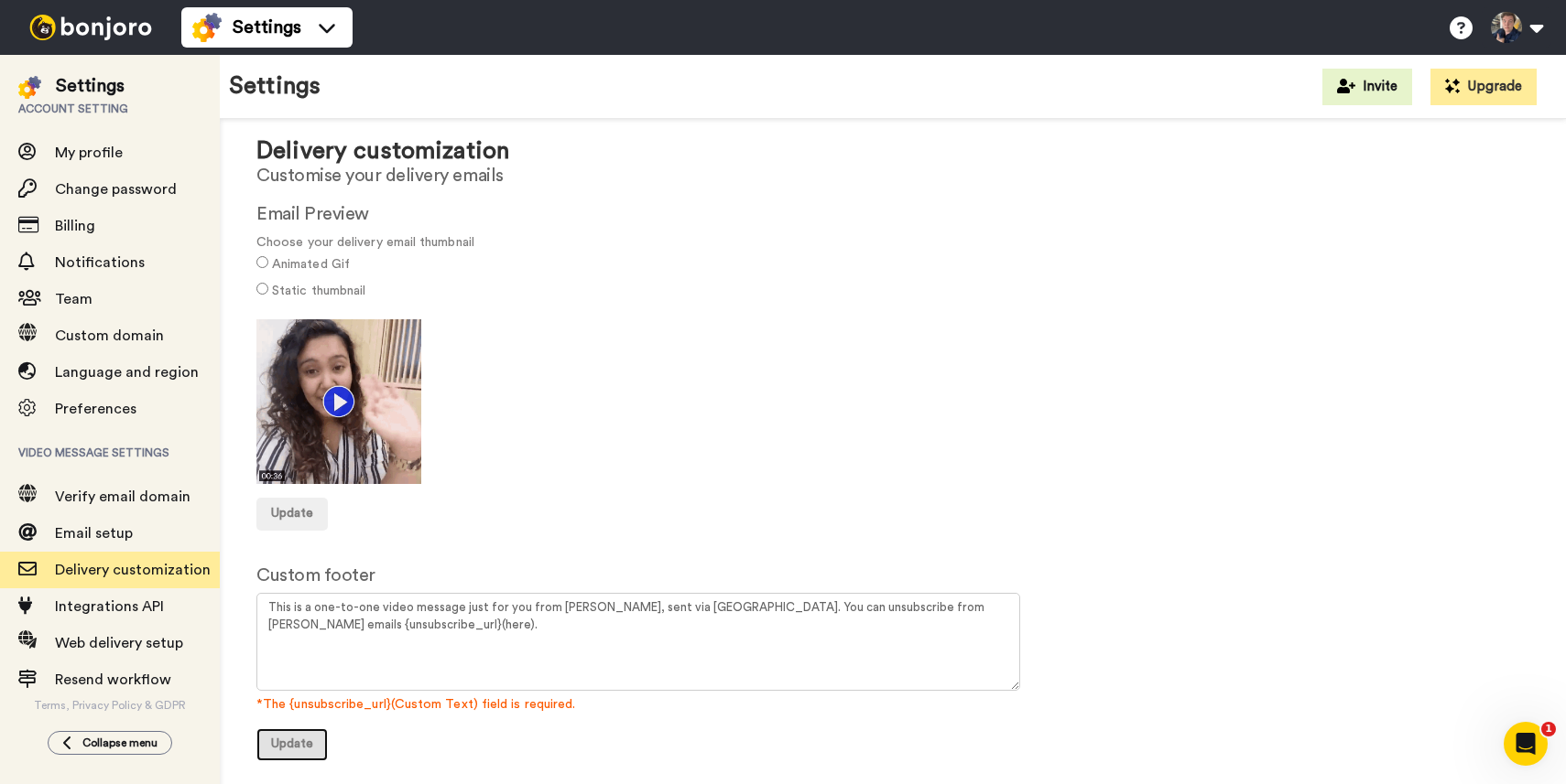
click at [297, 746] on span "Update" at bounding box center [291, 744] width 42 height 13
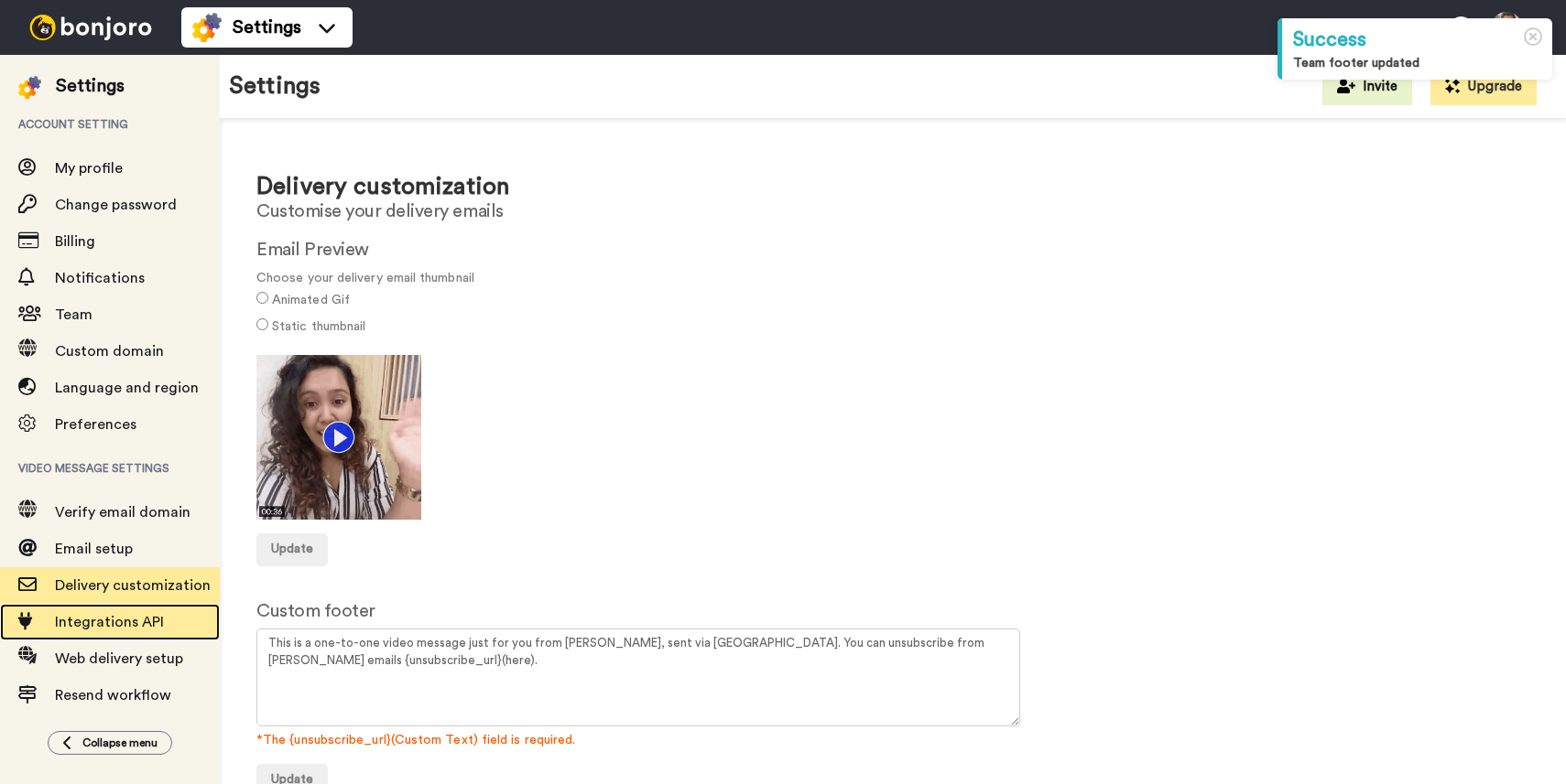
click at [131, 610] on div "Integrations API" at bounding box center [110, 622] width 220 height 36
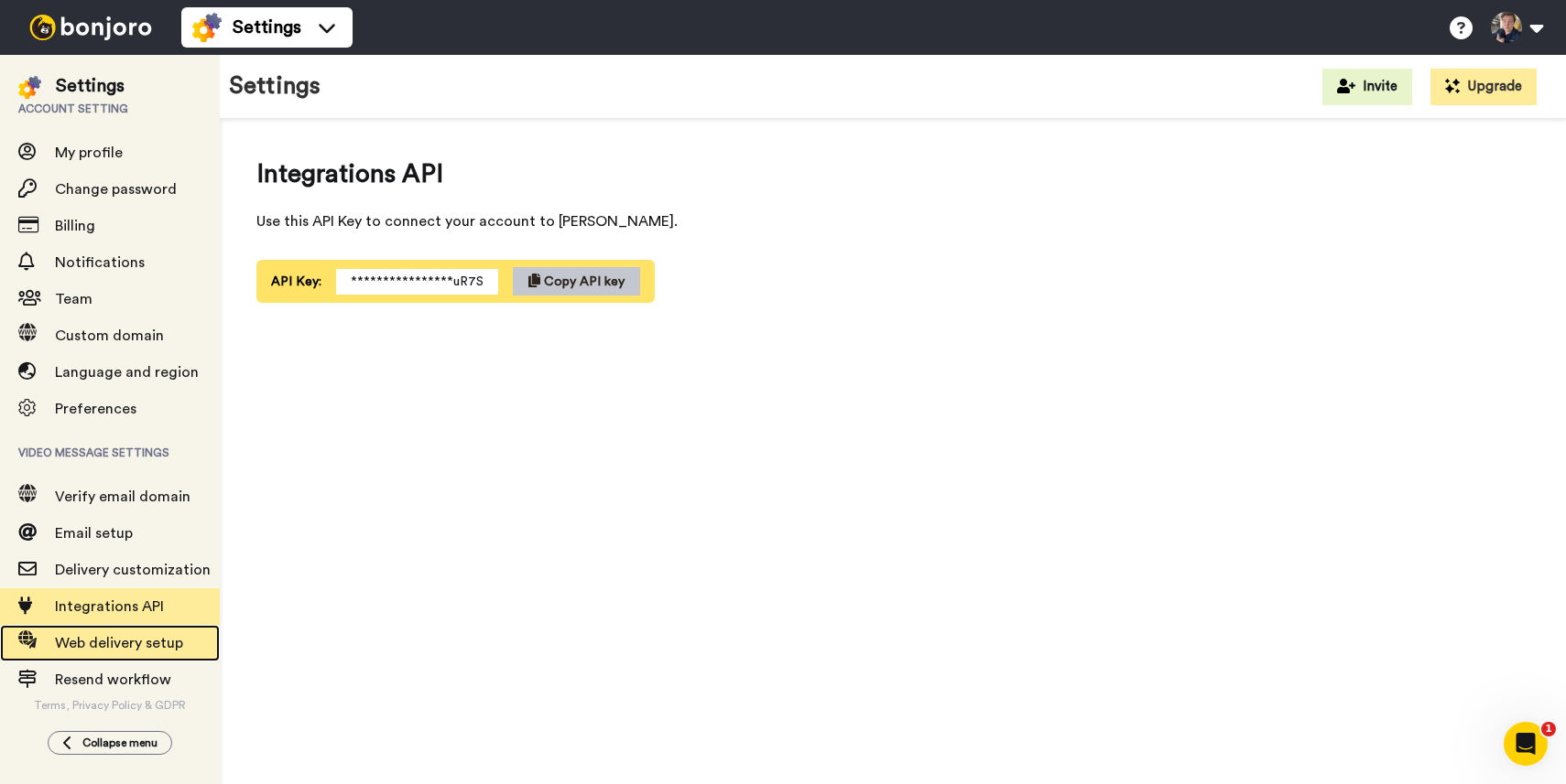
click at [123, 645] on span "Web delivery setup" at bounding box center [119, 644] width 128 height 15
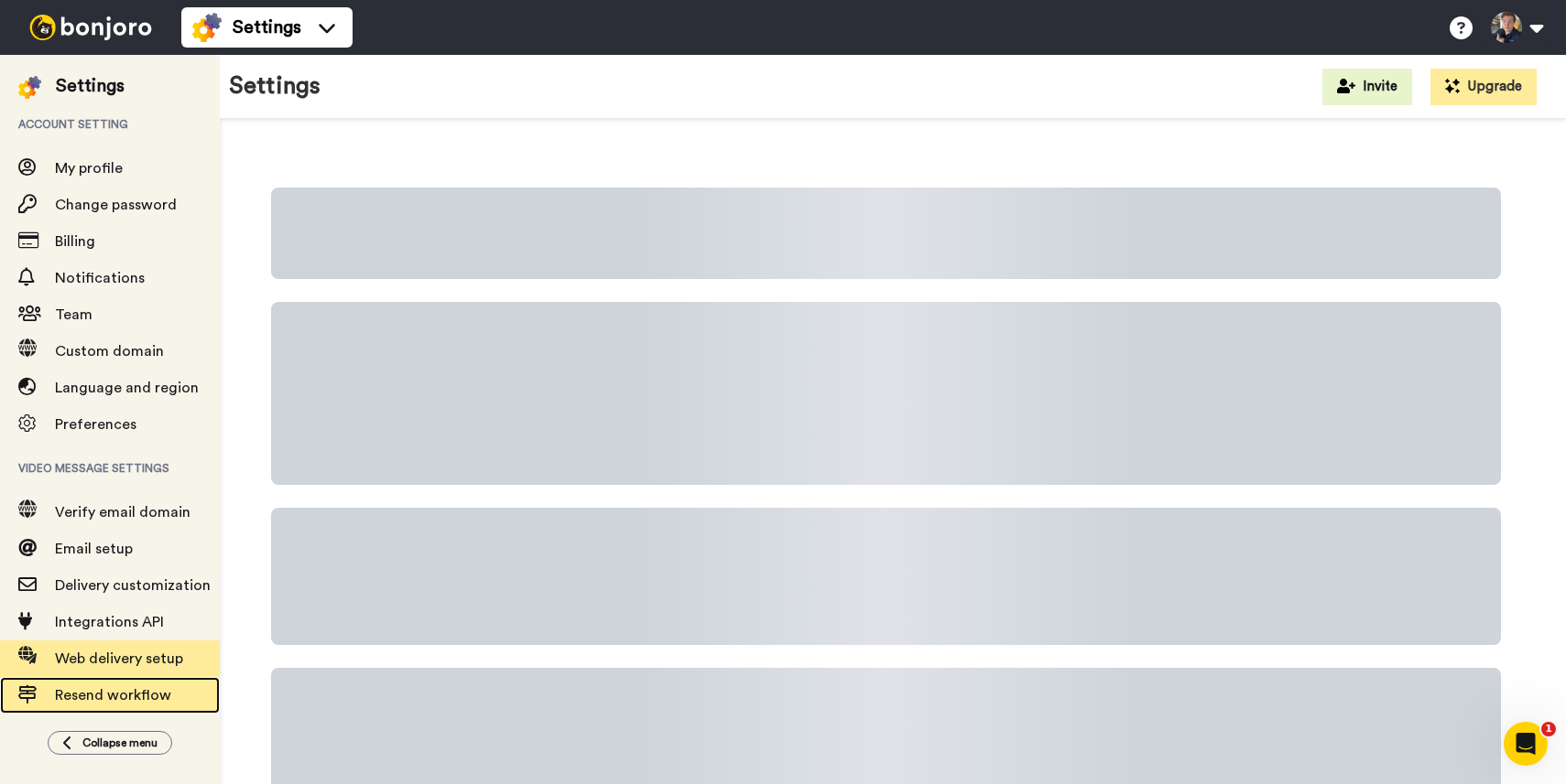
click at [167, 688] on span "Resend workflow" at bounding box center [113, 696] width 116 height 15
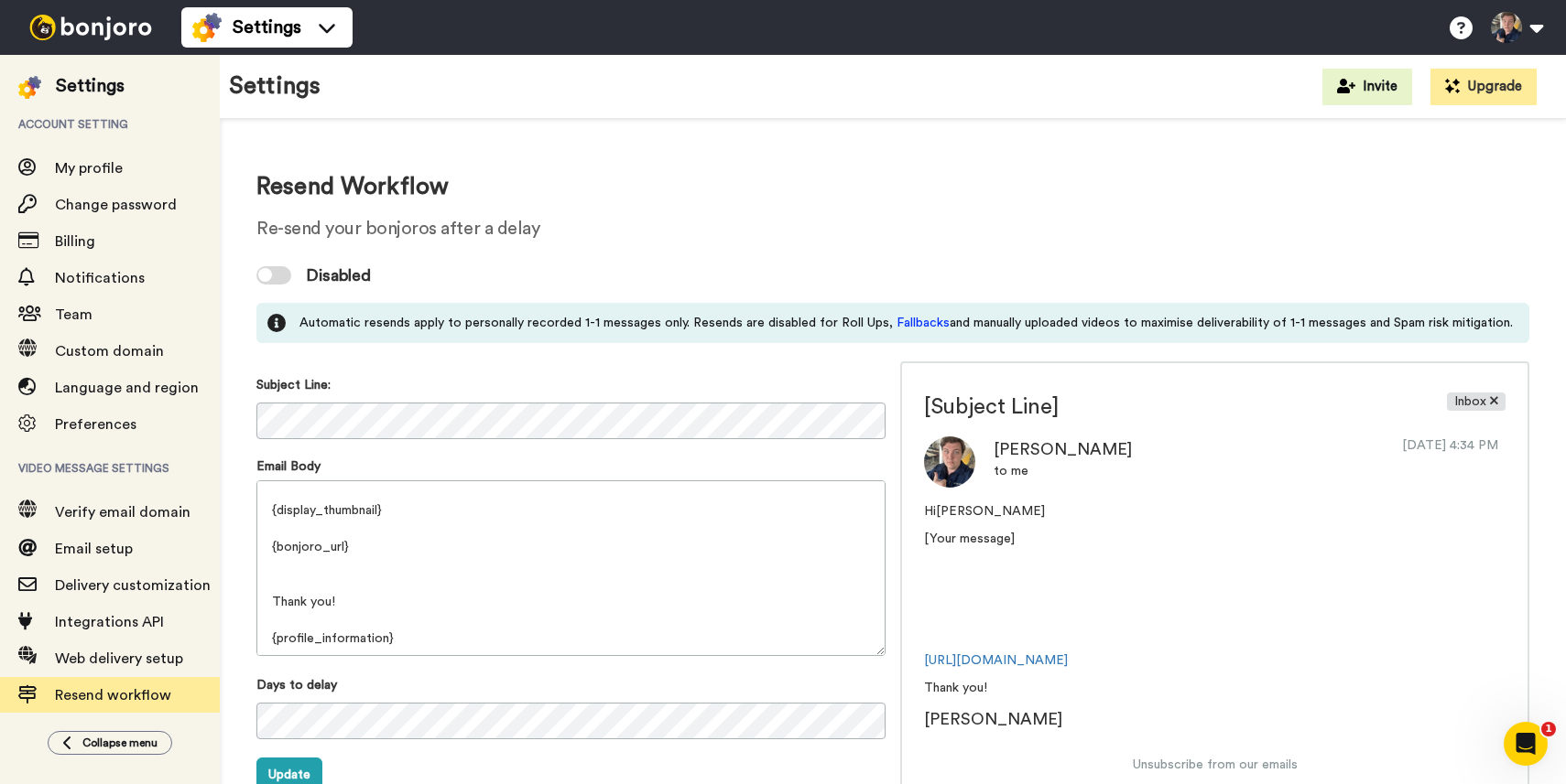
click at [266, 271] on div at bounding box center [265, 274] width 14 height 14
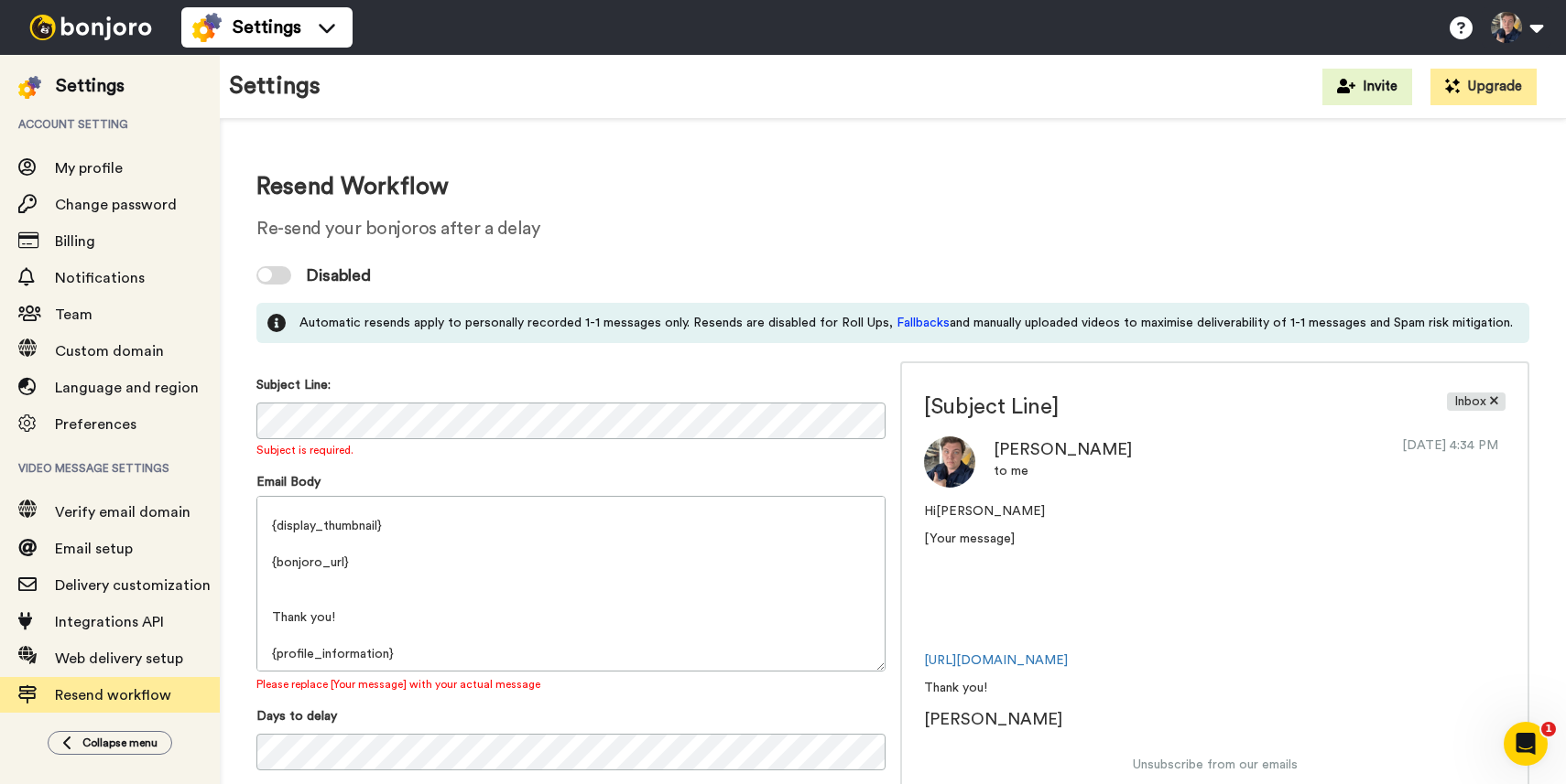
click at [91, 33] on img at bounding box center [91, 28] width 138 height 26
click at [280, 24] on span "Settings" at bounding box center [267, 28] width 69 height 26
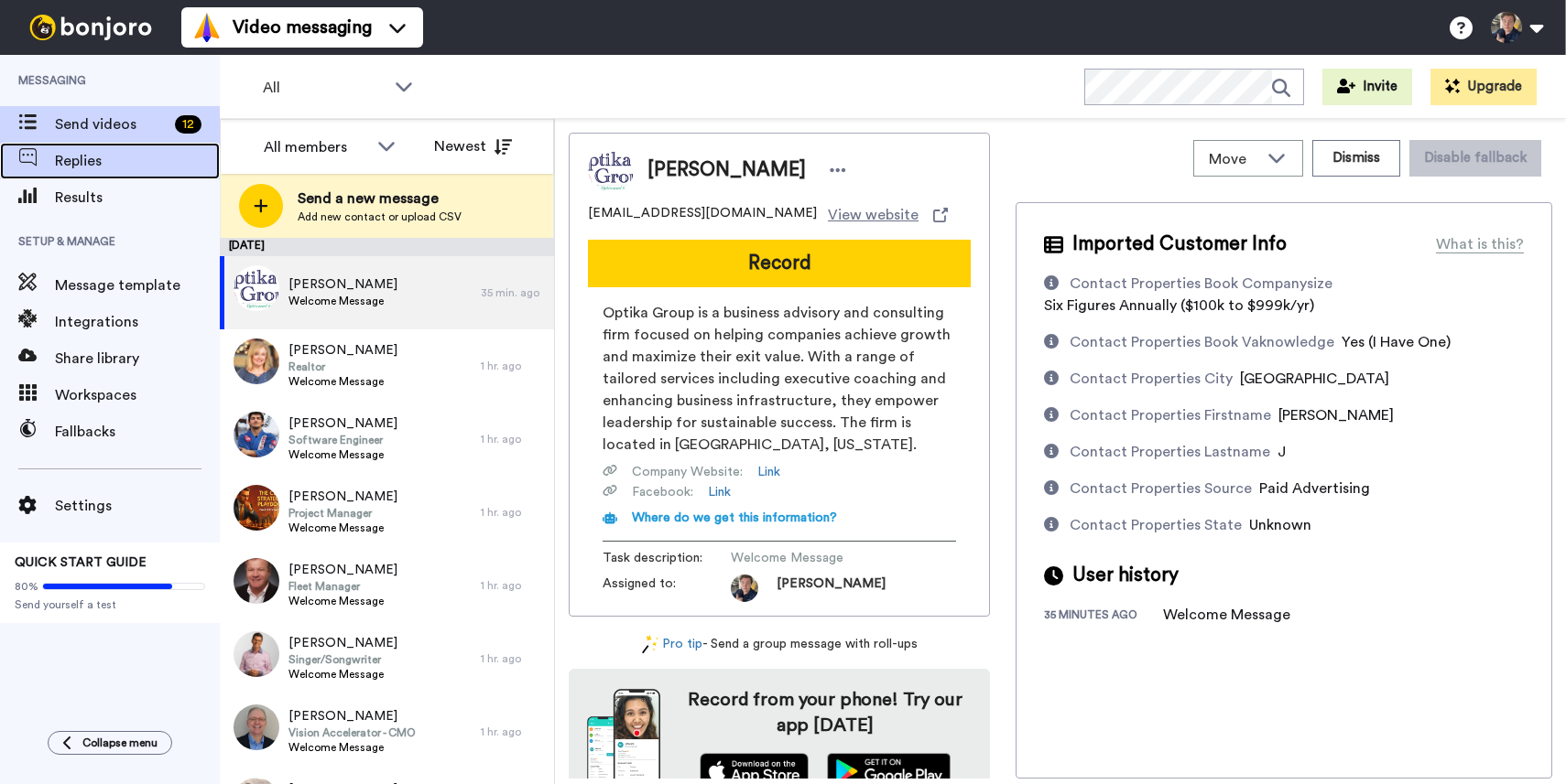
click at [101, 157] on span "Replies" at bounding box center [137, 161] width 165 height 22
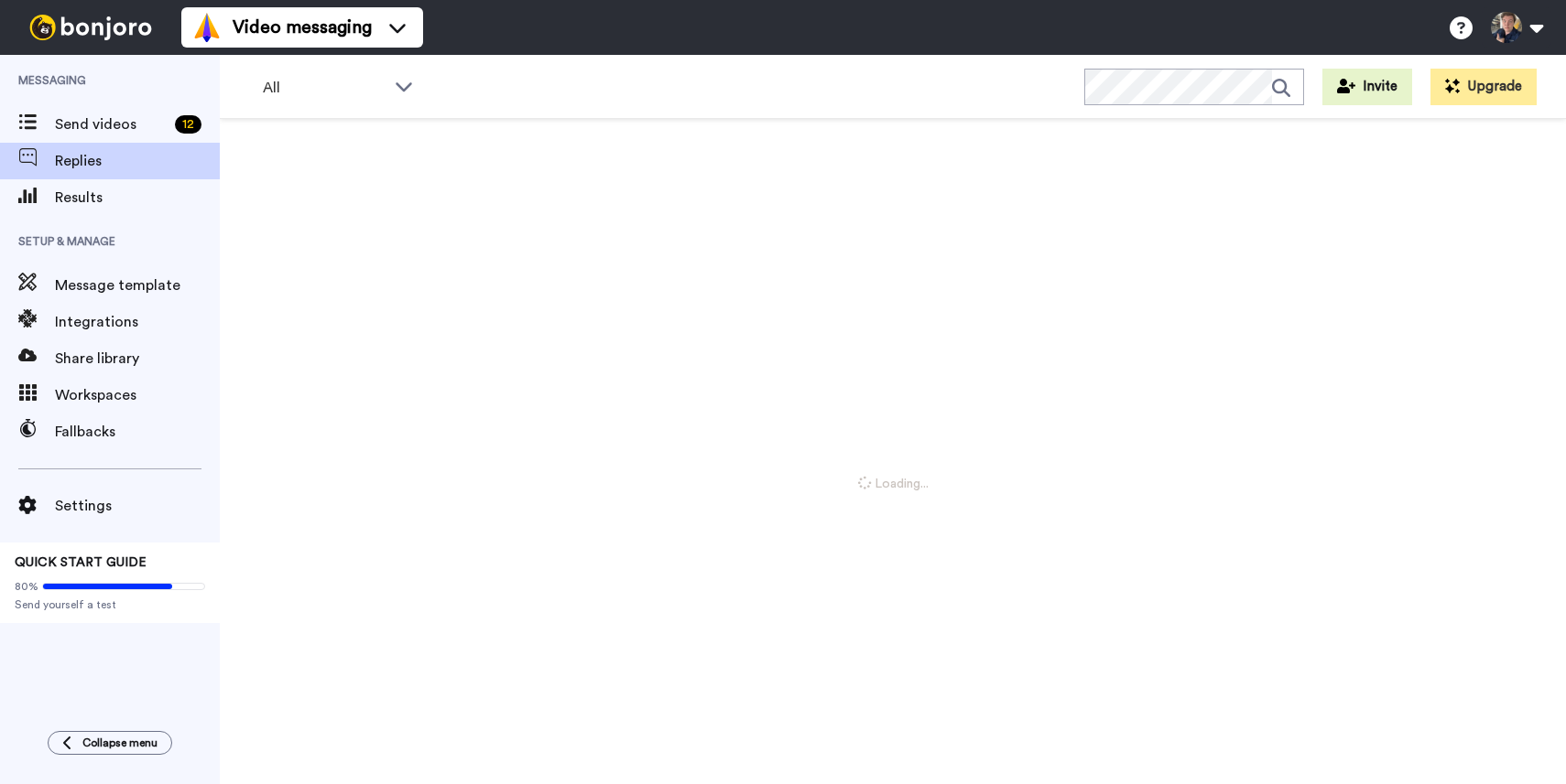
click at [103, 189] on span "Results" at bounding box center [137, 198] width 165 height 22
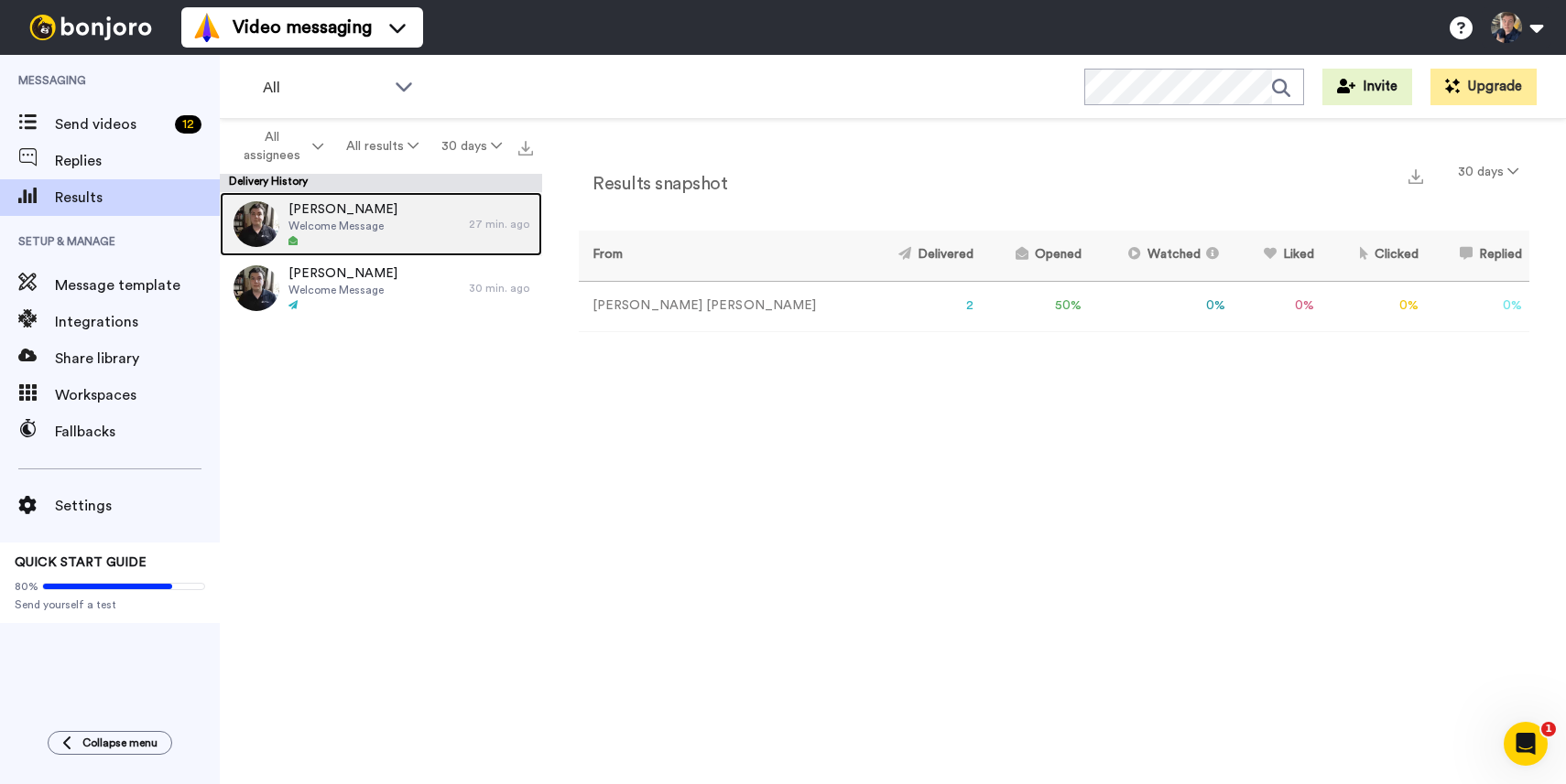
click at [428, 225] on div "[PERSON_NAME] Welcome Message" at bounding box center [344, 224] width 249 height 64
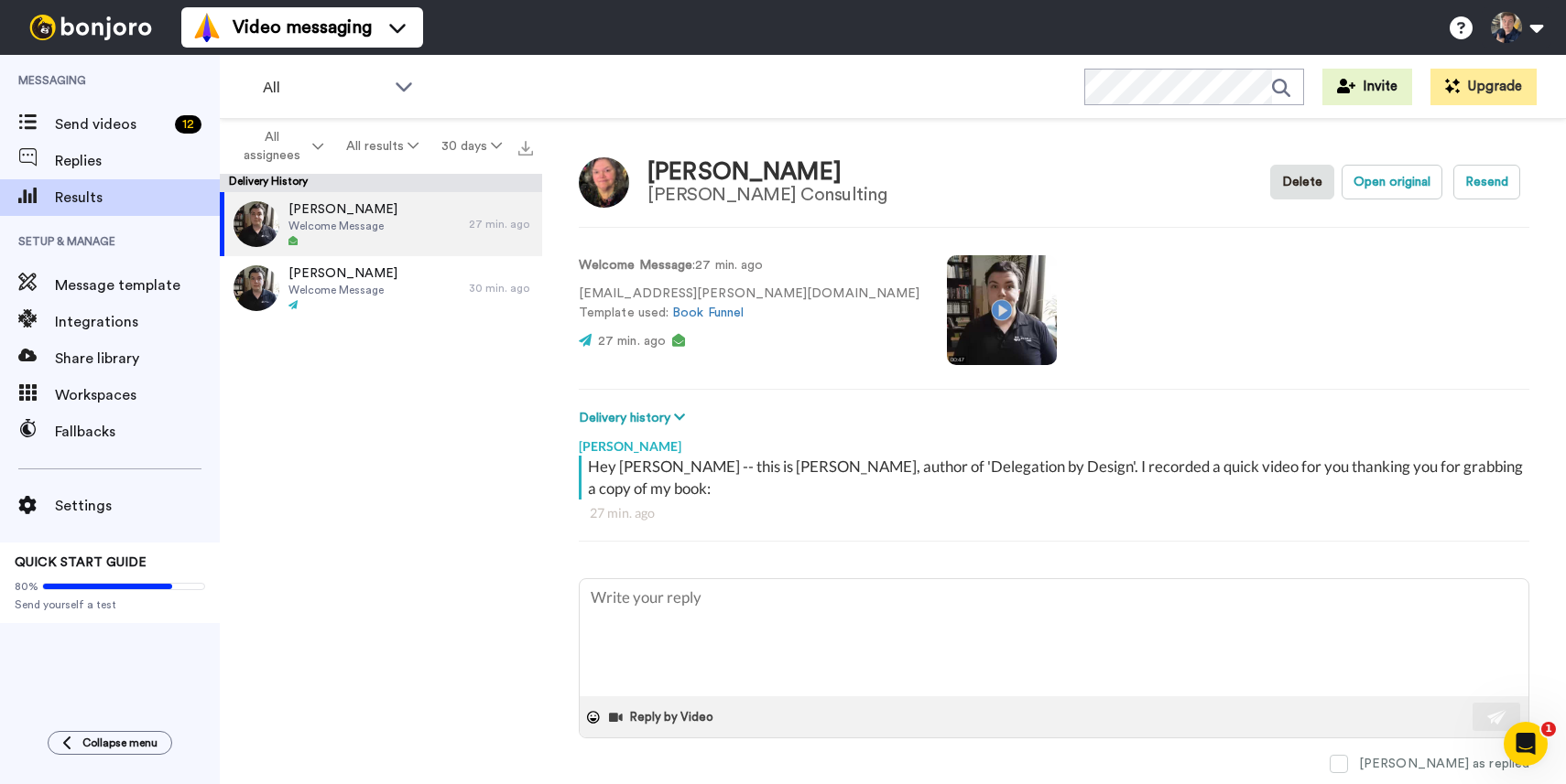
click at [947, 308] on video at bounding box center [1002, 311] width 110 height 110
click at [947, 321] on video at bounding box center [1002, 311] width 110 height 110
type textarea "x"
click at [101, 126] on span "Send videos" at bounding box center [111, 125] width 113 height 22
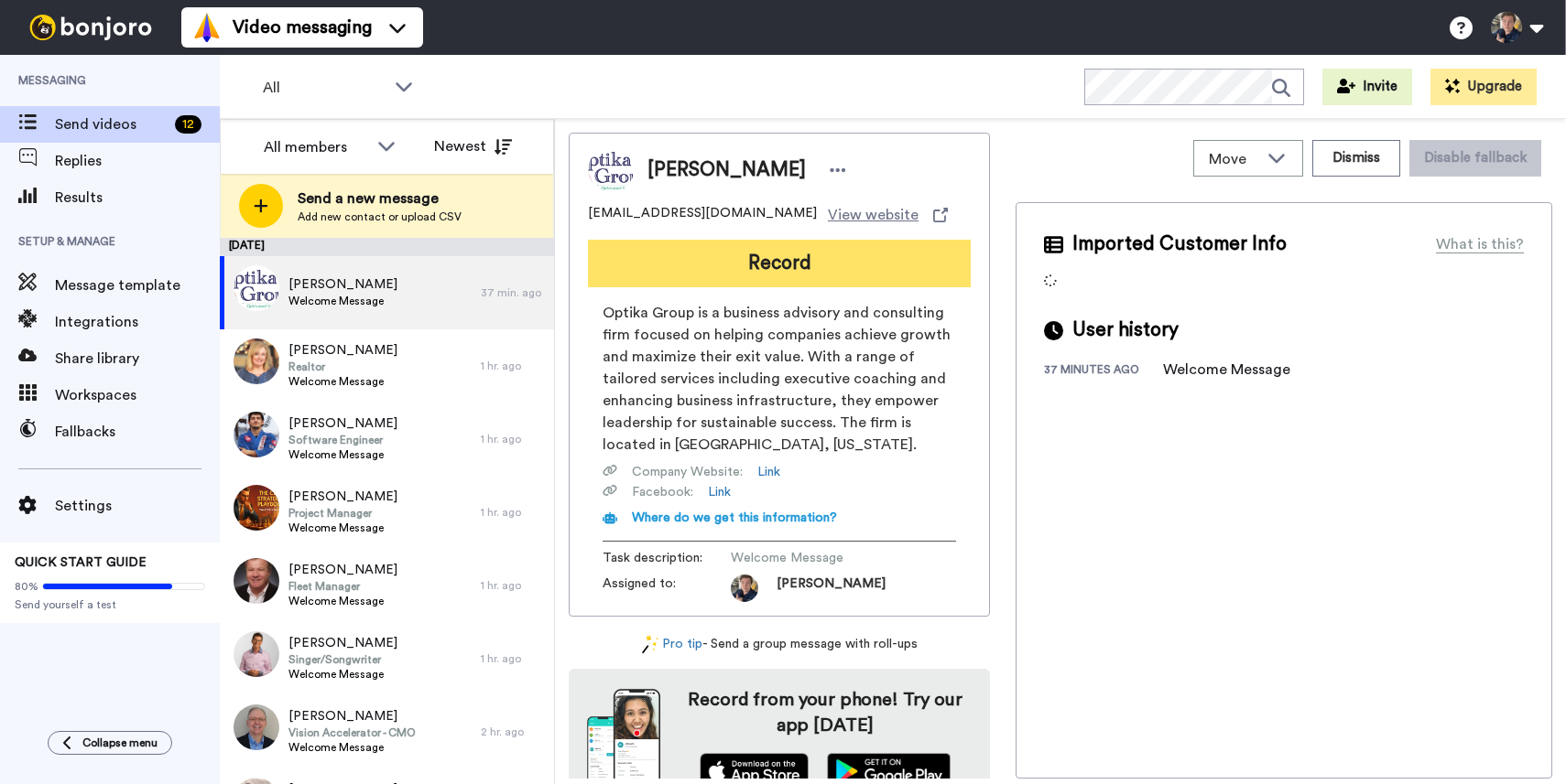
click at [748, 272] on button "Record" at bounding box center [779, 263] width 382 height 47
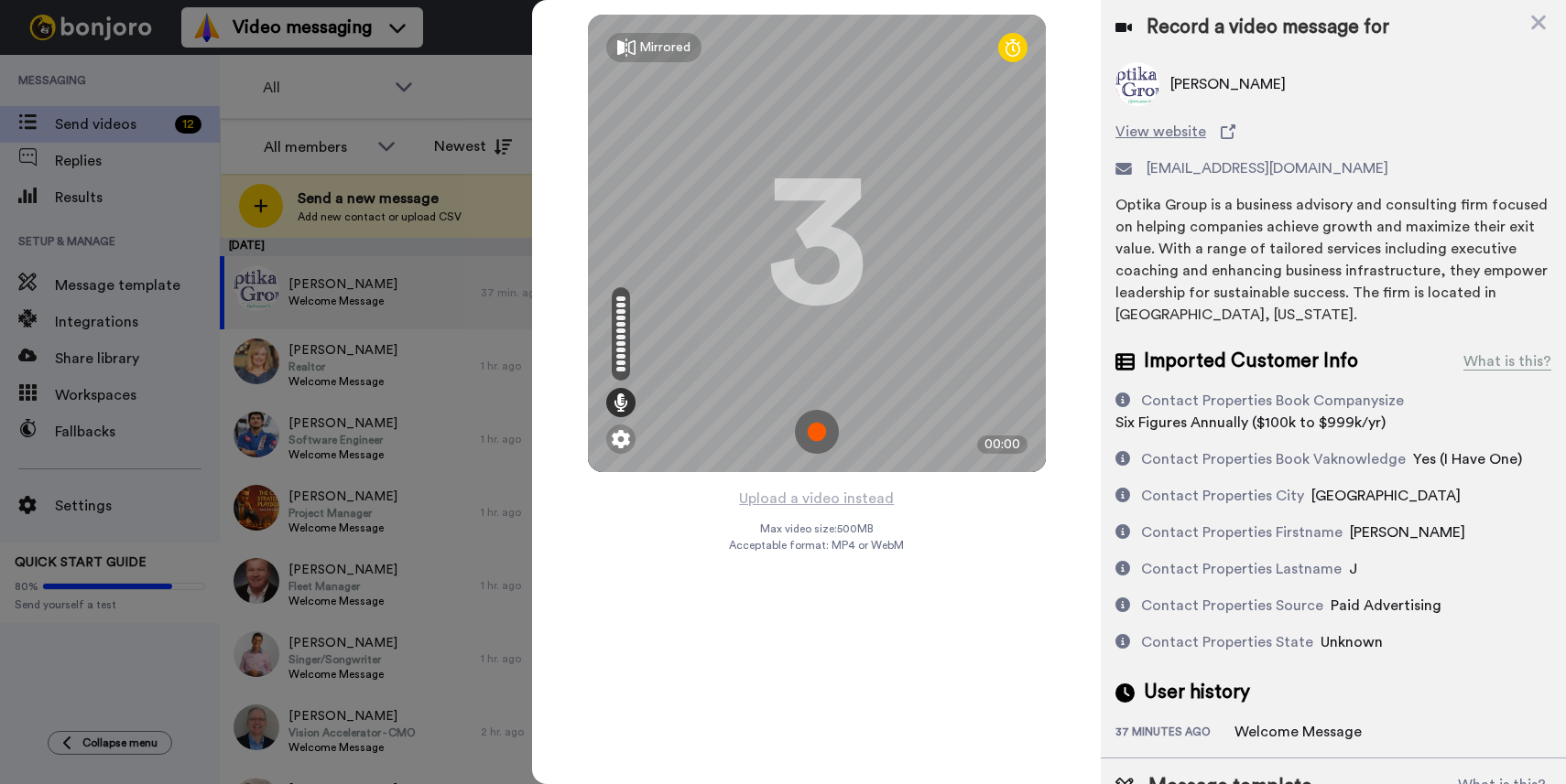
click at [452, 97] on div at bounding box center [783, 392] width 1566 height 784
click at [1538, 23] on icon at bounding box center [1539, 23] width 15 height 15
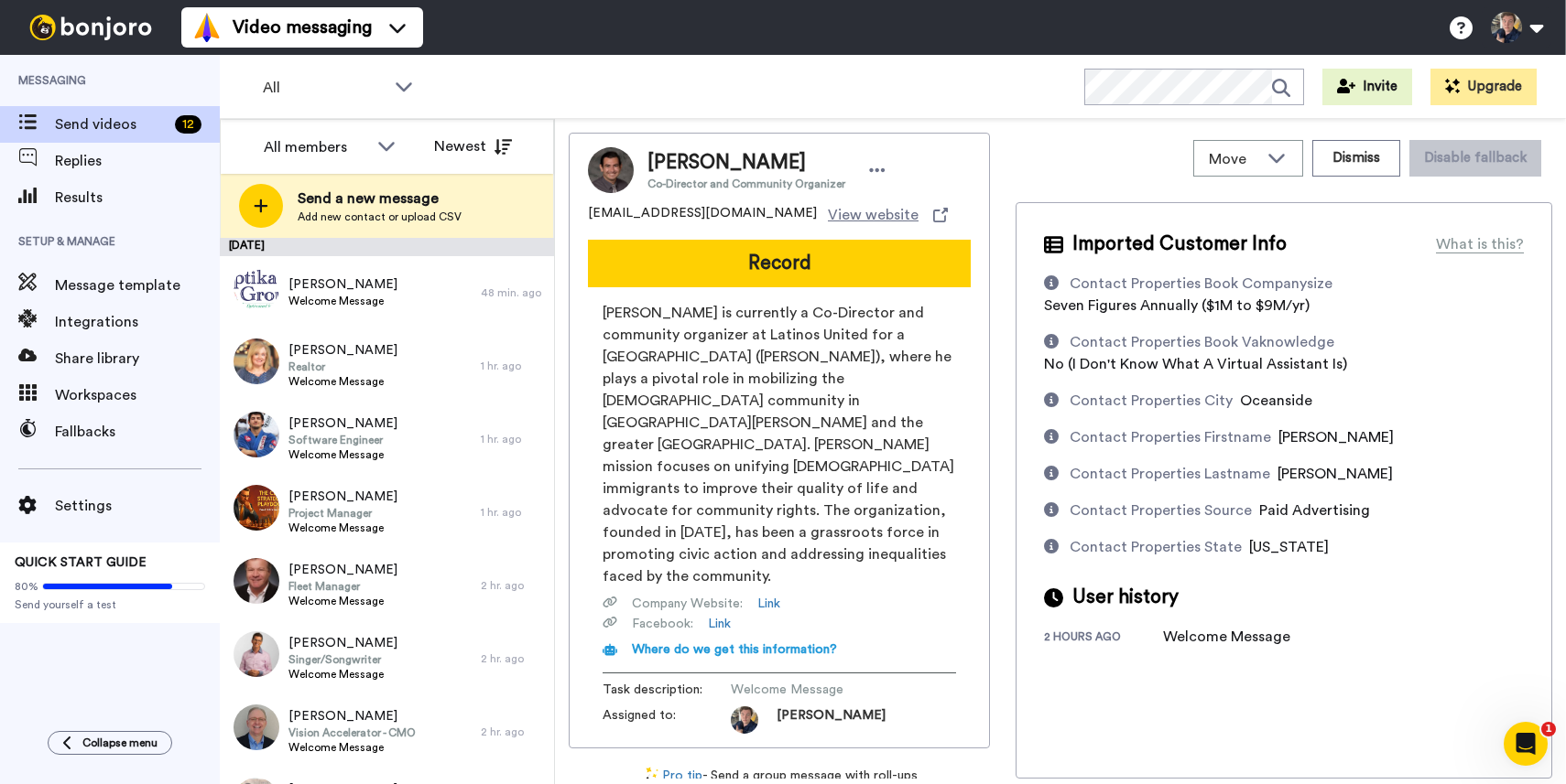
click at [1052, 340] on icon at bounding box center [1051, 341] width 15 height 15
drag, startPoint x: 668, startPoint y: 210, endPoint x: 563, endPoint y: 218, distance: 105.3
click at [563, 218] on div "Move WORKSPACES View all Default Task List + Add a new workspace Dismiss Disabl…" at bounding box center [1060, 452] width 1011 height 666
copy span "[EMAIL_ADDRESS][DOMAIN_NAME]"
